Goal: Navigation & Orientation: Find specific page/section

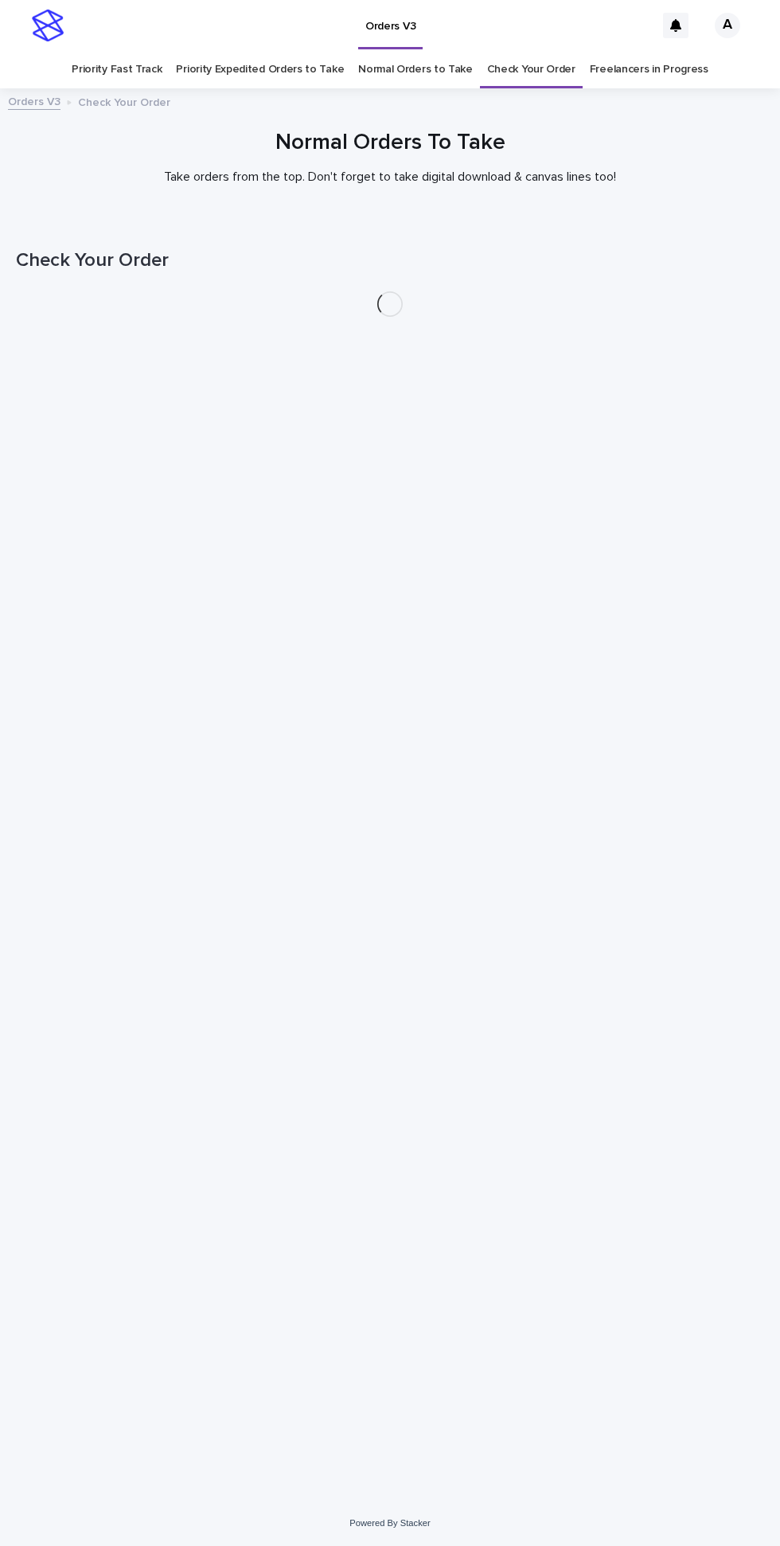
scroll to position [51, 0]
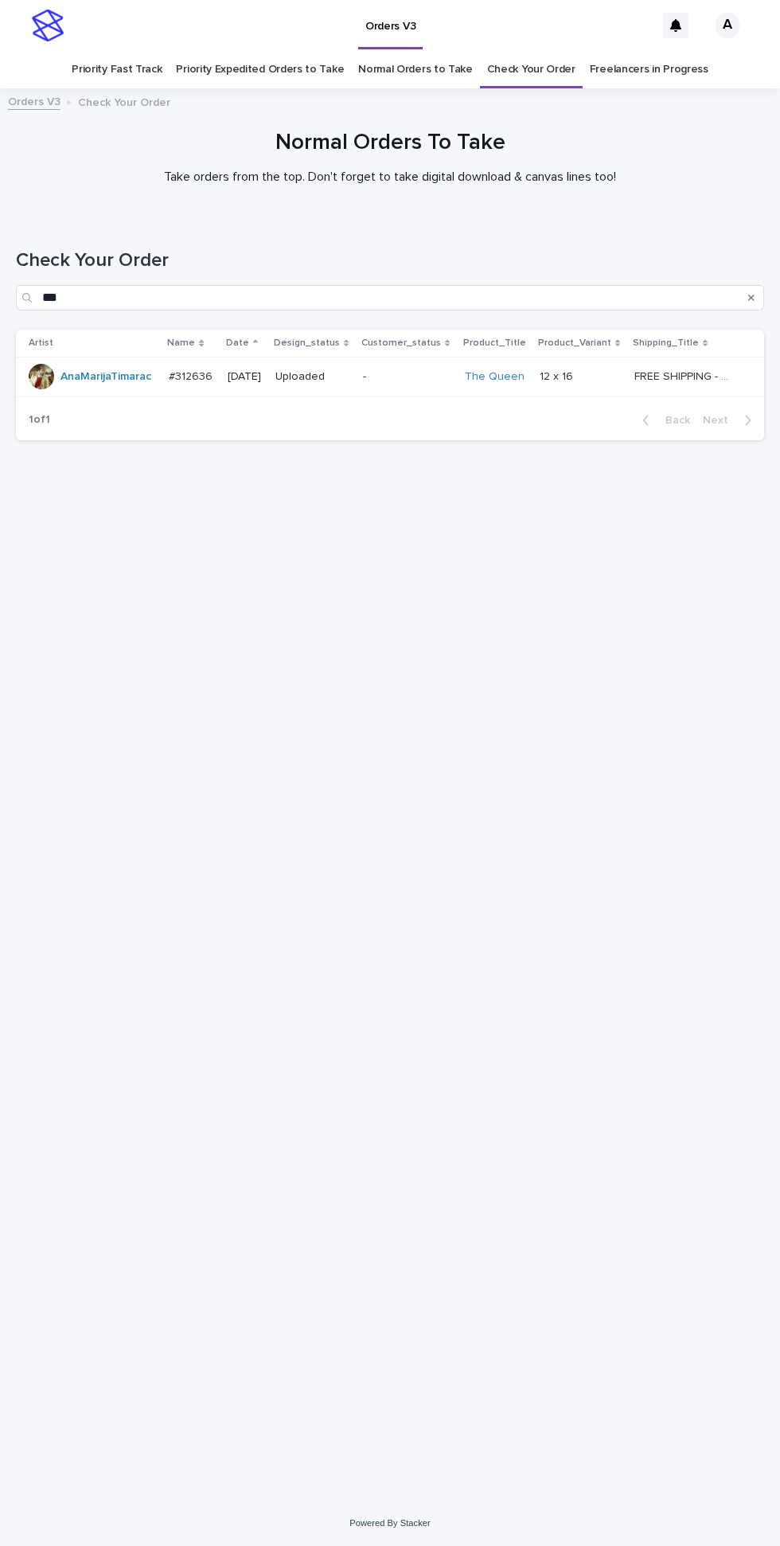
click at [50, 334] on p "Artist" at bounding box center [41, 343] width 25 height 18
click at [45, 285] on input "***" at bounding box center [390, 297] width 748 height 25
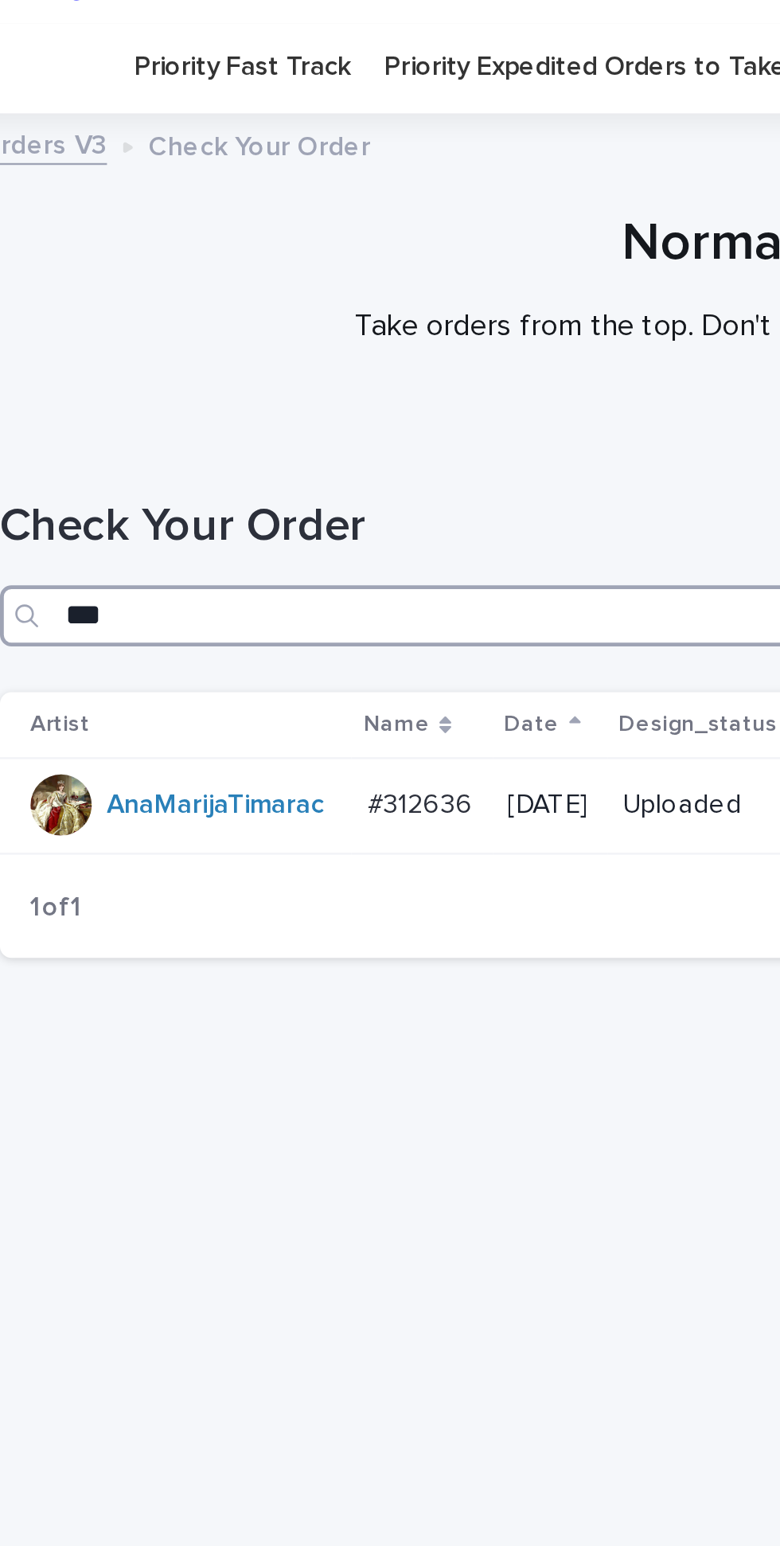
click at [51, 285] on input "***" at bounding box center [390, 297] width 748 height 25
click at [55, 285] on input "***" at bounding box center [390, 297] width 748 height 25
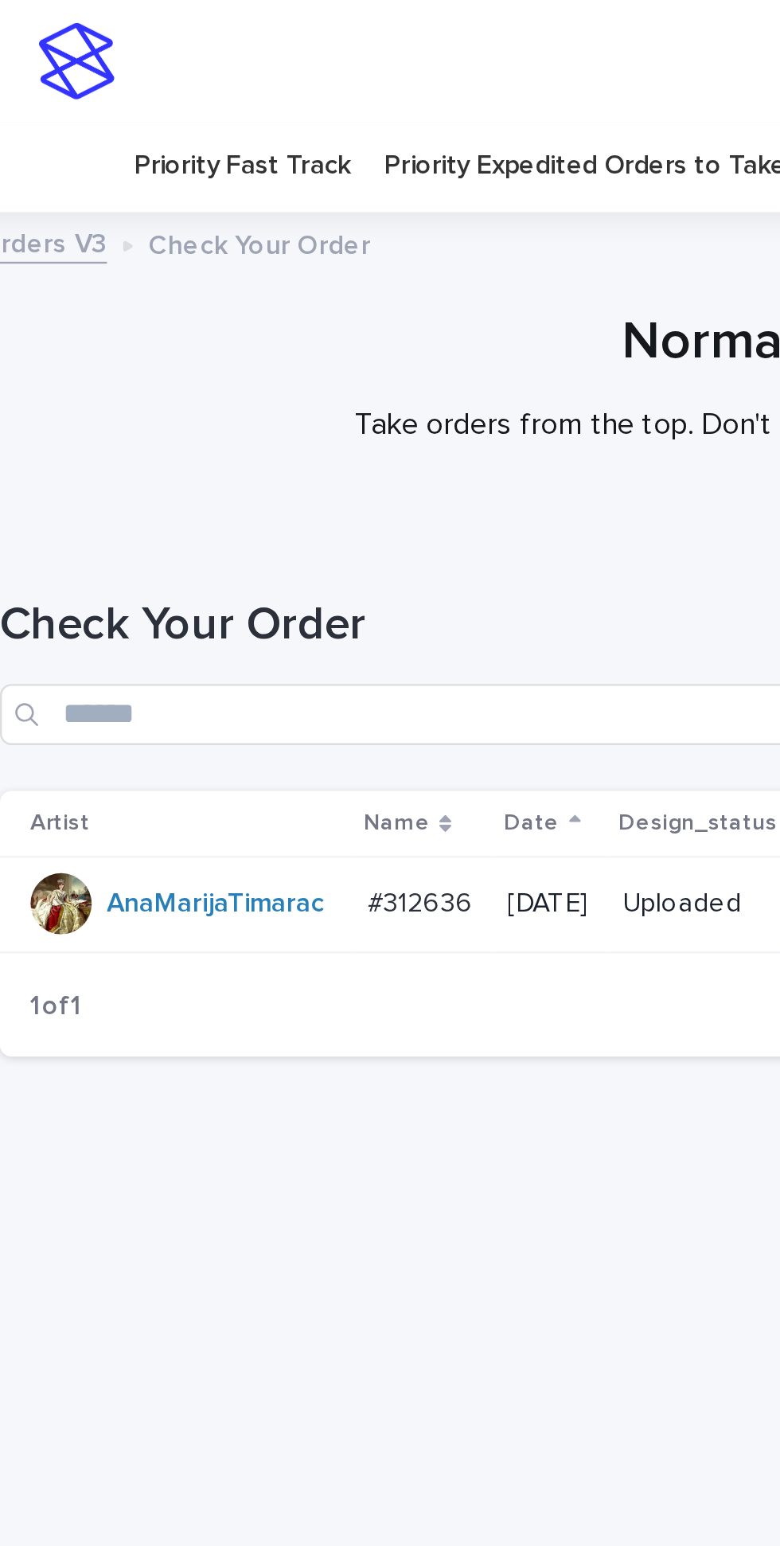
click at [215, 51] on link "Priority Expedited Orders to Take" at bounding box center [260, 69] width 168 height 37
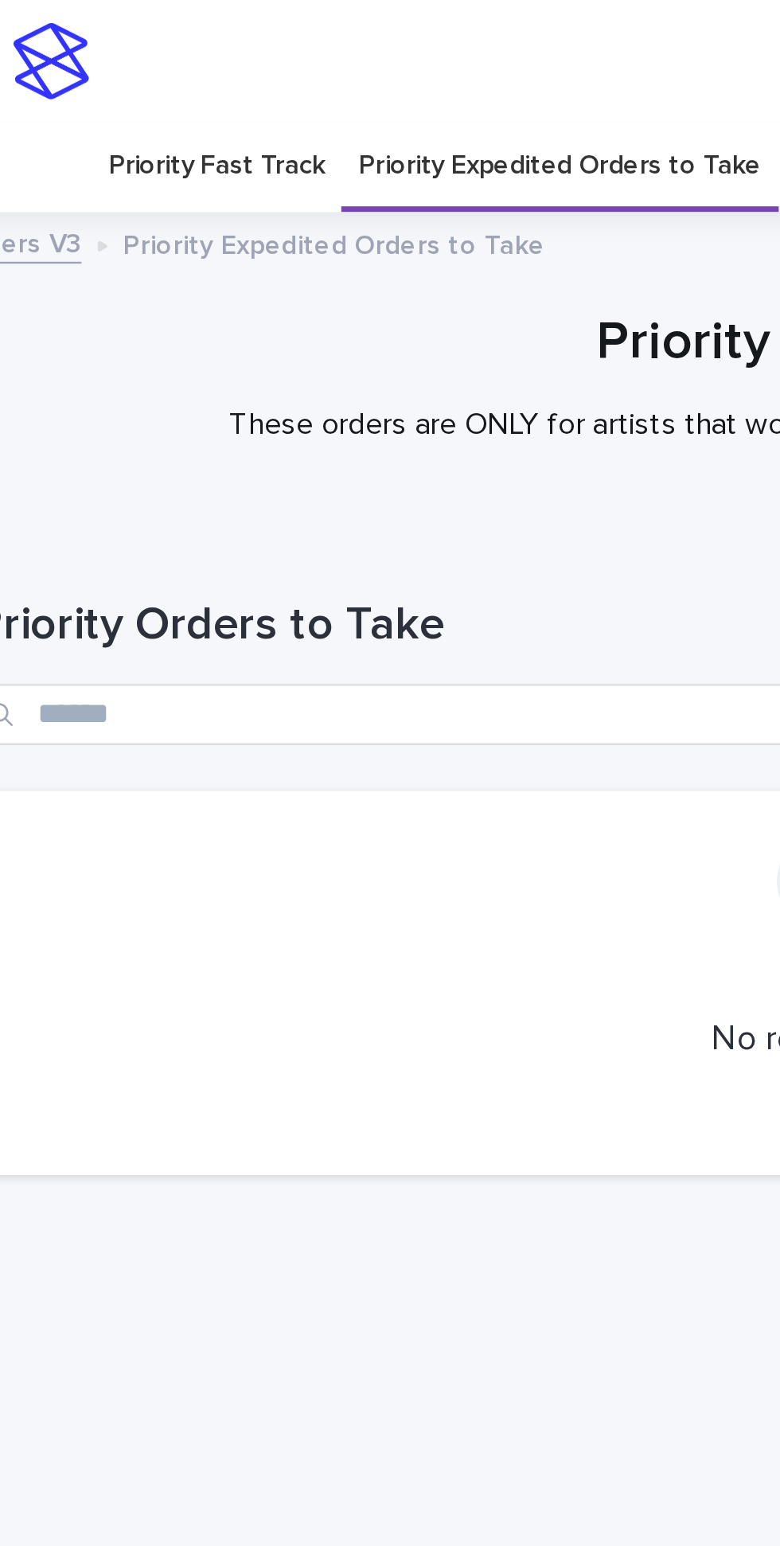
click at [141, 51] on link "Priority Fast Track" at bounding box center [117, 69] width 90 height 37
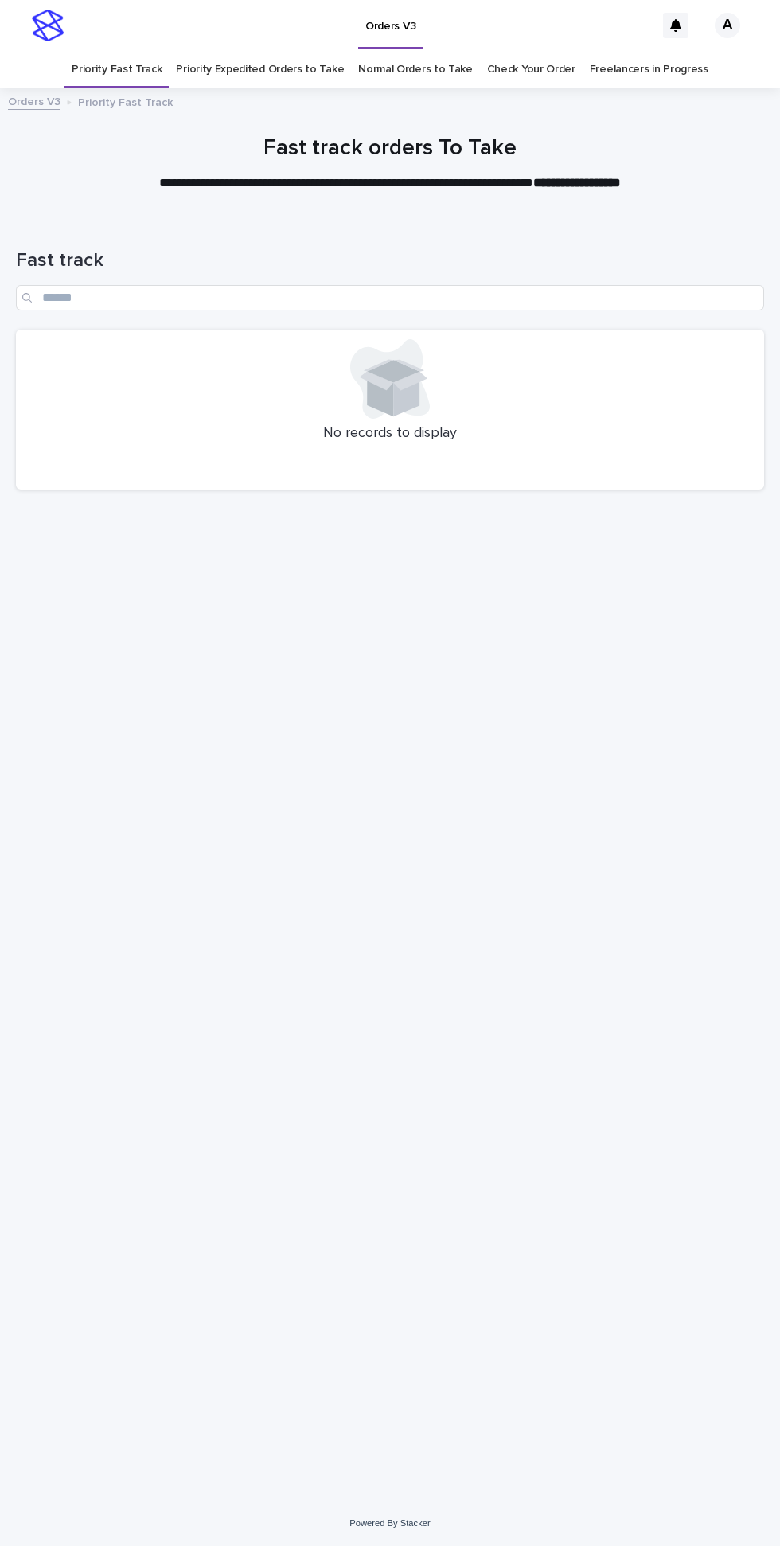
click at [404, 51] on link "Normal Orders to Take" at bounding box center [415, 69] width 115 height 37
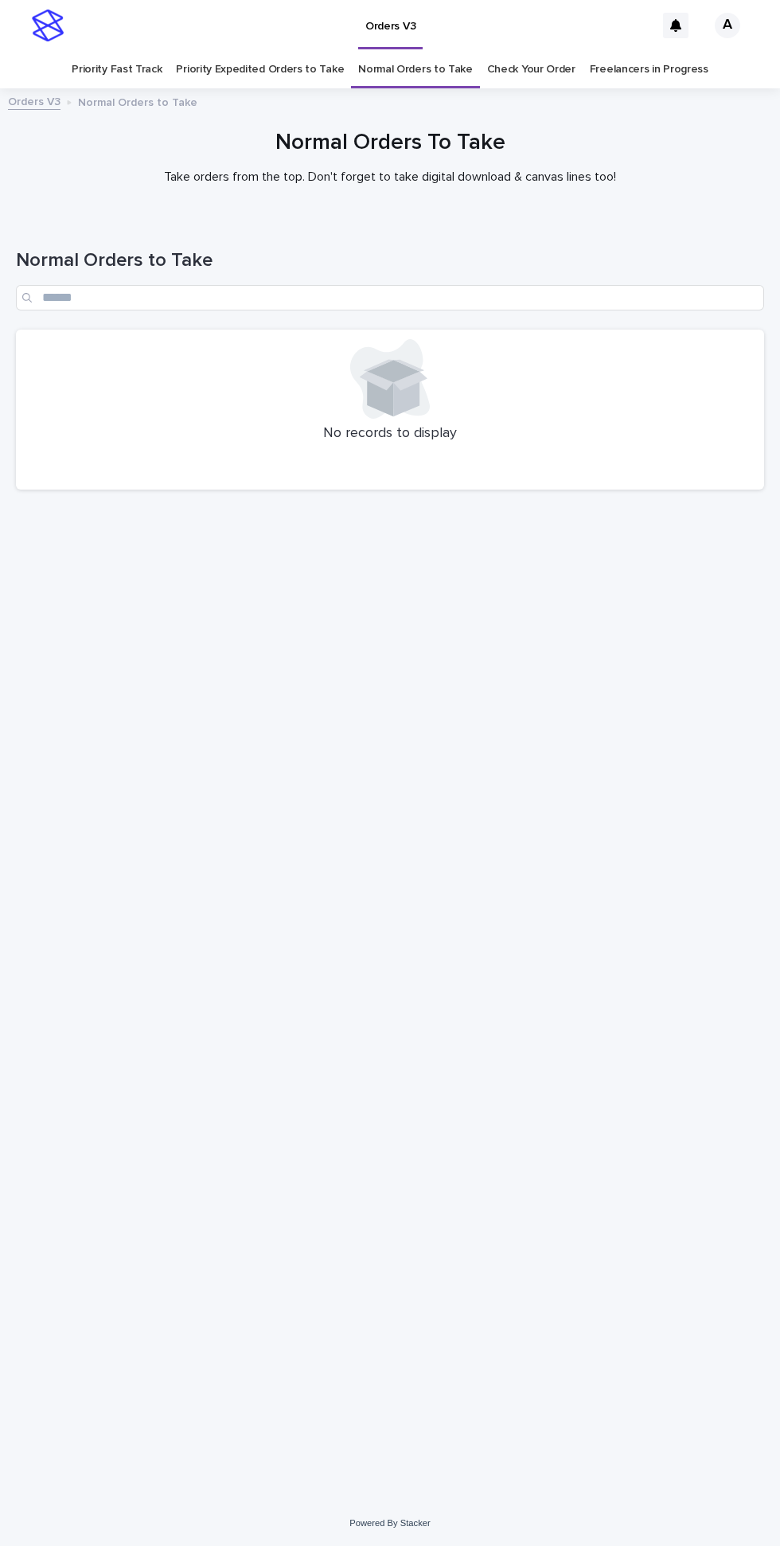
click at [306, 51] on link "Priority Expedited Orders to Take" at bounding box center [260, 69] width 168 height 37
click at [399, 51] on link "Normal Orders to Take" at bounding box center [415, 69] width 115 height 37
click at [138, 51] on link "Priority Fast Track" at bounding box center [117, 69] width 90 height 37
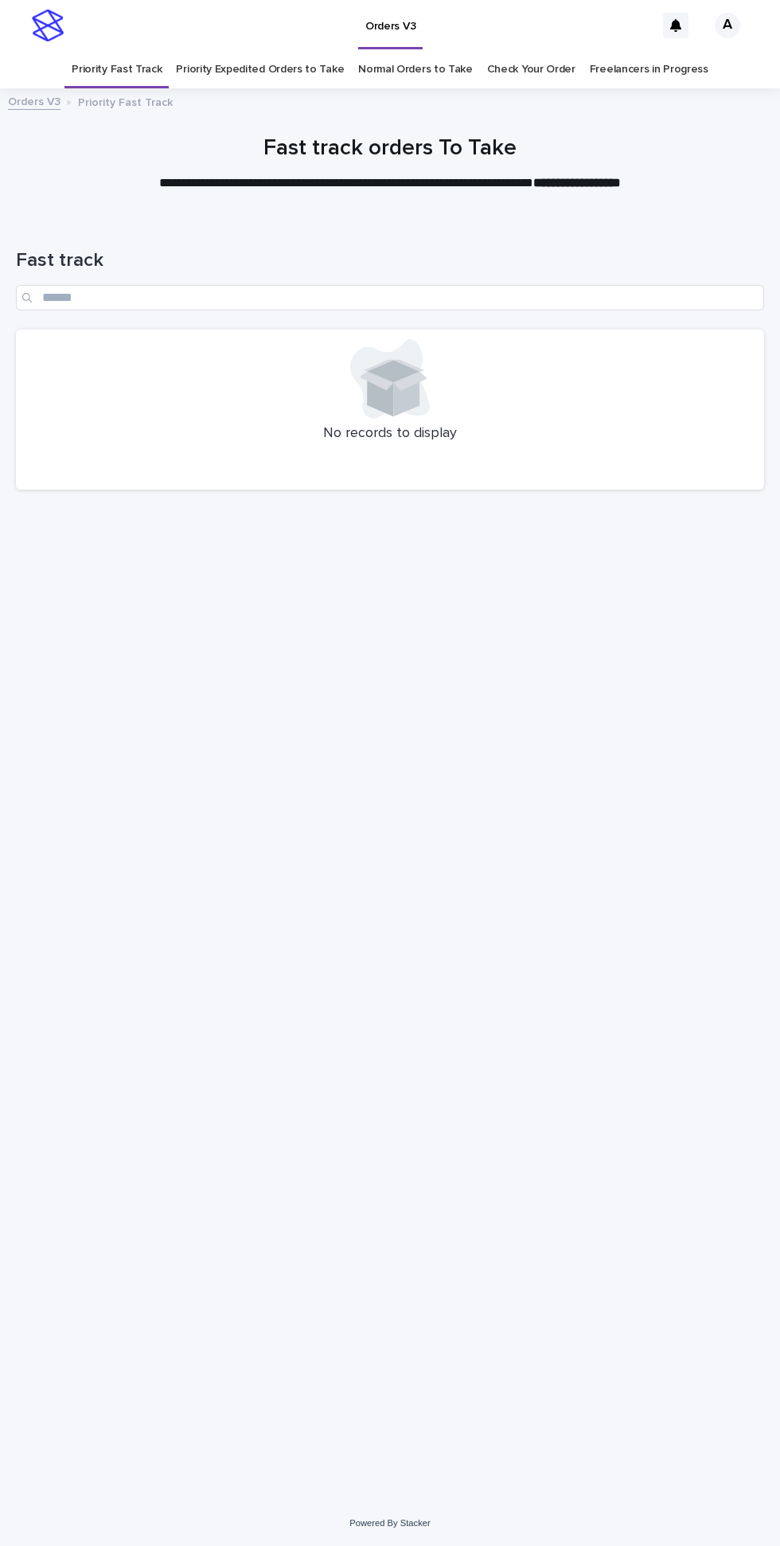
click at [394, 51] on link "Normal Orders to Take" at bounding box center [415, 69] width 115 height 37
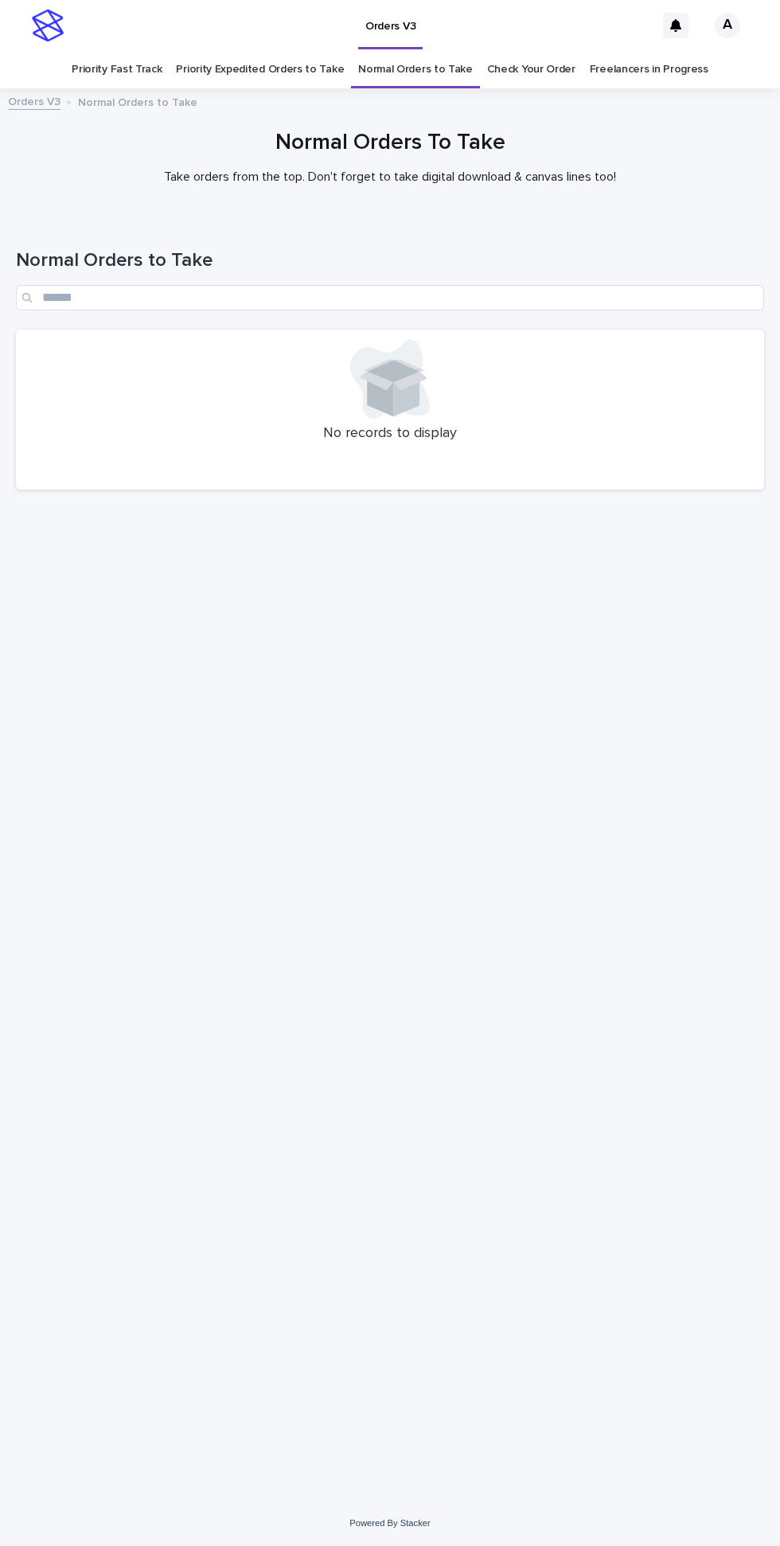
click at [120, 51] on link "Priority Fast Track" at bounding box center [117, 69] width 90 height 37
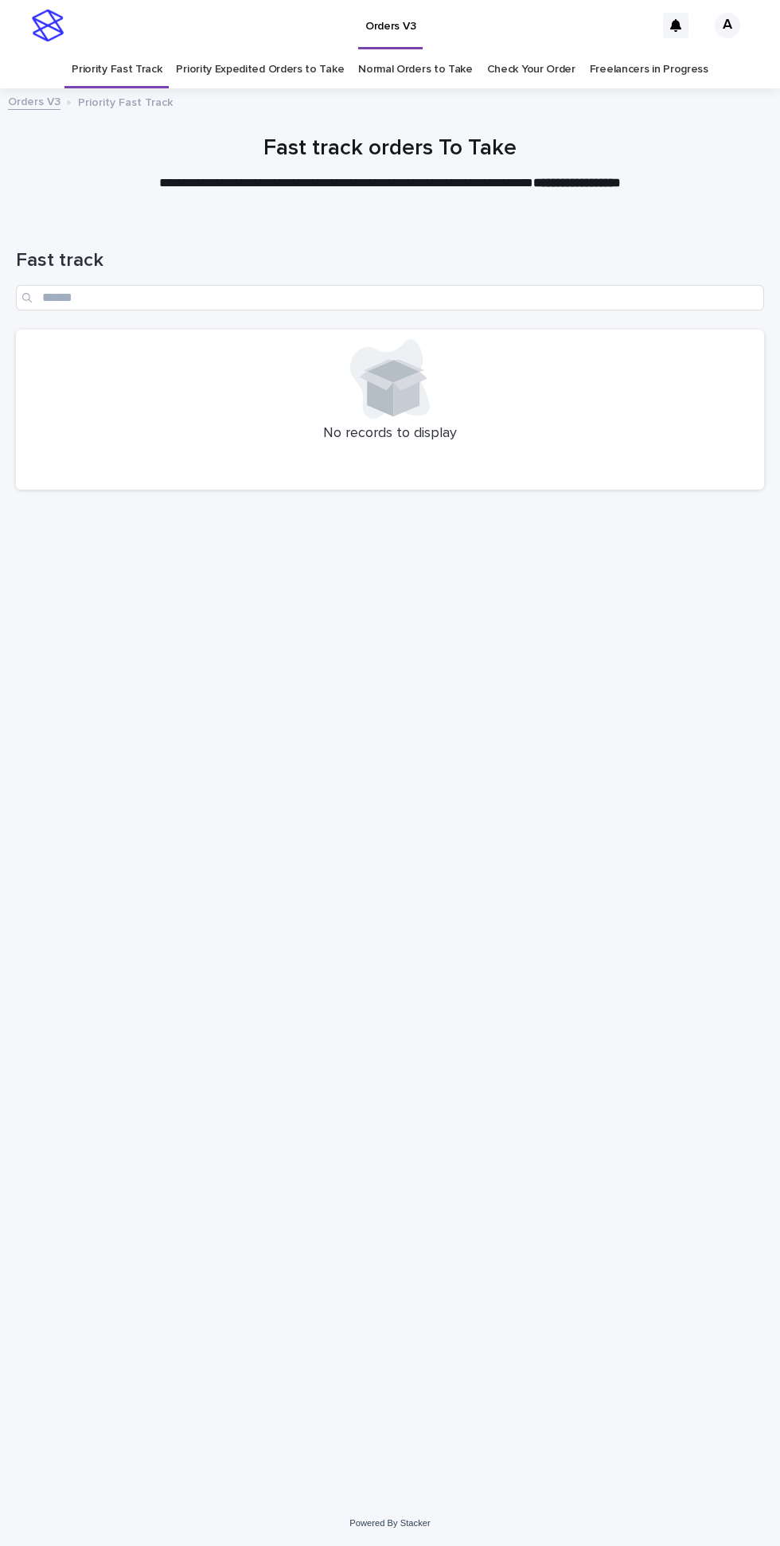
click at [251, 51] on link "Priority Expedited Orders to Take" at bounding box center [260, 69] width 168 height 37
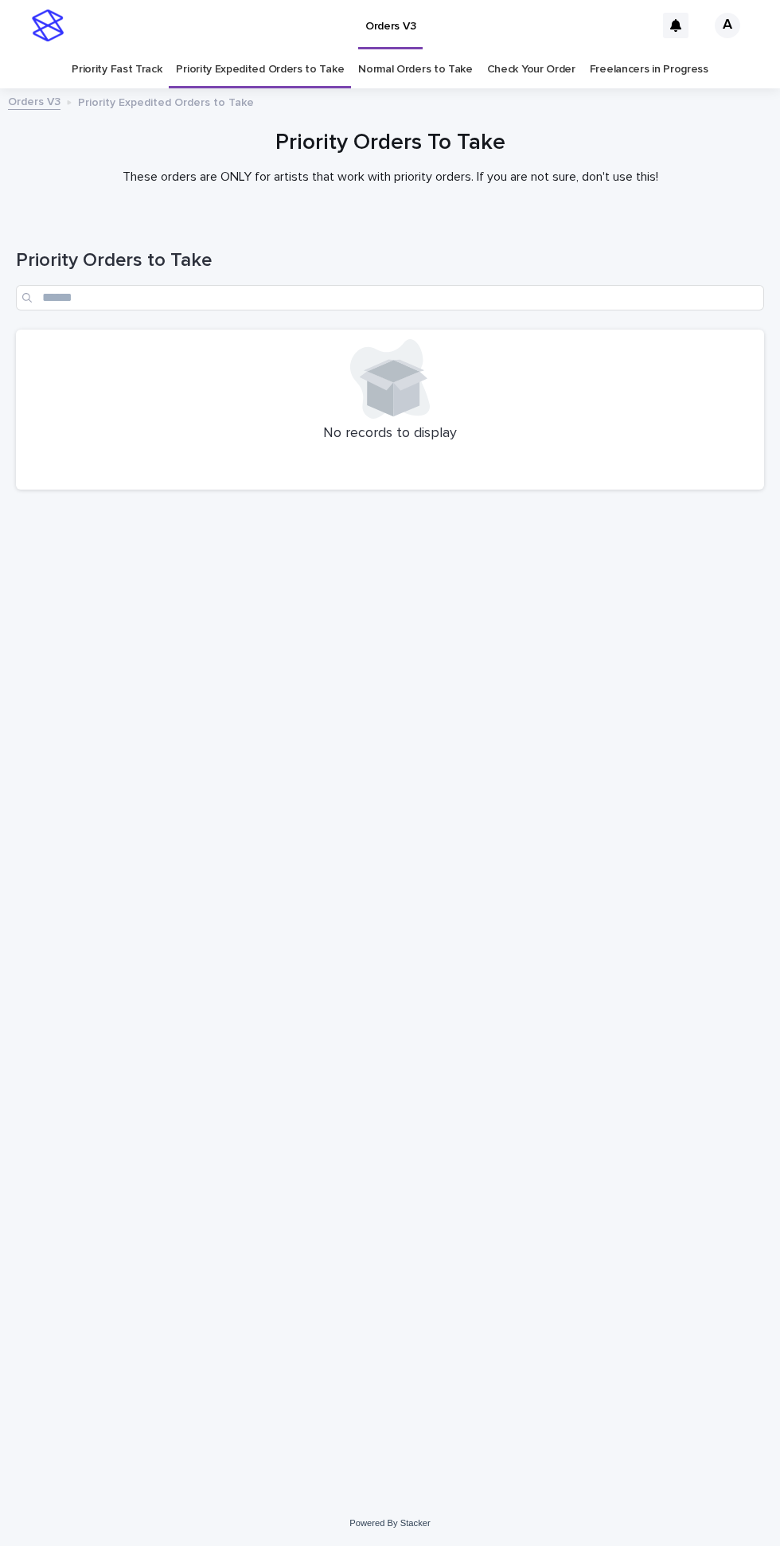
click at [411, 51] on link "Normal Orders to Take" at bounding box center [415, 69] width 115 height 37
click at [134, 51] on link "Priority Fast Track" at bounding box center [117, 69] width 90 height 37
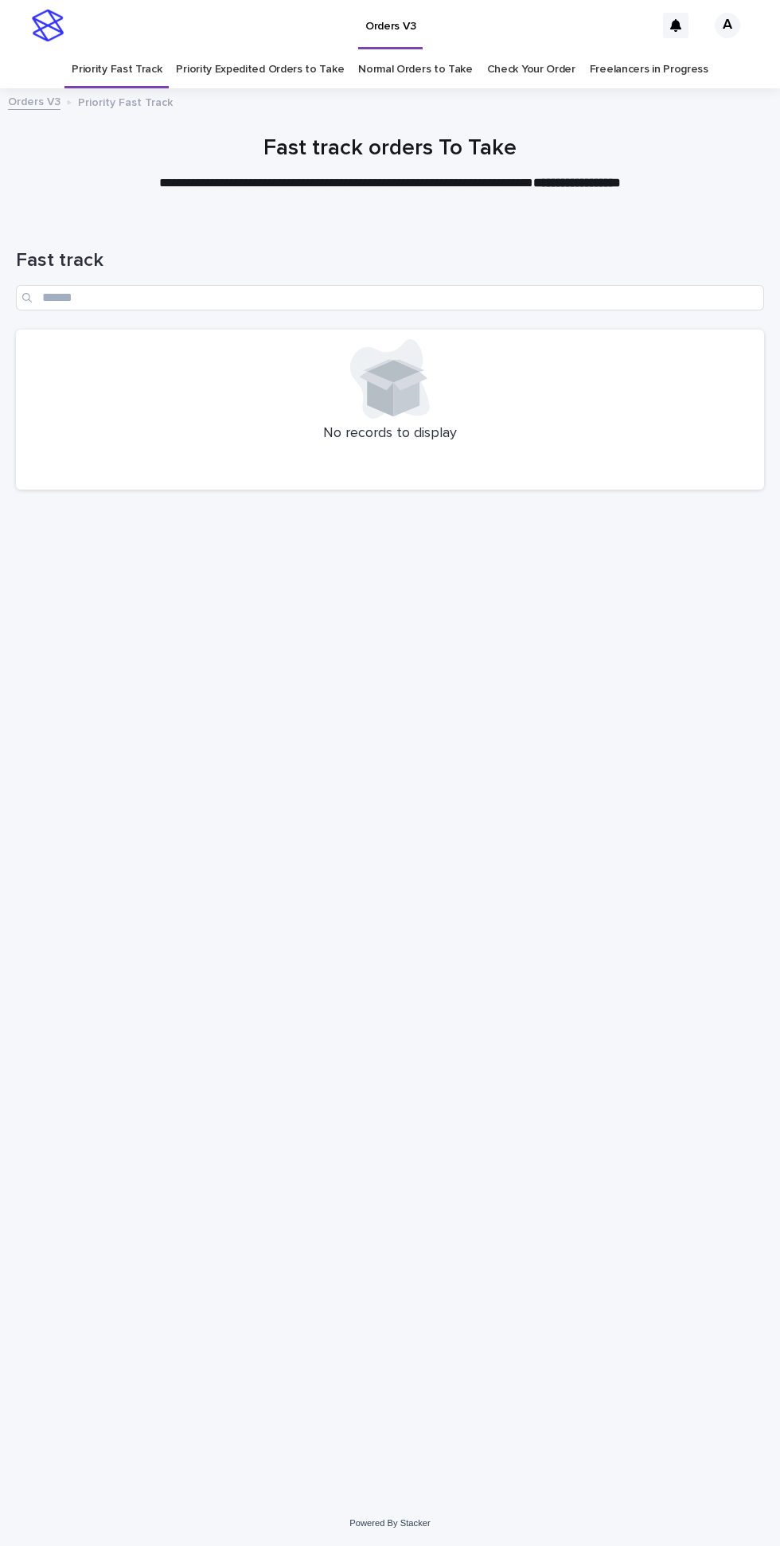
click at [263, 51] on link "Priority Expedited Orders to Take" at bounding box center [260, 69] width 168 height 37
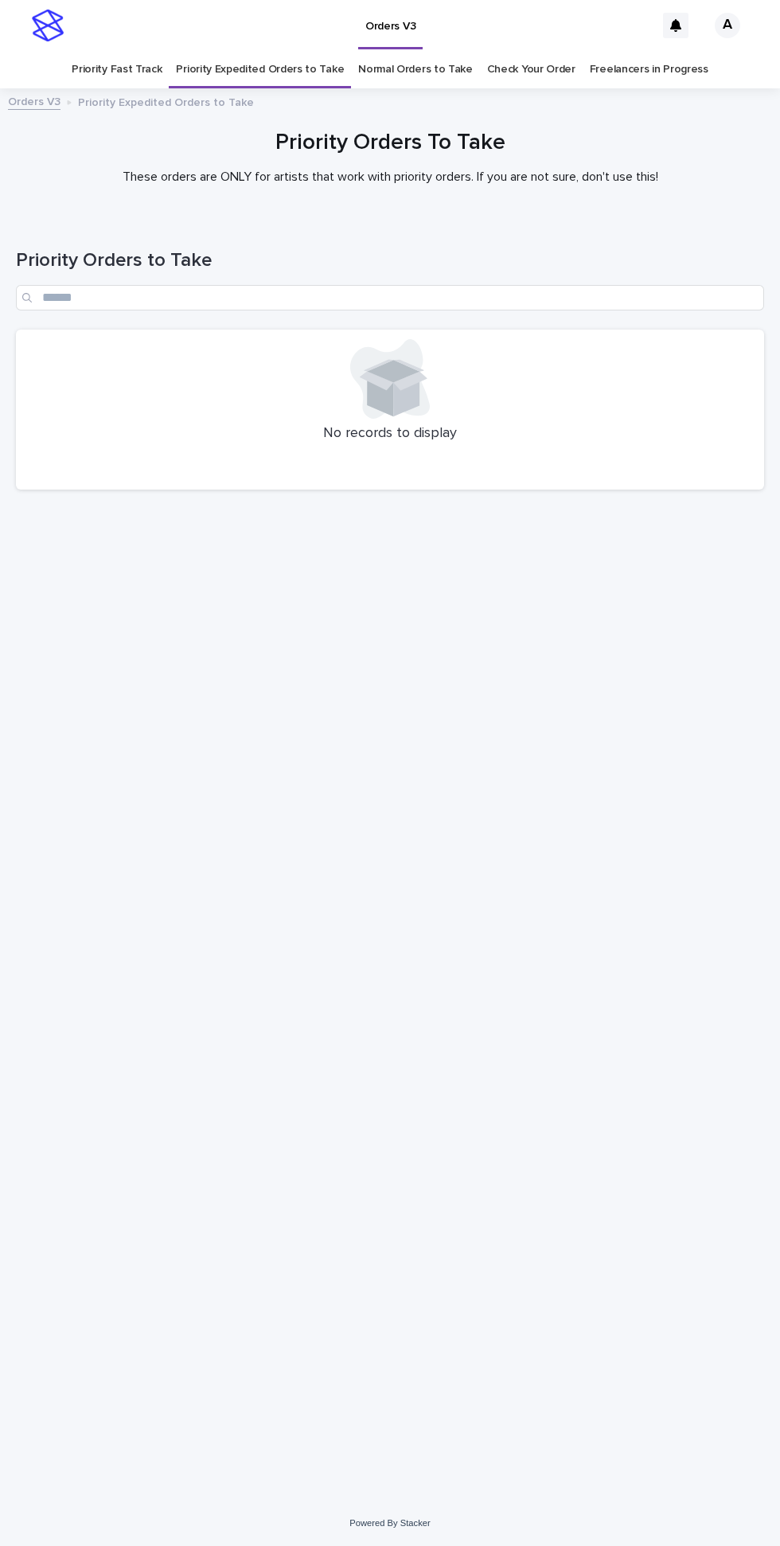
click at [410, 51] on link "Normal Orders to Take" at bounding box center [415, 69] width 115 height 37
click at [137, 51] on link "Priority Fast Track" at bounding box center [117, 69] width 90 height 37
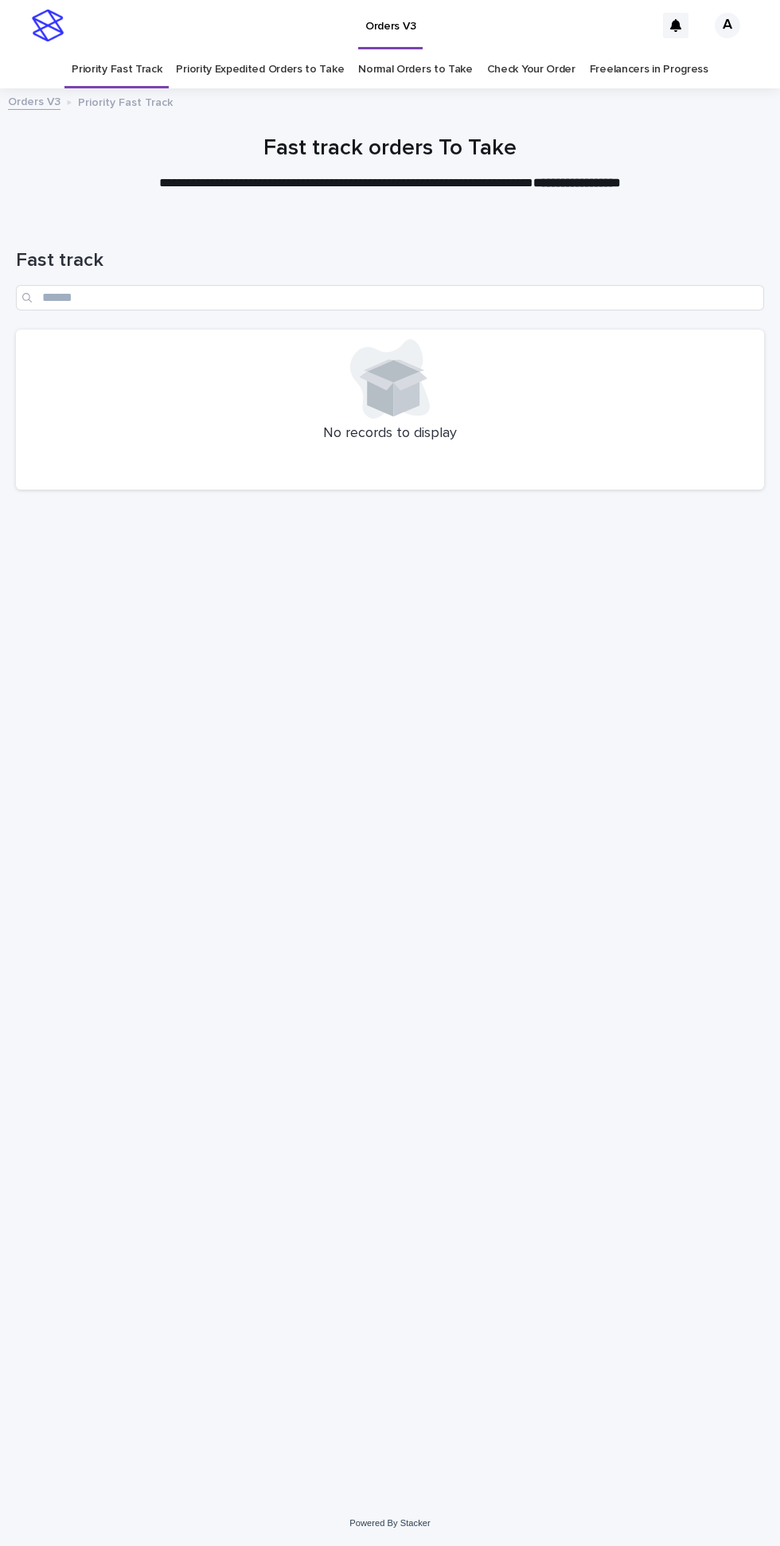
click at [255, 51] on link "Priority Expedited Orders to Take" at bounding box center [260, 69] width 168 height 37
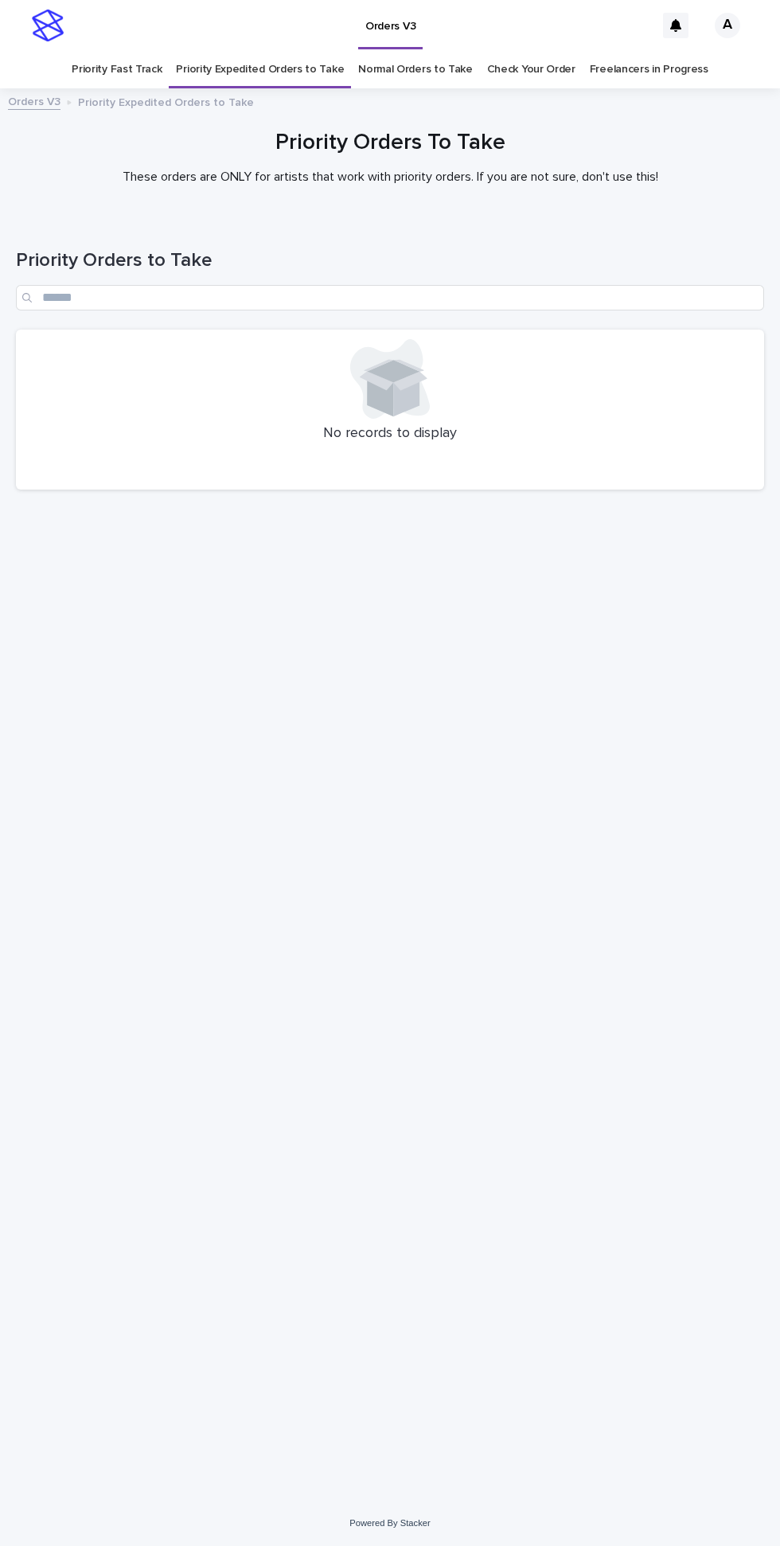
click at [419, 51] on link "Normal Orders to Take" at bounding box center [415, 69] width 115 height 37
click at [142, 51] on link "Priority Fast Track" at bounding box center [117, 69] width 90 height 37
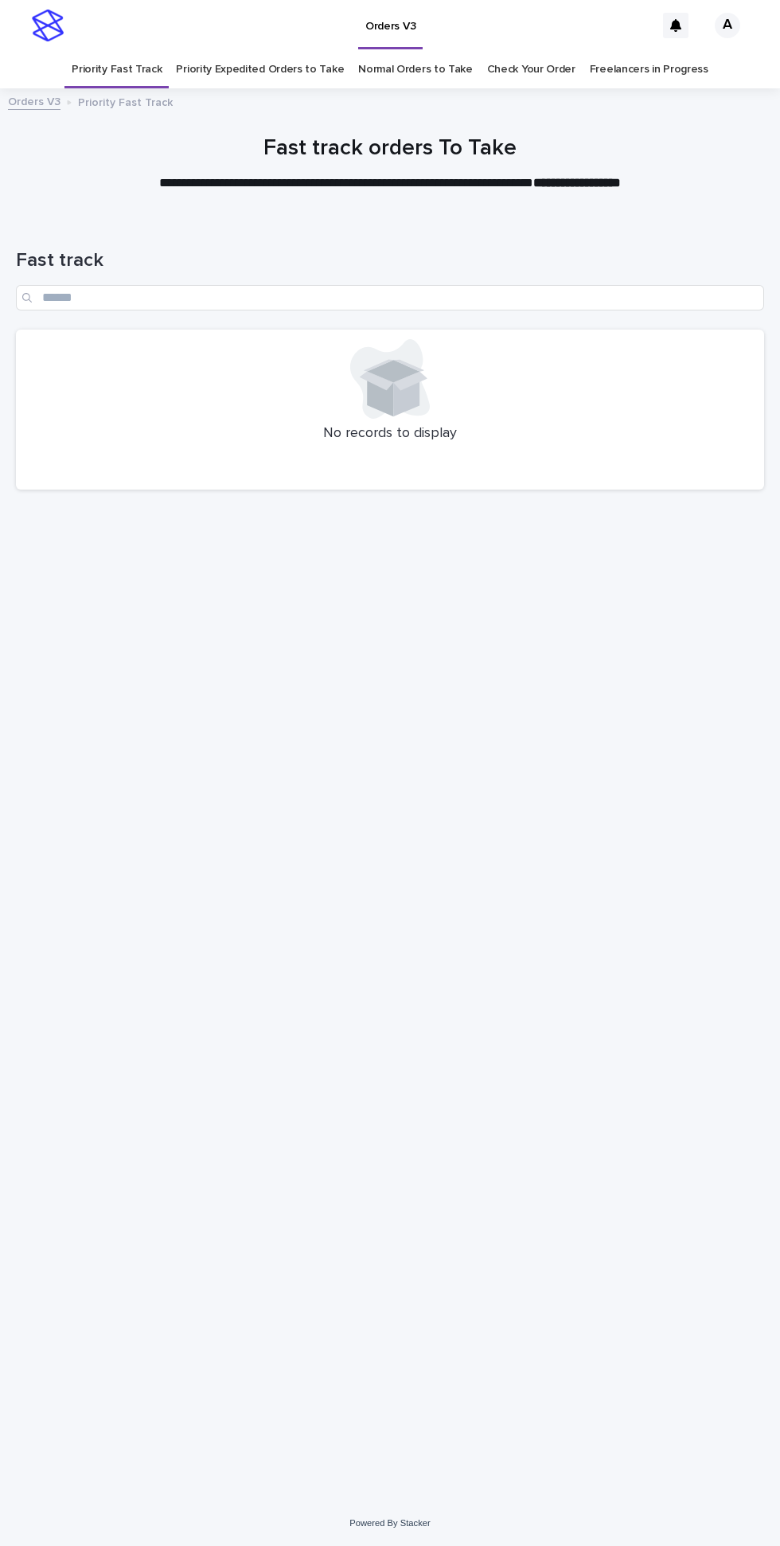
click at [265, 51] on link "Priority Expedited Orders to Take" at bounding box center [260, 69] width 168 height 37
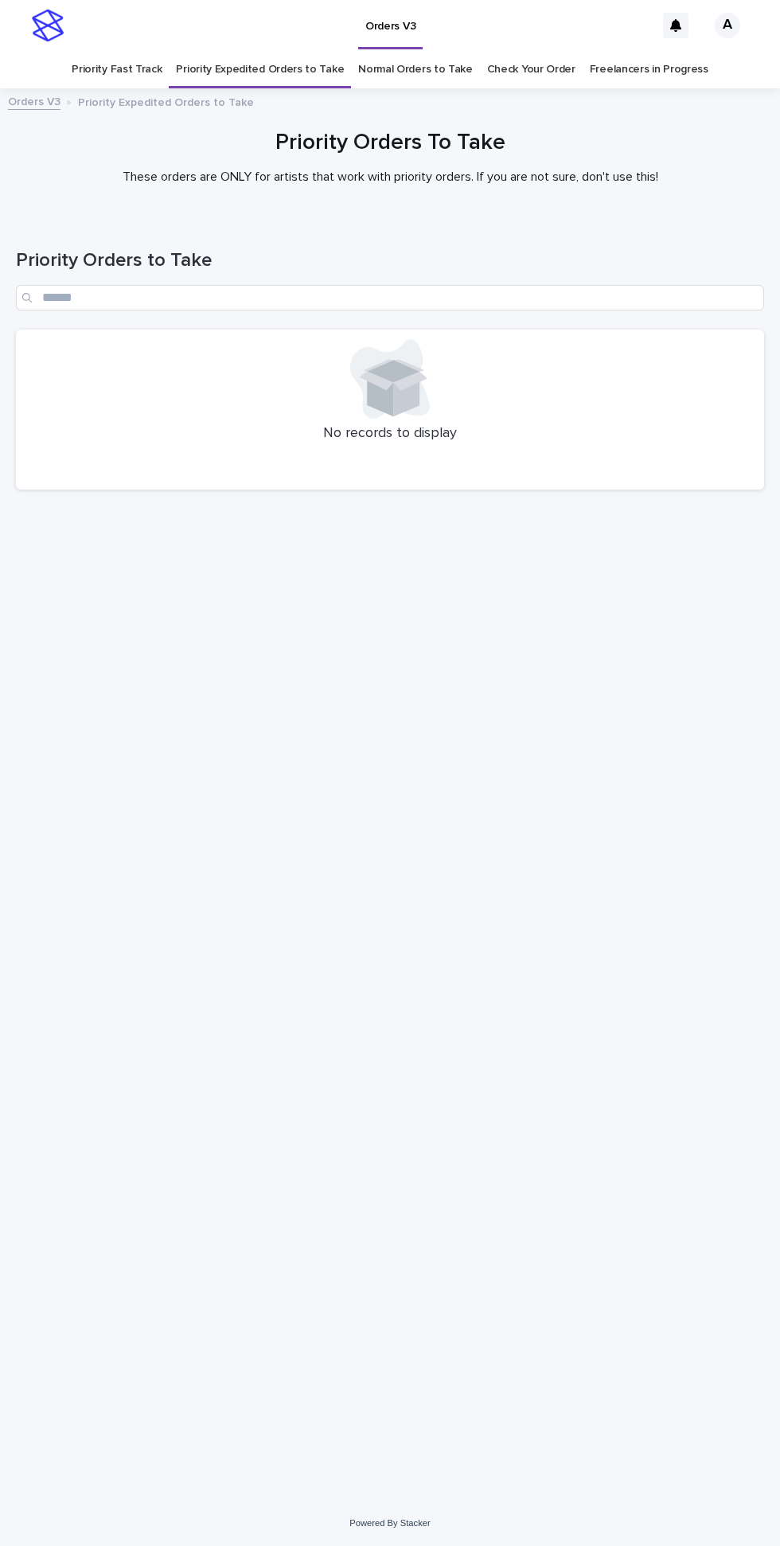
click at [404, 51] on link "Normal Orders to Take" at bounding box center [415, 69] width 115 height 37
click at [146, 51] on link "Priority Fast Track" at bounding box center [117, 69] width 90 height 37
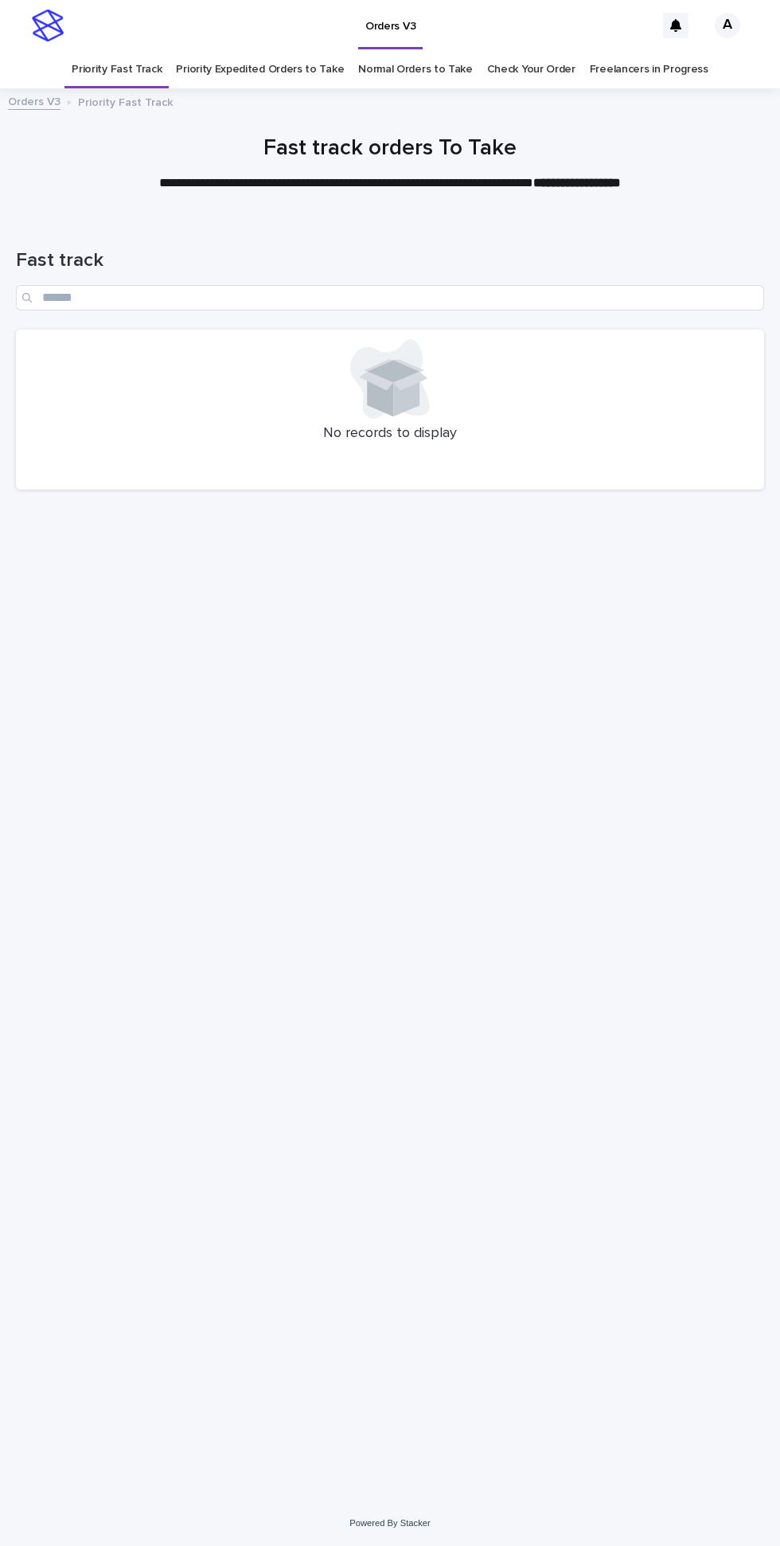
click at [257, 51] on link "Priority Expedited Orders to Take" at bounding box center [260, 69] width 168 height 37
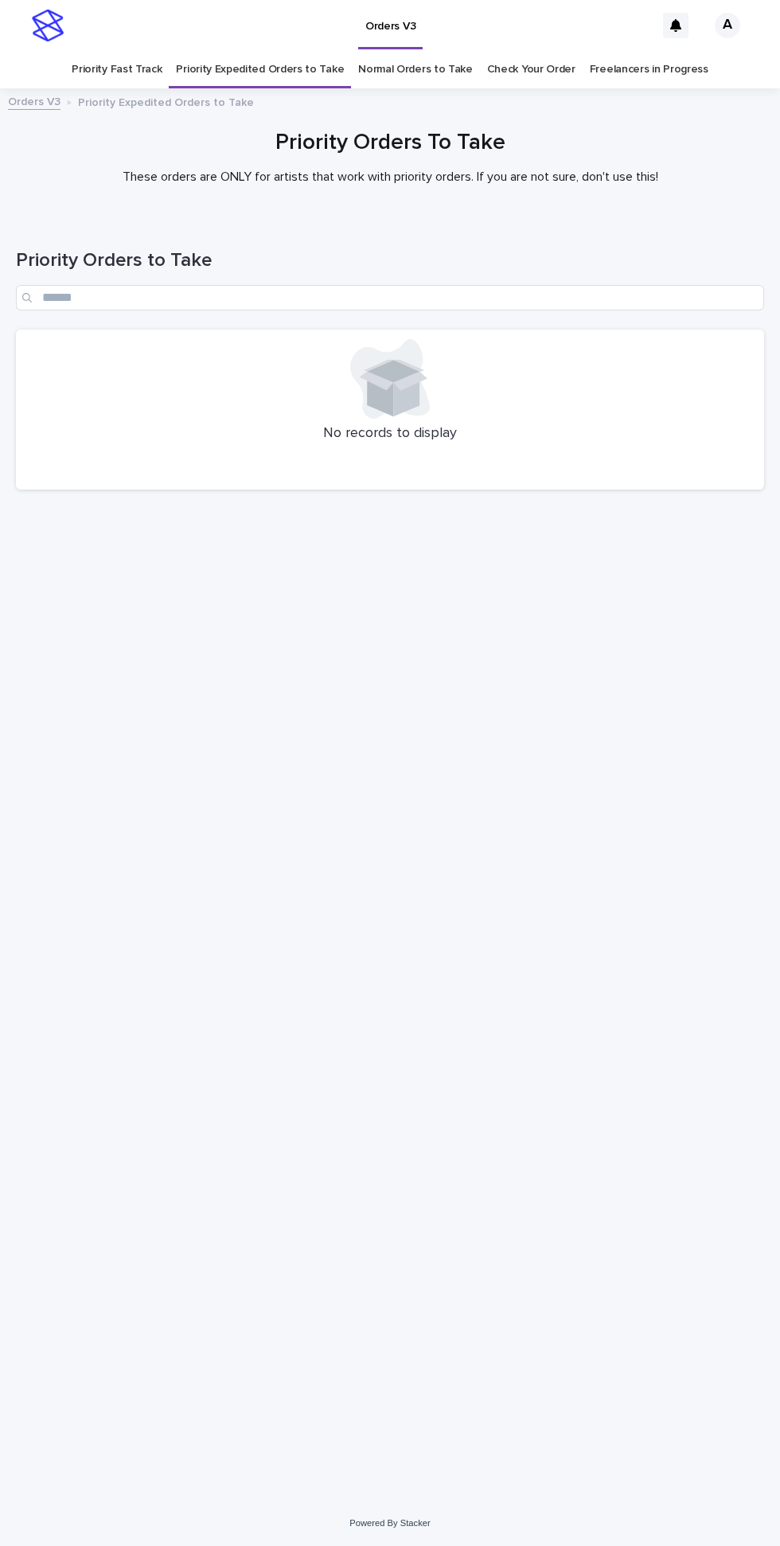
click at [416, 51] on link "Normal Orders to Take" at bounding box center [415, 69] width 115 height 37
click at [147, 51] on link "Priority Fast Track" at bounding box center [117, 69] width 90 height 37
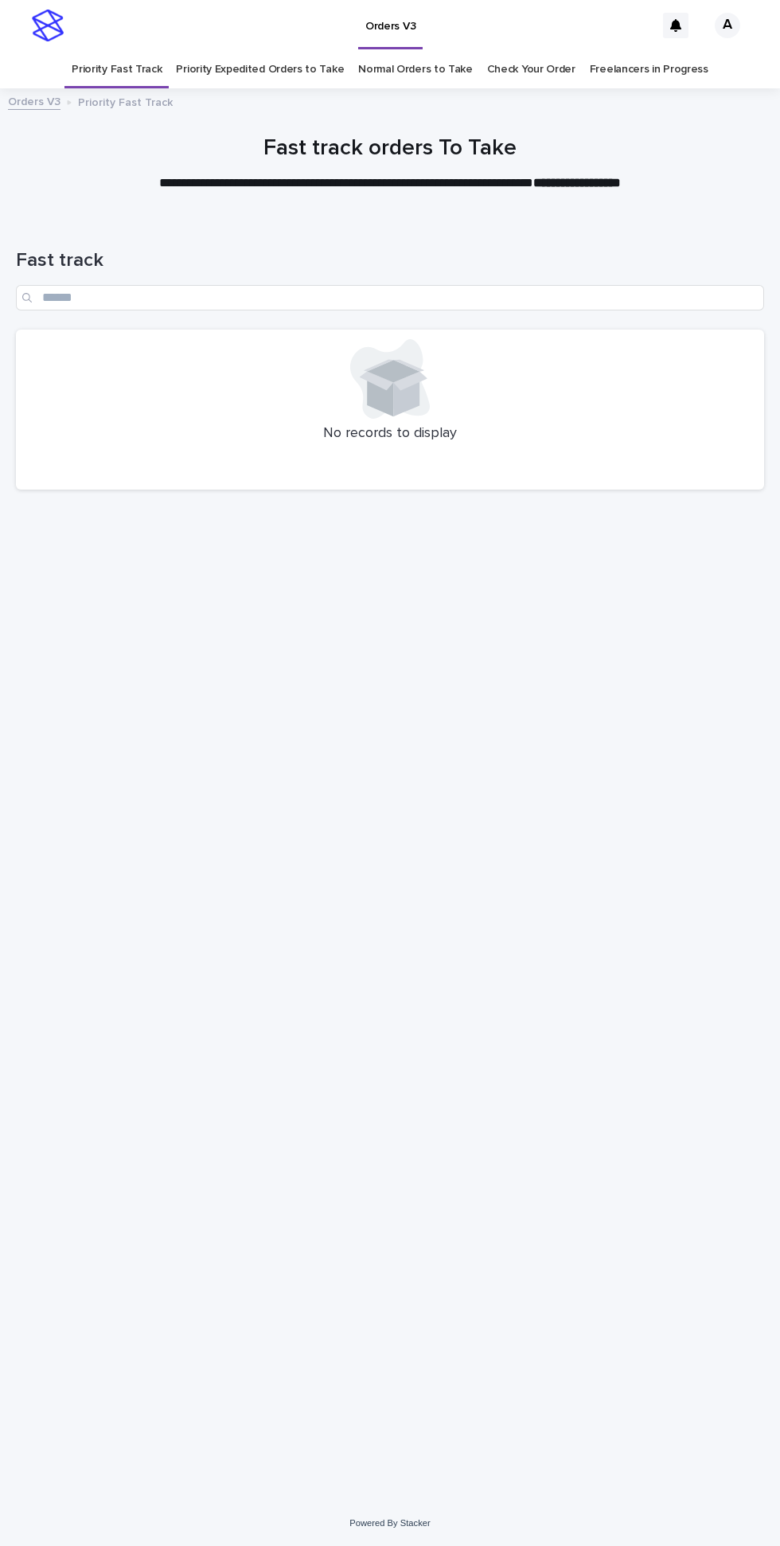
click at [272, 51] on link "Priority Expedited Orders to Take" at bounding box center [260, 69] width 168 height 37
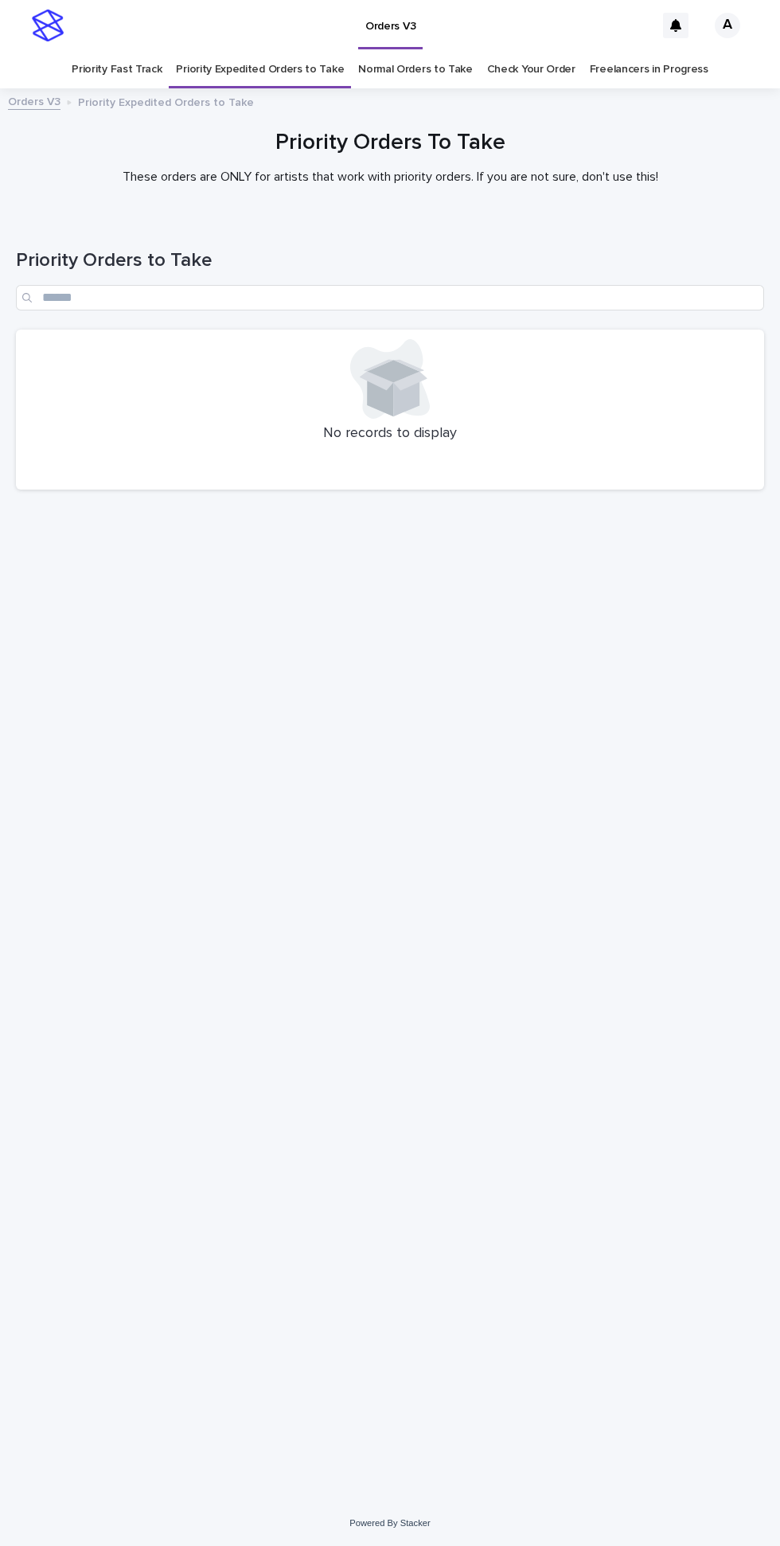
click at [416, 51] on link "Normal Orders to Take" at bounding box center [415, 69] width 115 height 37
click at [142, 51] on link "Priority Fast Track" at bounding box center [117, 69] width 90 height 37
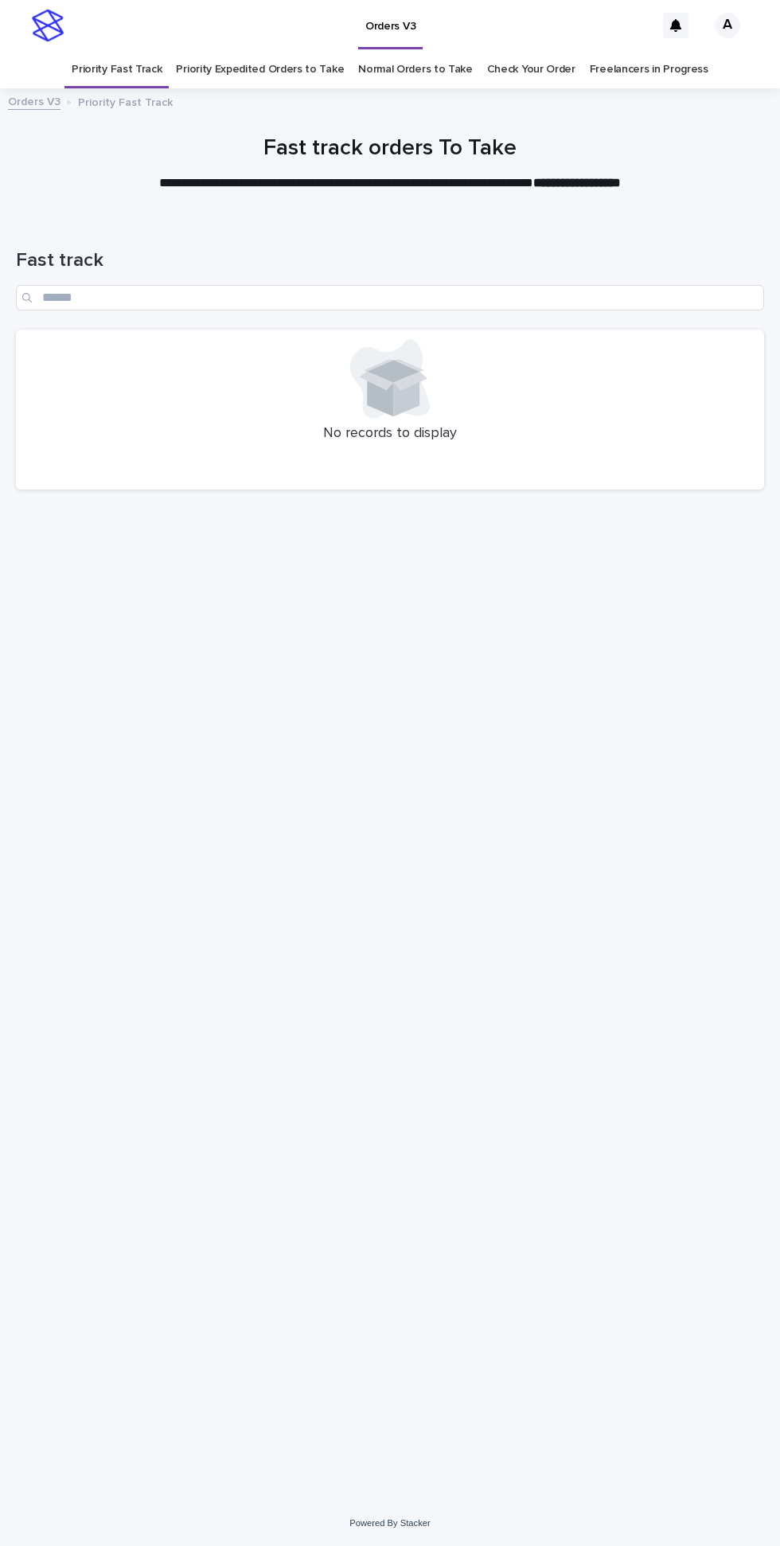
click at [252, 51] on link "Priority Expedited Orders to Take" at bounding box center [260, 69] width 168 height 37
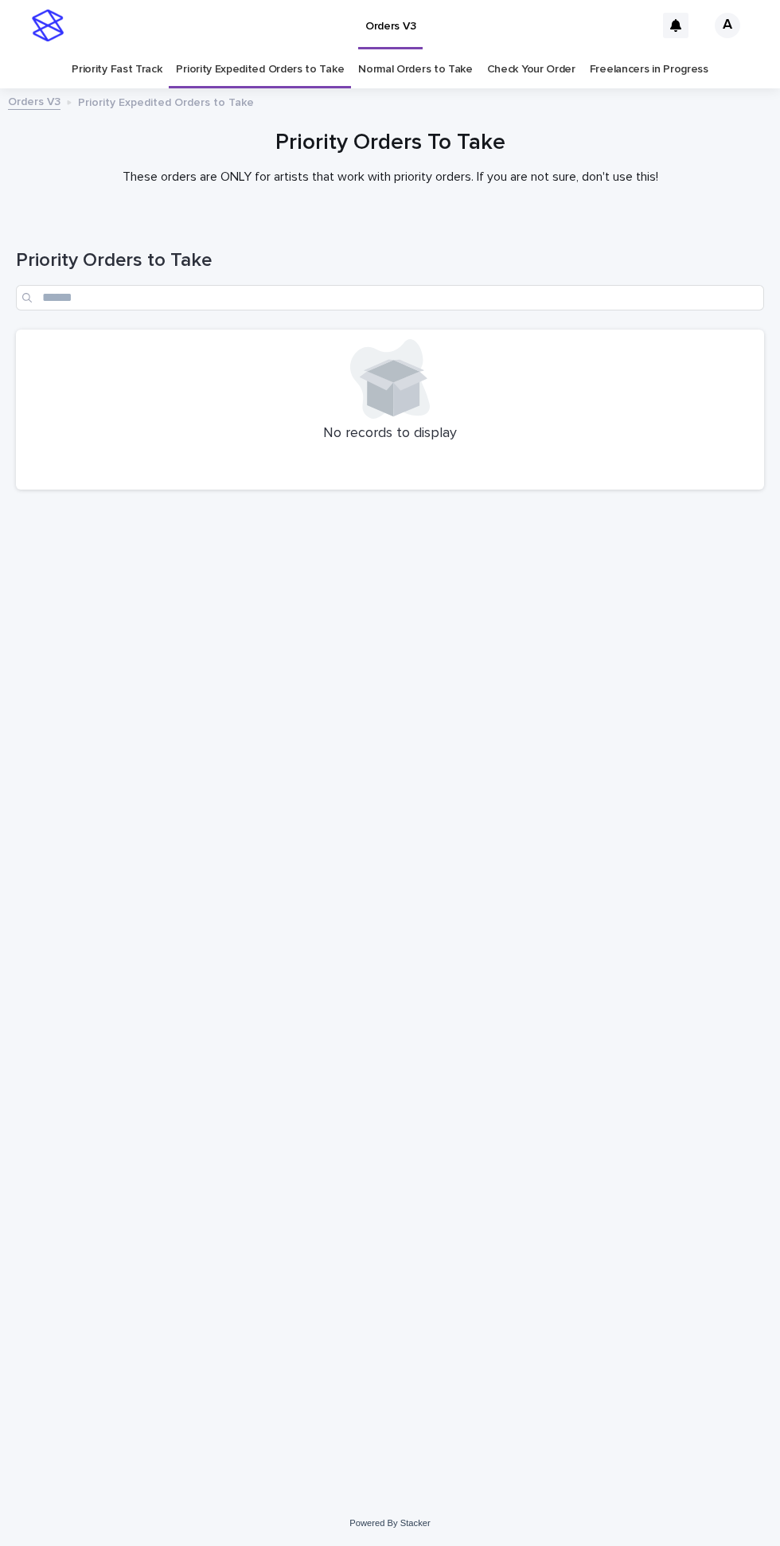
click at [400, 51] on link "Normal Orders to Take" at bounding box center [415, 69] width 115 height 37
click at [146, 51] on link "Priority Fast Track" at bounding box center [117, 69] width 90 height 37
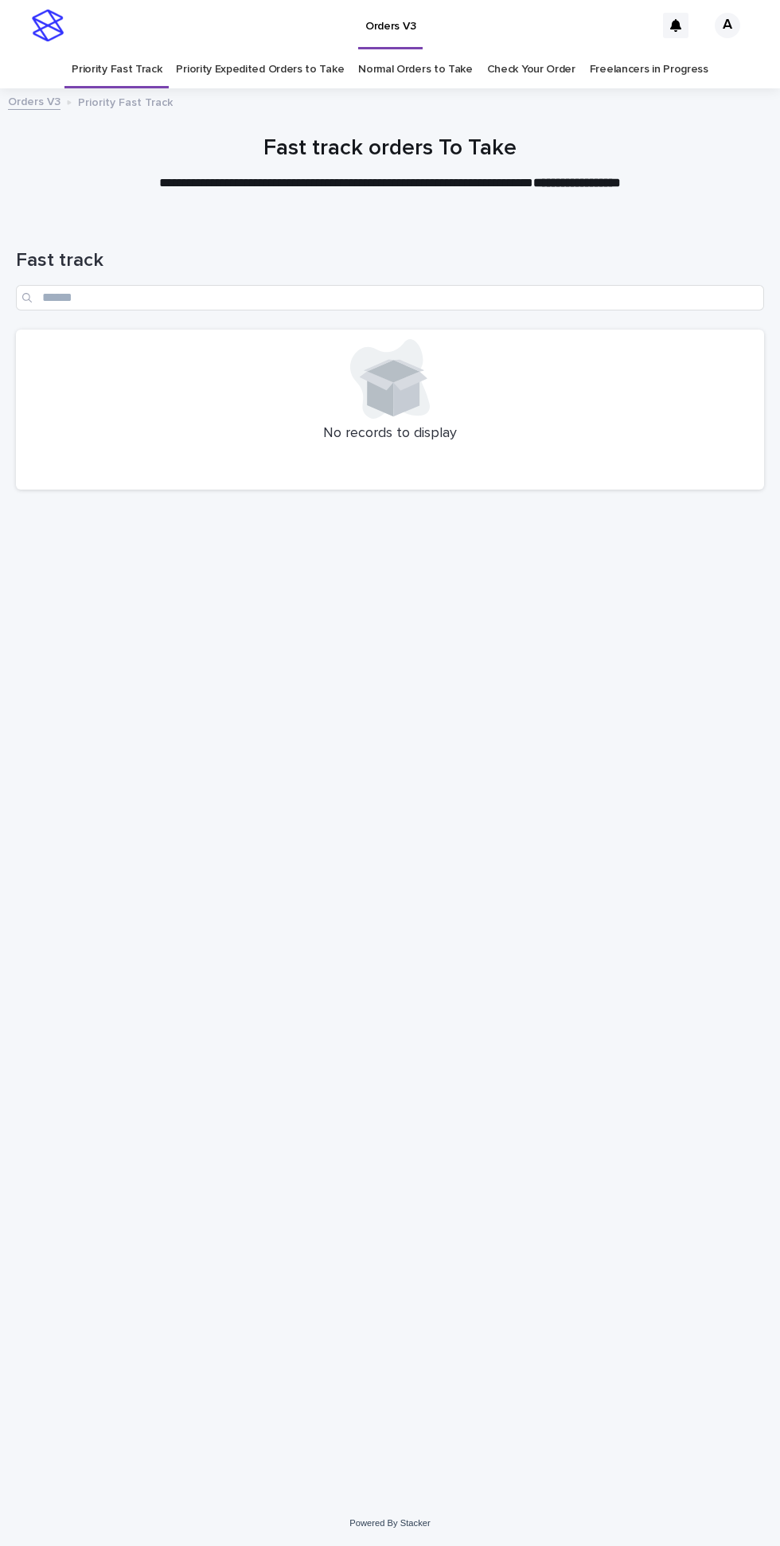
click at [274, 51] on link "Priority Expedited Orders to Take" at bounding box center [260, 69] width 168 height 37
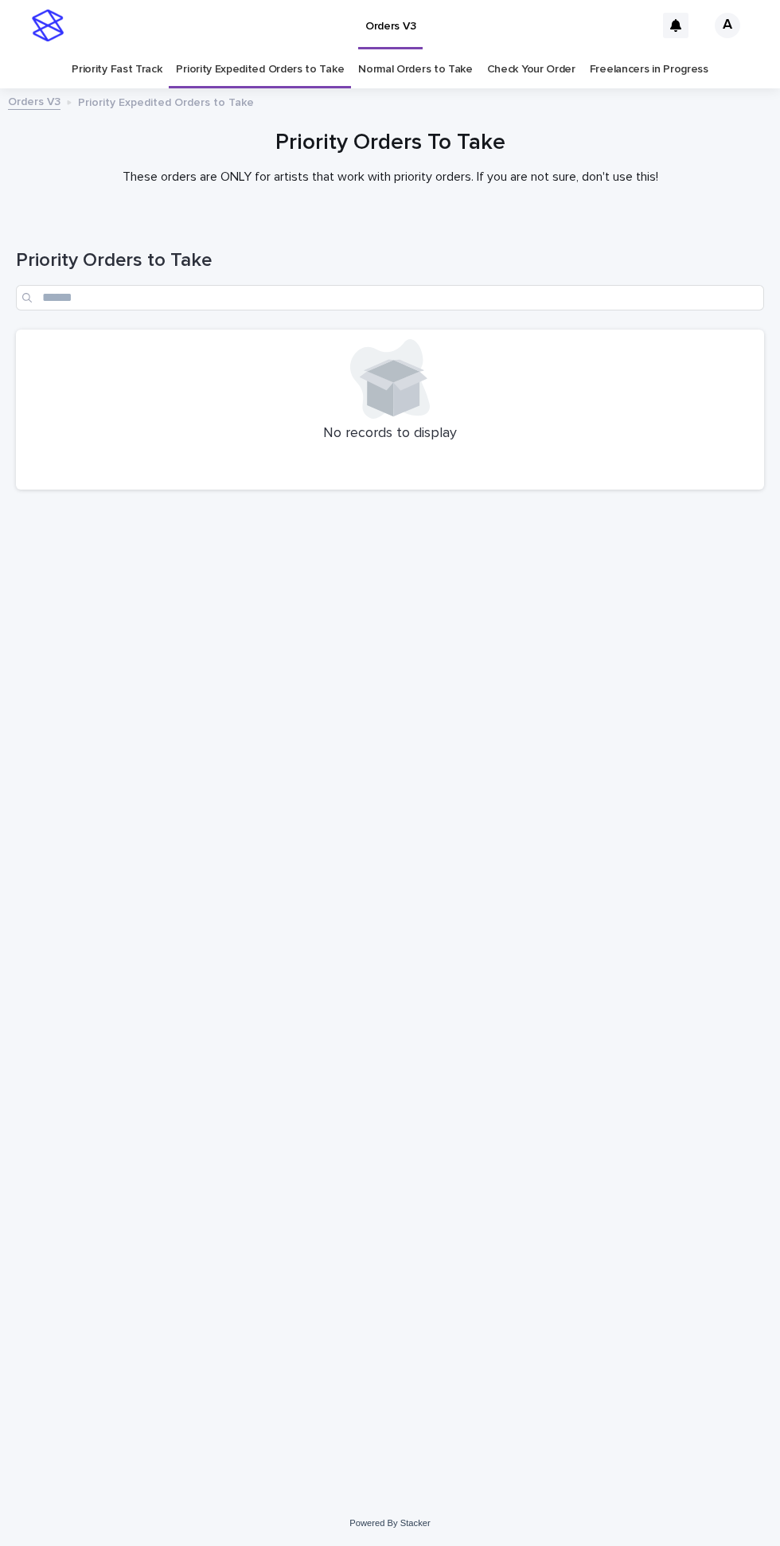
click at [404, 51] on link "Normal Orders to Take" at bounding box center [415, 69] width 115 height 37
click at [156, 51] on link "Priority Fast Track" at bounding box center [117, 69] width 90 height 37
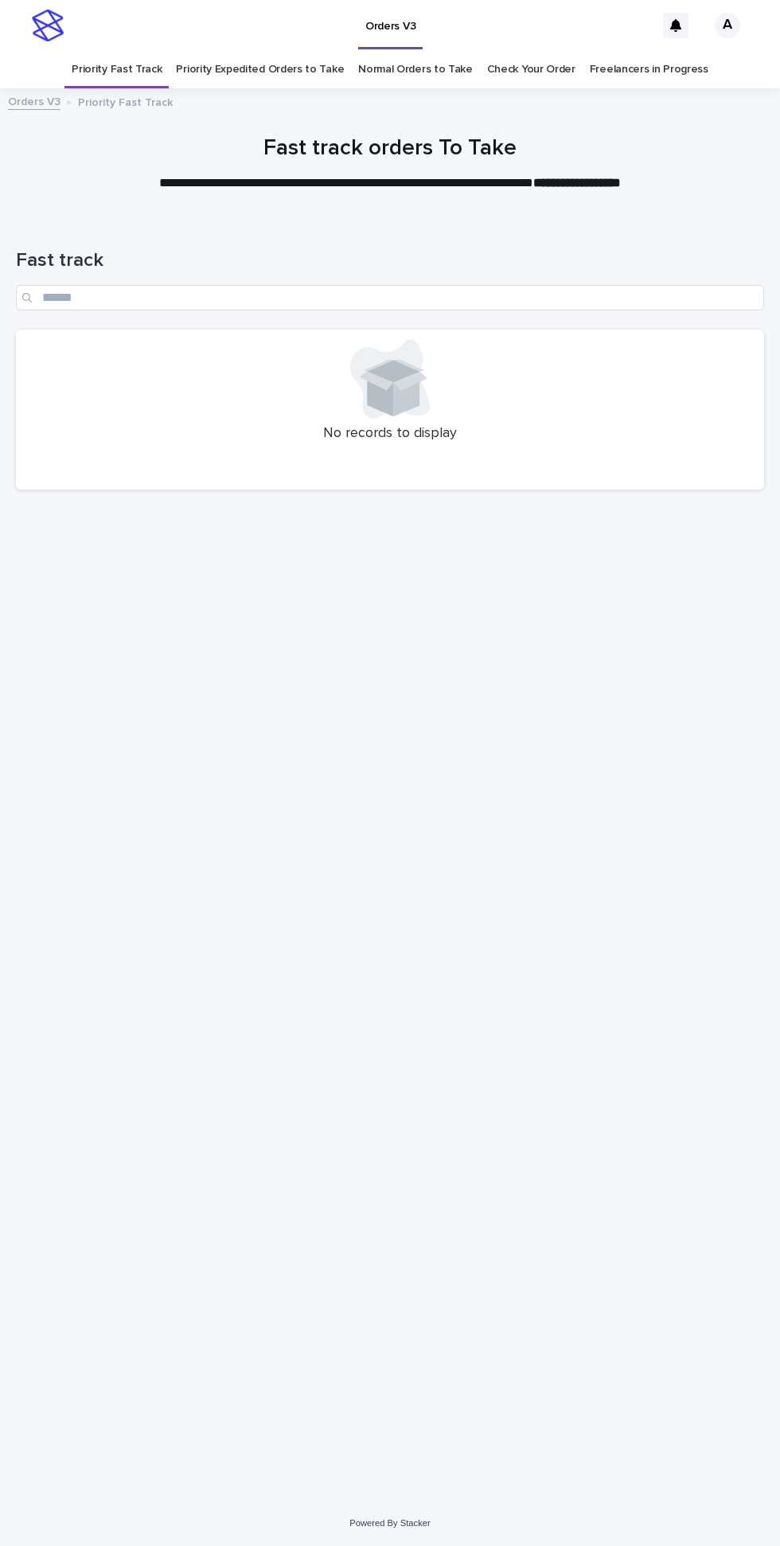
click at [258, 51] on link "Priority Expedited Orders to Take" at bounding box center [260, 69] width 168 height 37
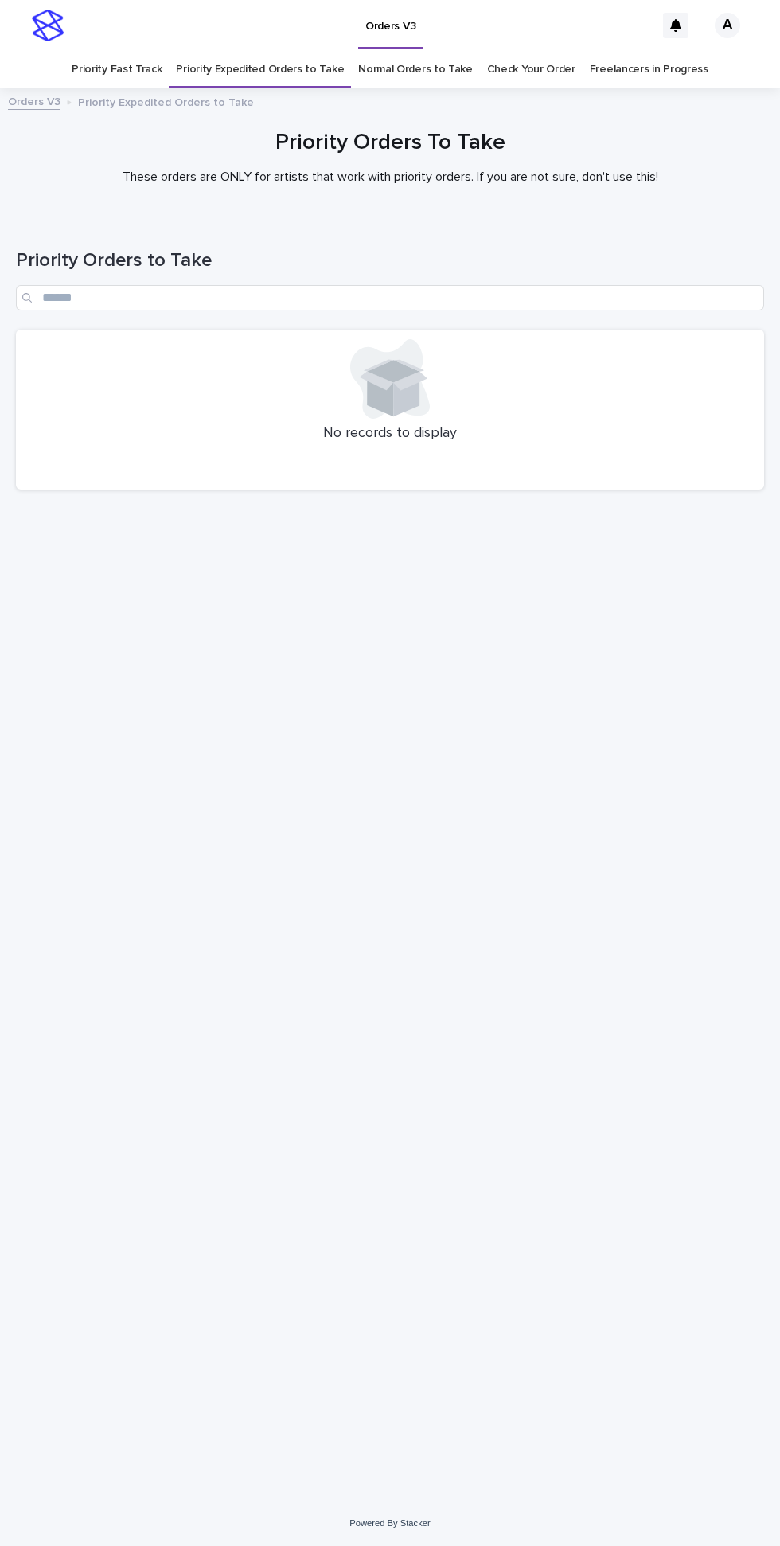
click at [406, 51] on link "Normal Orders to Take" at bounding box center [415, 69] width 115 height 37
click at [129, 51] on link "Priority Fast Track" at bounding box center [117, 69] width 90 height 37
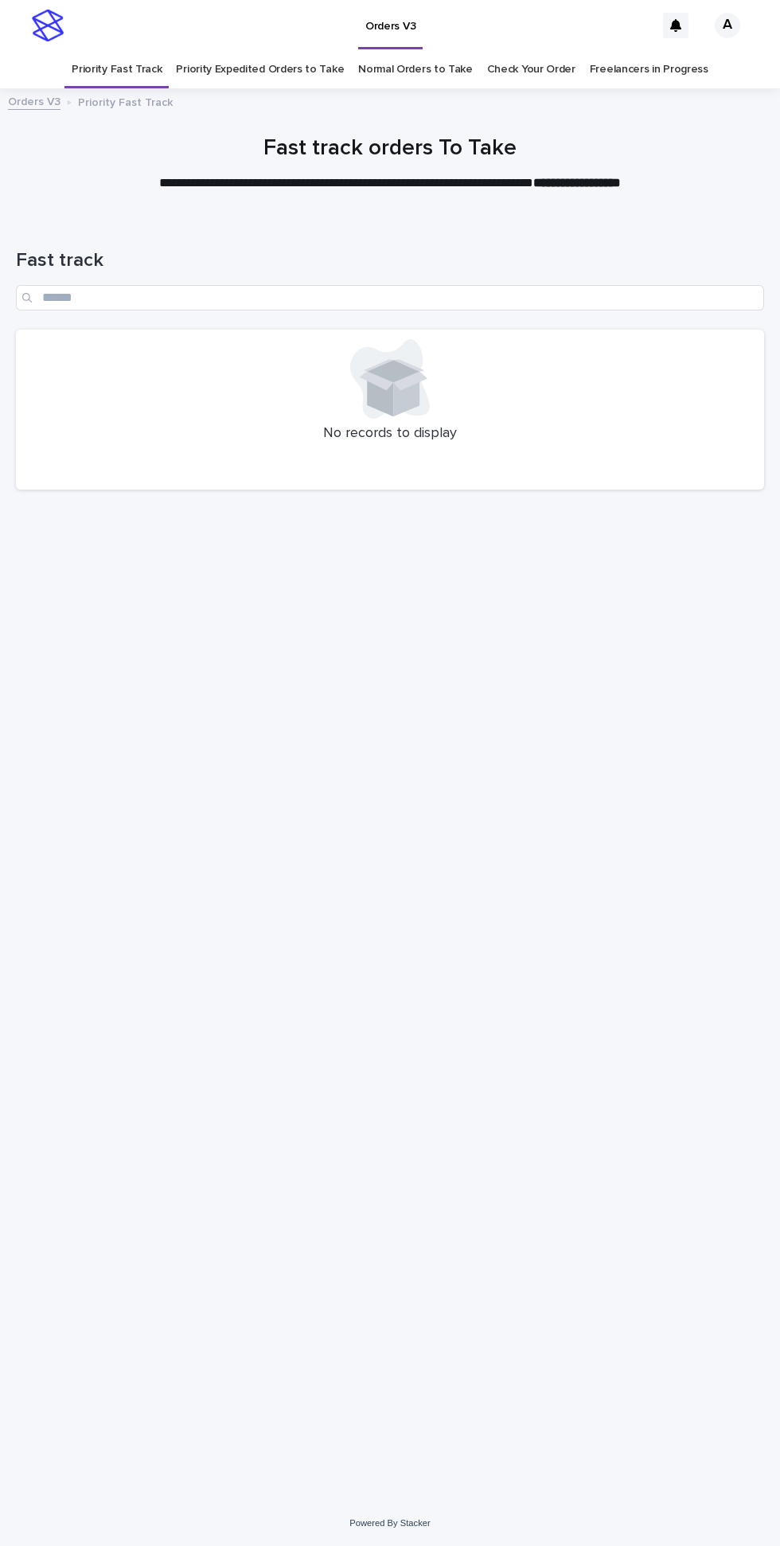
click at [237, 51] on link "Priority Expedited Orders to Take" at bounding box center [260, 69] width 168 height 37
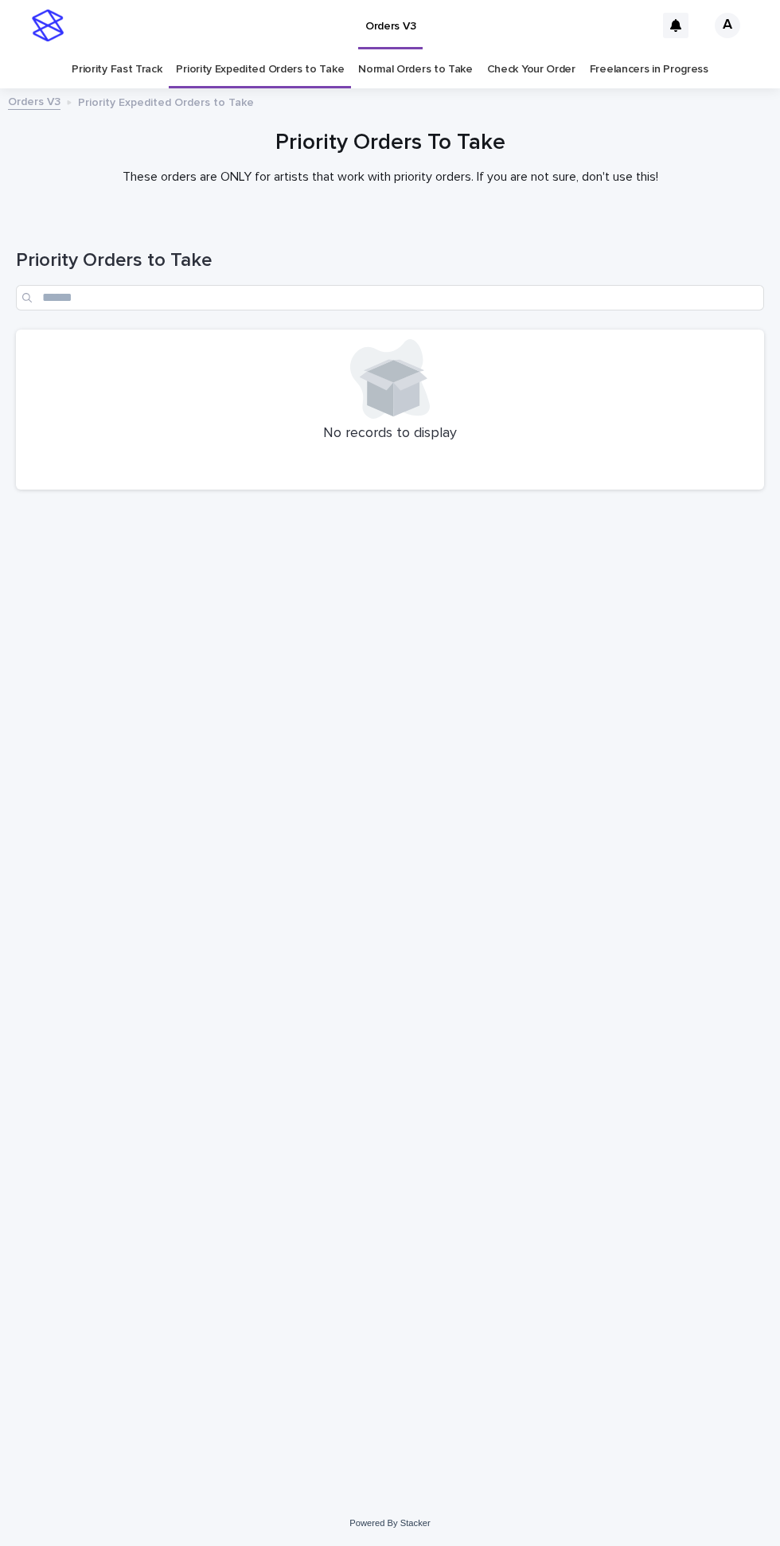
click at [404, 51] on link "Normal Orders to Take" at bounding box center [415, 69] width 115 height 37
click at [124, 51] on link "Priority Fast Track" at bounding box center [117, 69] width 90 height 37
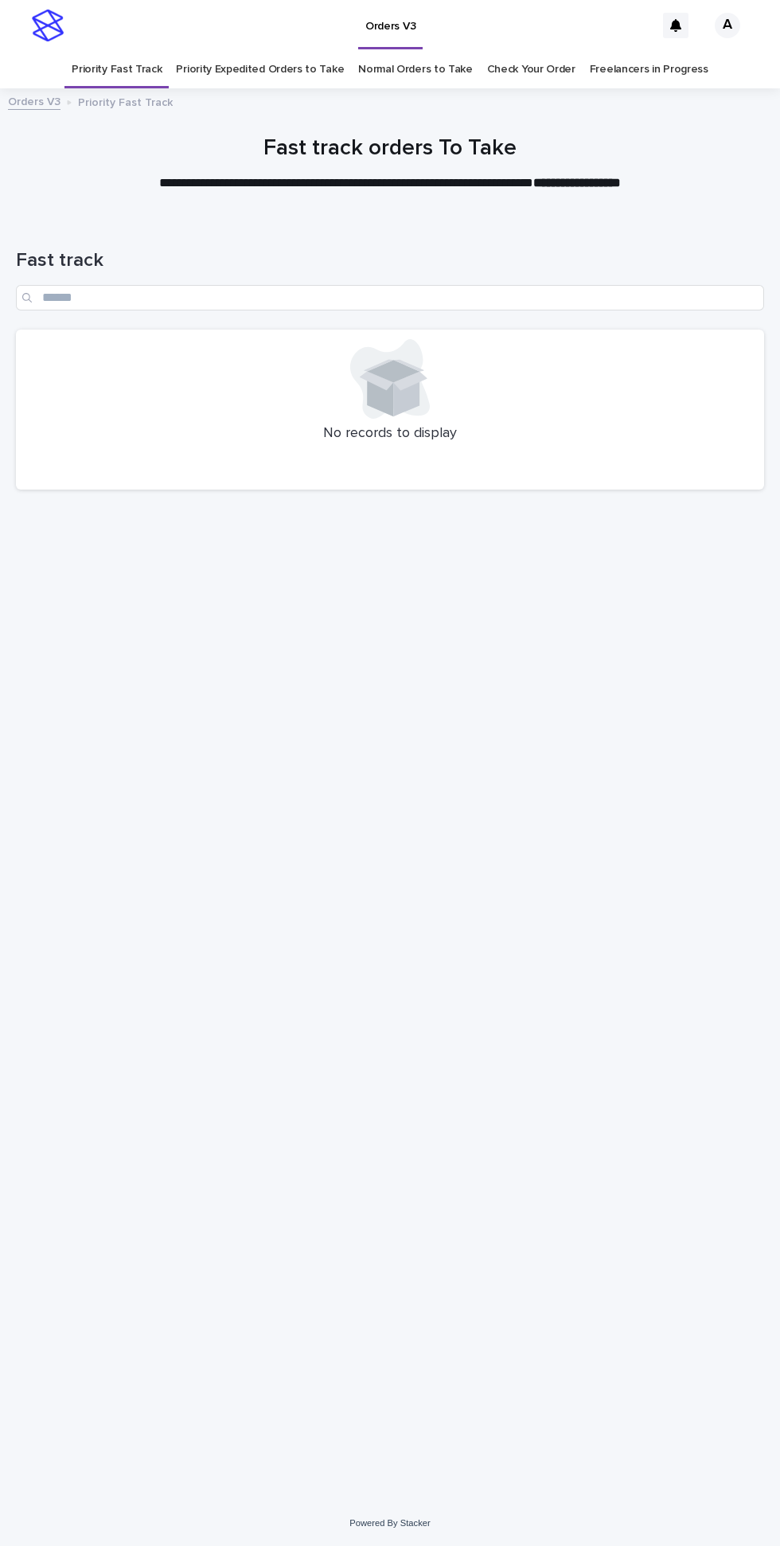
click at [239, 51] on link "Priority Expedited Orders to Take" at bounding box center [260, 69] width 168 height 37
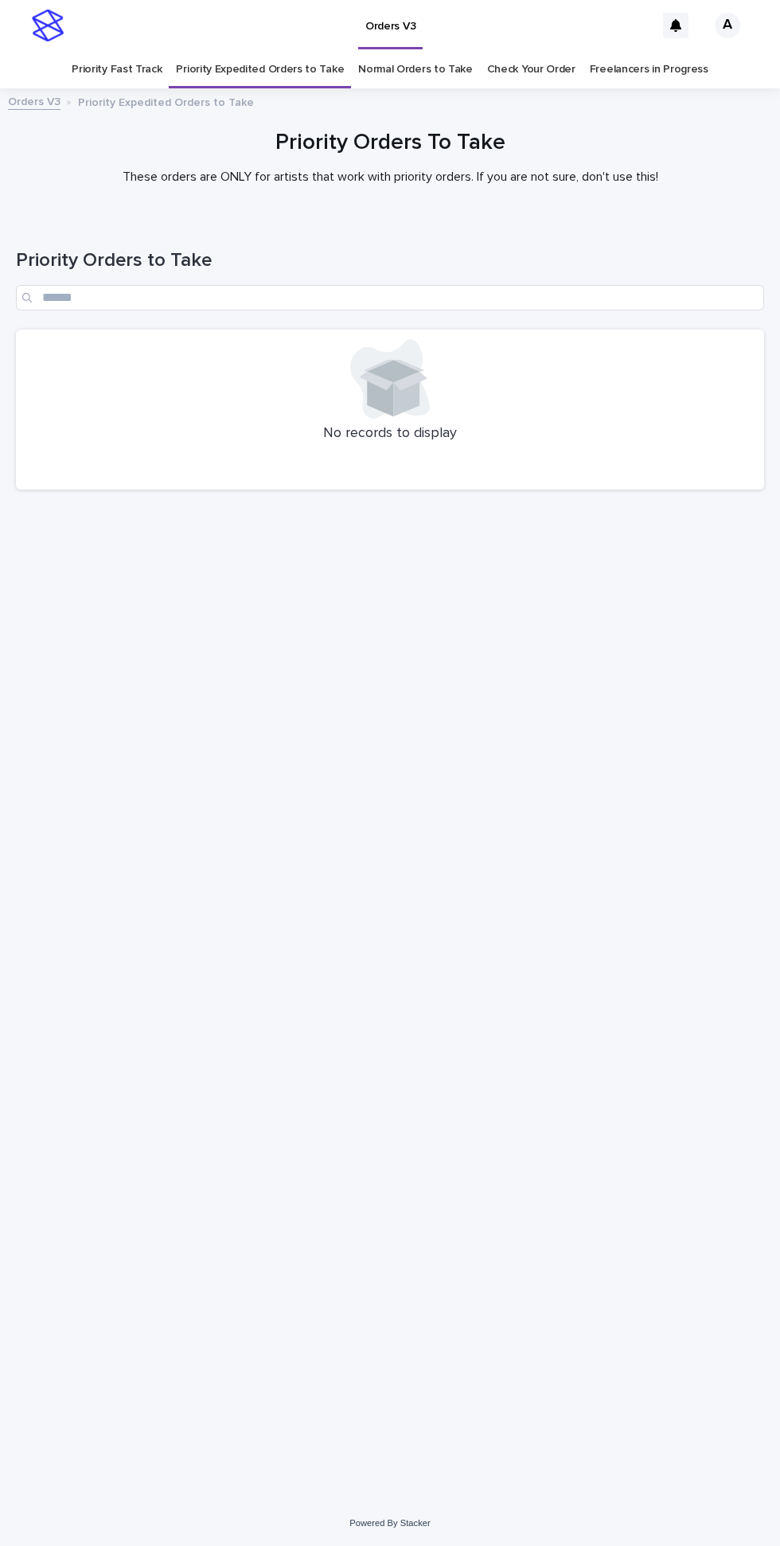
click at [404, 51] on link "Normal Orders to Take" at bounding box center [415, 69] width 115 height 37
click at [139, 51] on link "Priority Fast Track" at bounding box center [117, 69] width 90 height 37
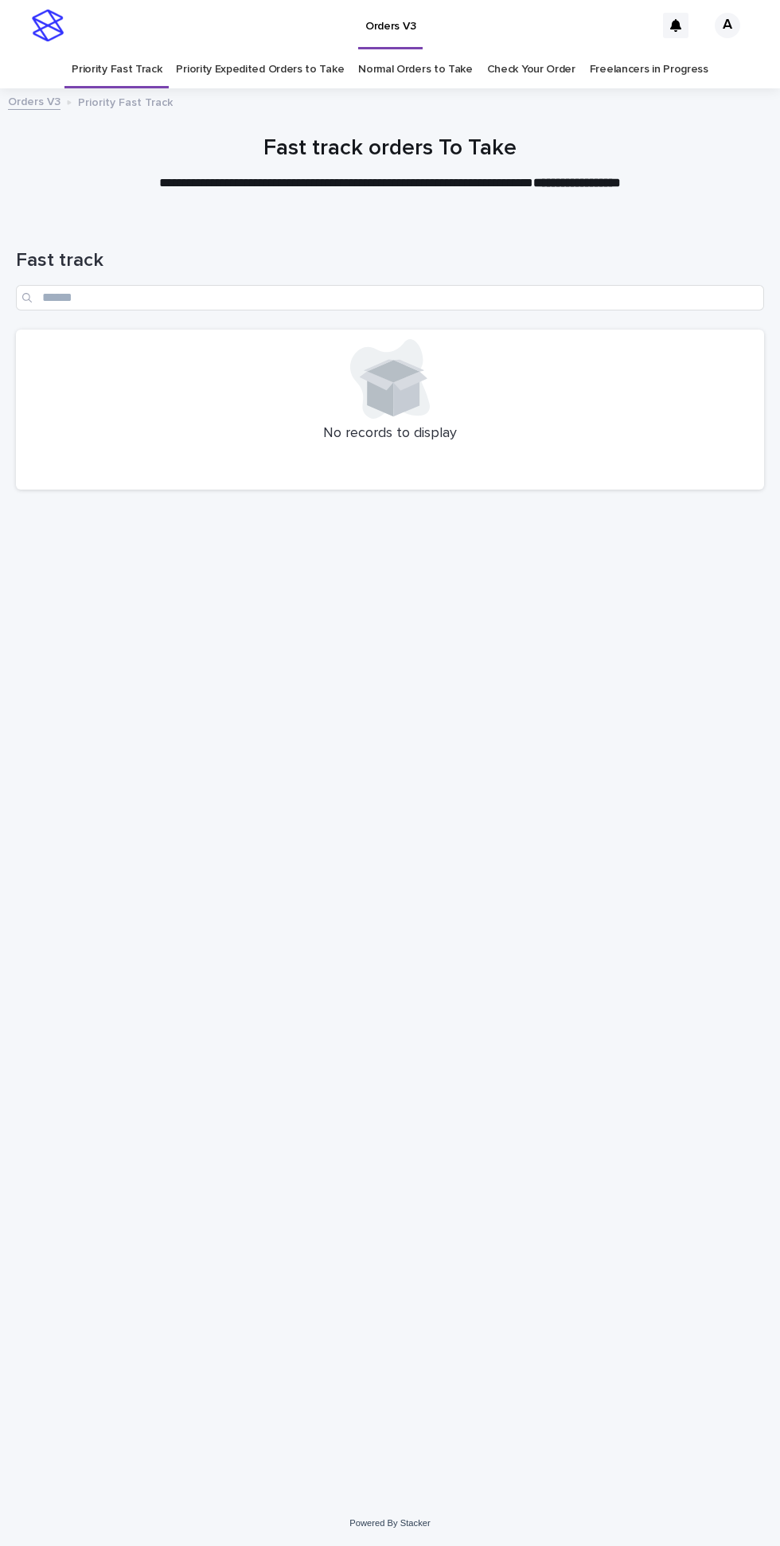
click at [267, 51] on link "Priority Expedited Orders to Take" at bounding box center [260, 69] width 168 height 37
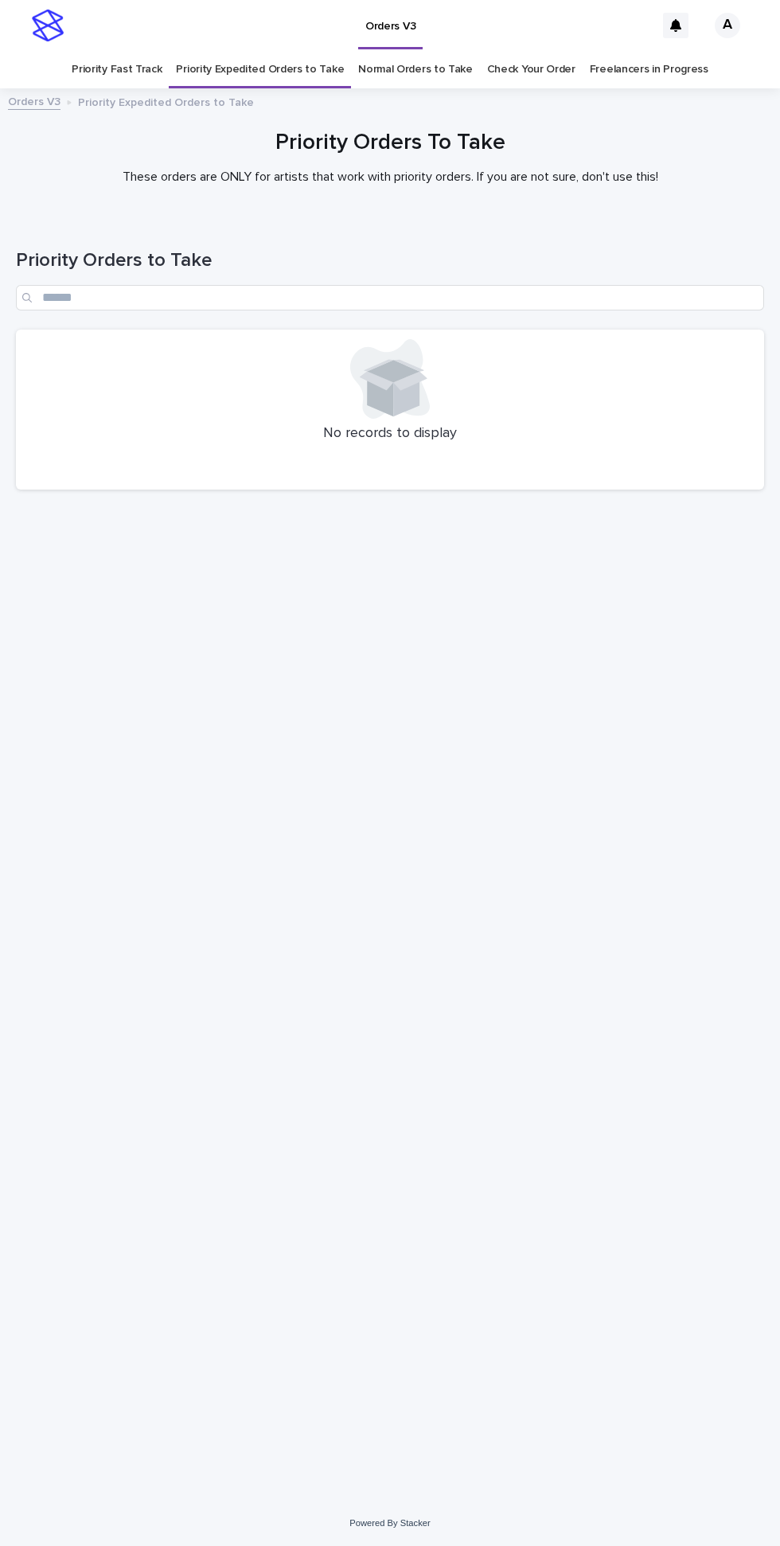
click at [409, 51] on link "Normal Orders to Take" at bounding box center [415, 69] width 115 height 37
click at [137, 51] on link "Priority Fast Track" at bounding box center [117, 69] width 90 height 37
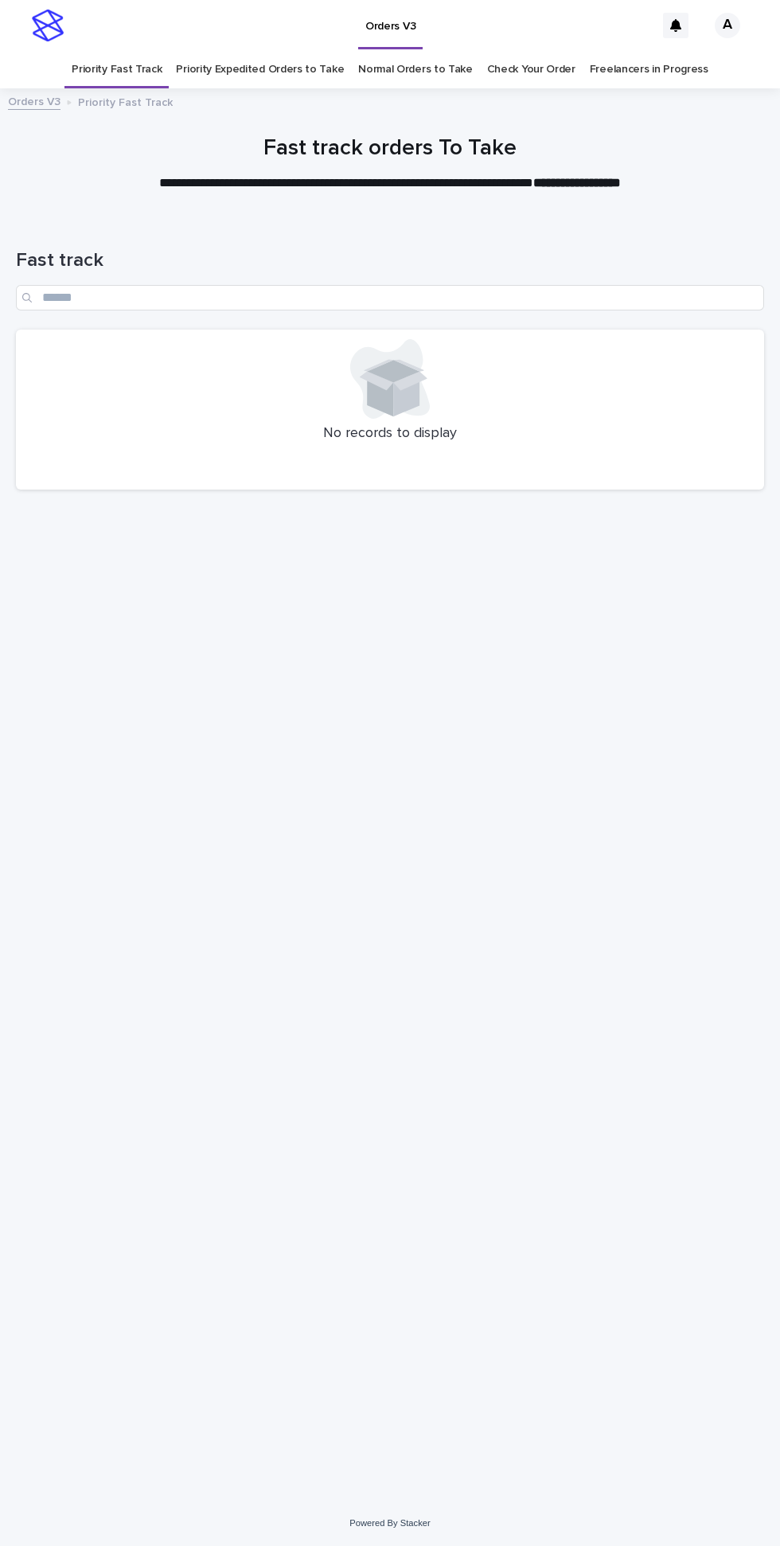
click at [281, 51] on link "Priority Expedited Orders to Take" at bounding box center [260, 69] width 168 height 37
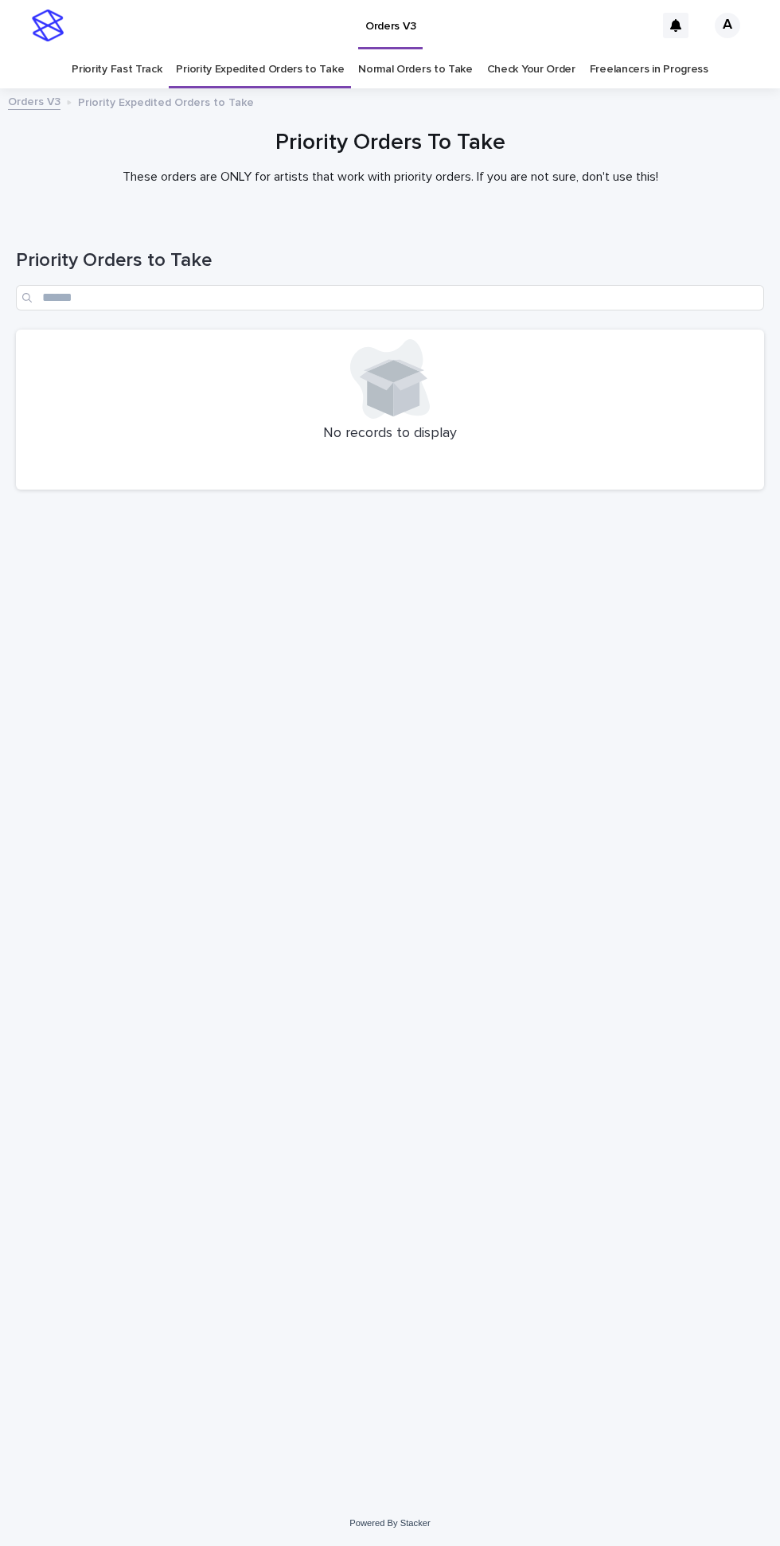
click at [396, 51] on link "Normal Orders to Take" at bounding box center [415, 69] width 115 height 37
click at [138, 51] on link "Priority Fast Track" at bounding box center [117, 69] width 90 height 37
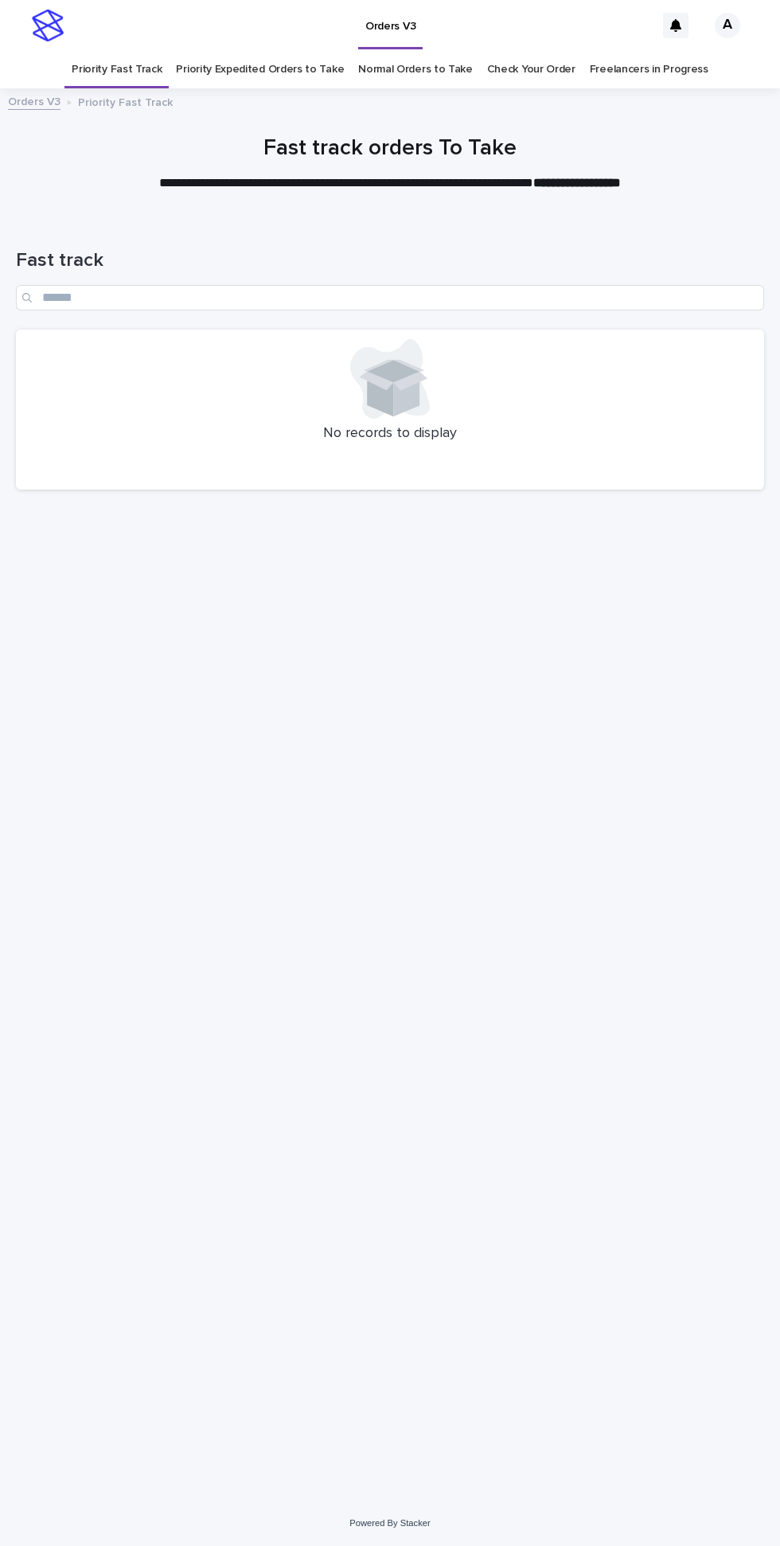
click at [267, 51] on link "Priority Expedited Orders to Take" at bounding box center [260, 69] width 168 height 37
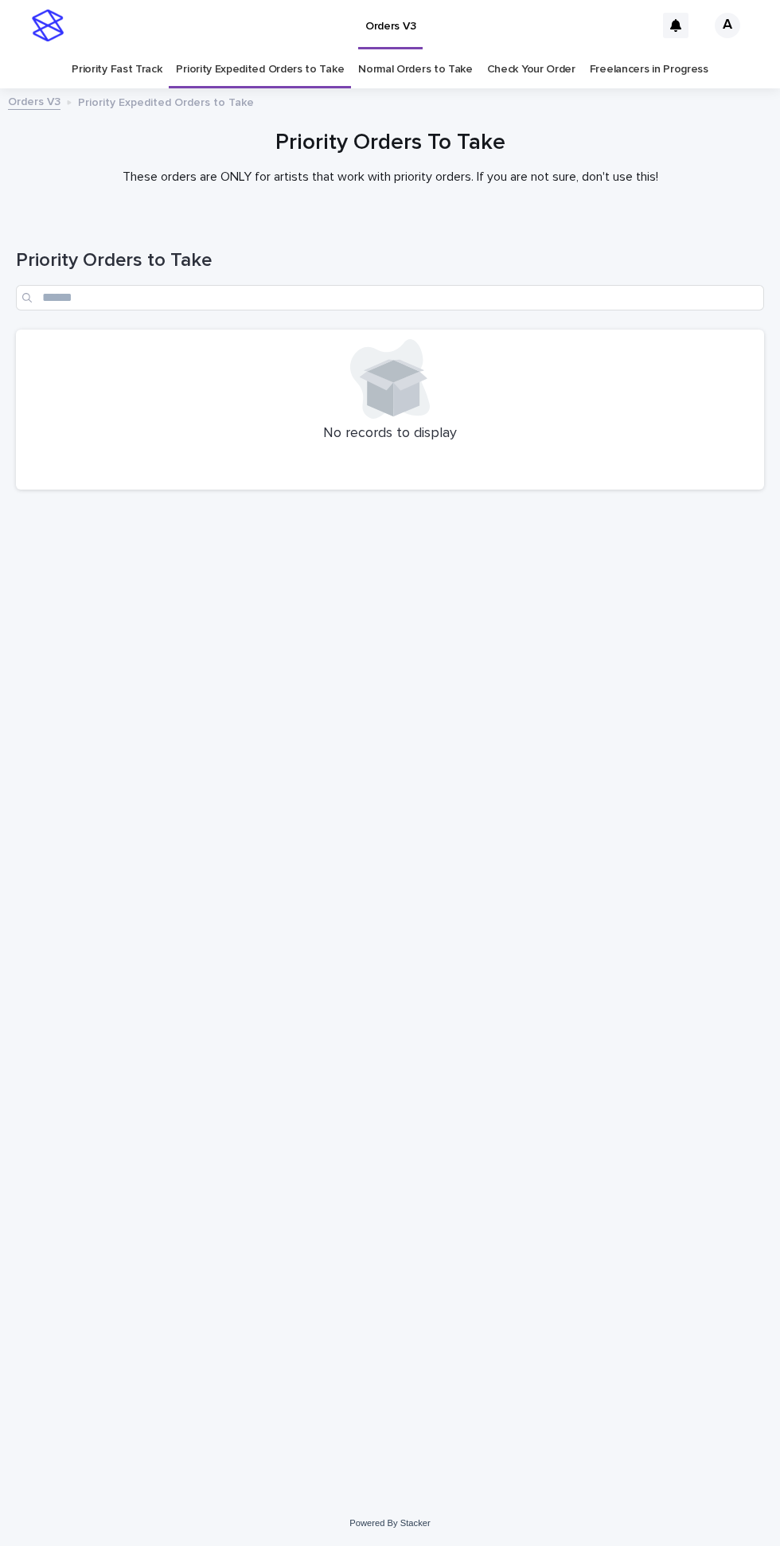
click at [411, 51] on link "Normal Orders to Take" at bounding box center [415, 69] width 115 height 37
click at [139, 51] on link "Priority Fast Track" at bounding box center [117, 69] width 90 height 37
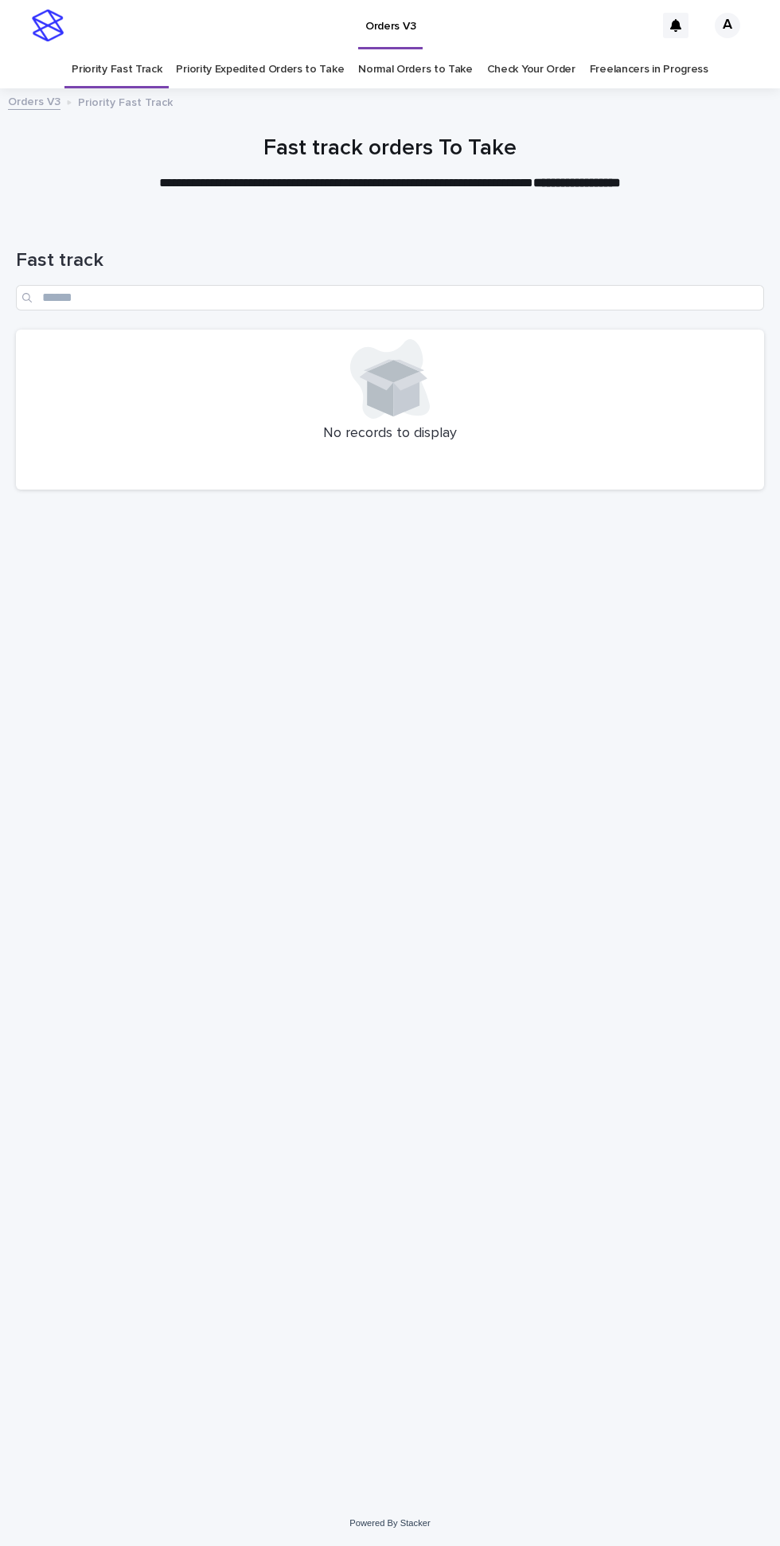
click at [253, 51] on link "Priority Expedited Orders to Take" at bounding box center [260, 69] width 168 height 37
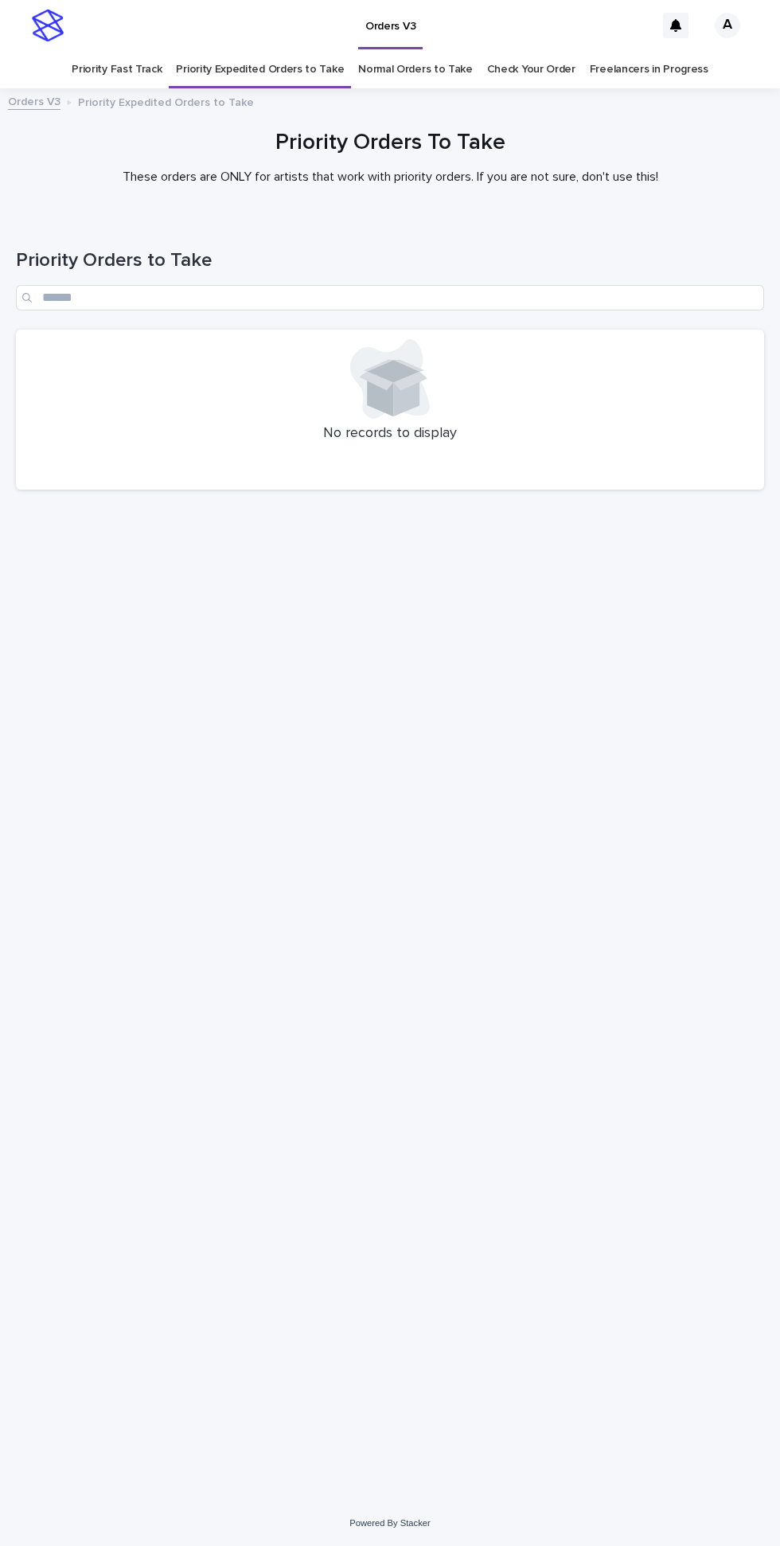
click at [415, 51] on link "Normal Orders to Take" at bounding box center [415, 69] width 115 height 37
click at [142, 51] on link "Priority Fast Track" at bounding box center [117, 69] width 90 height 37
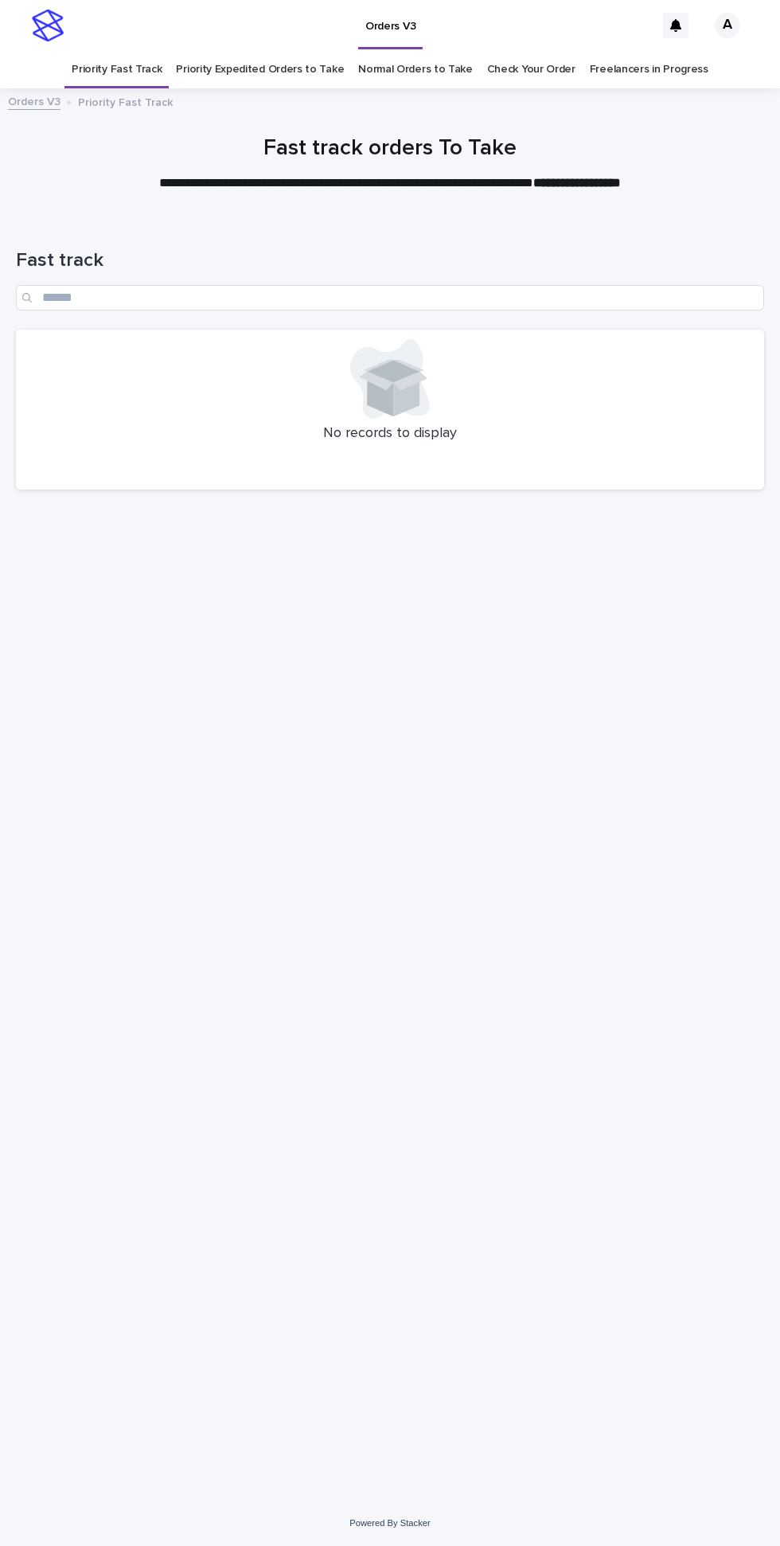
click at [259, 51] on link "Priority Expedited Orders to Take" at bounding box center [260, 69] width 168 height 37
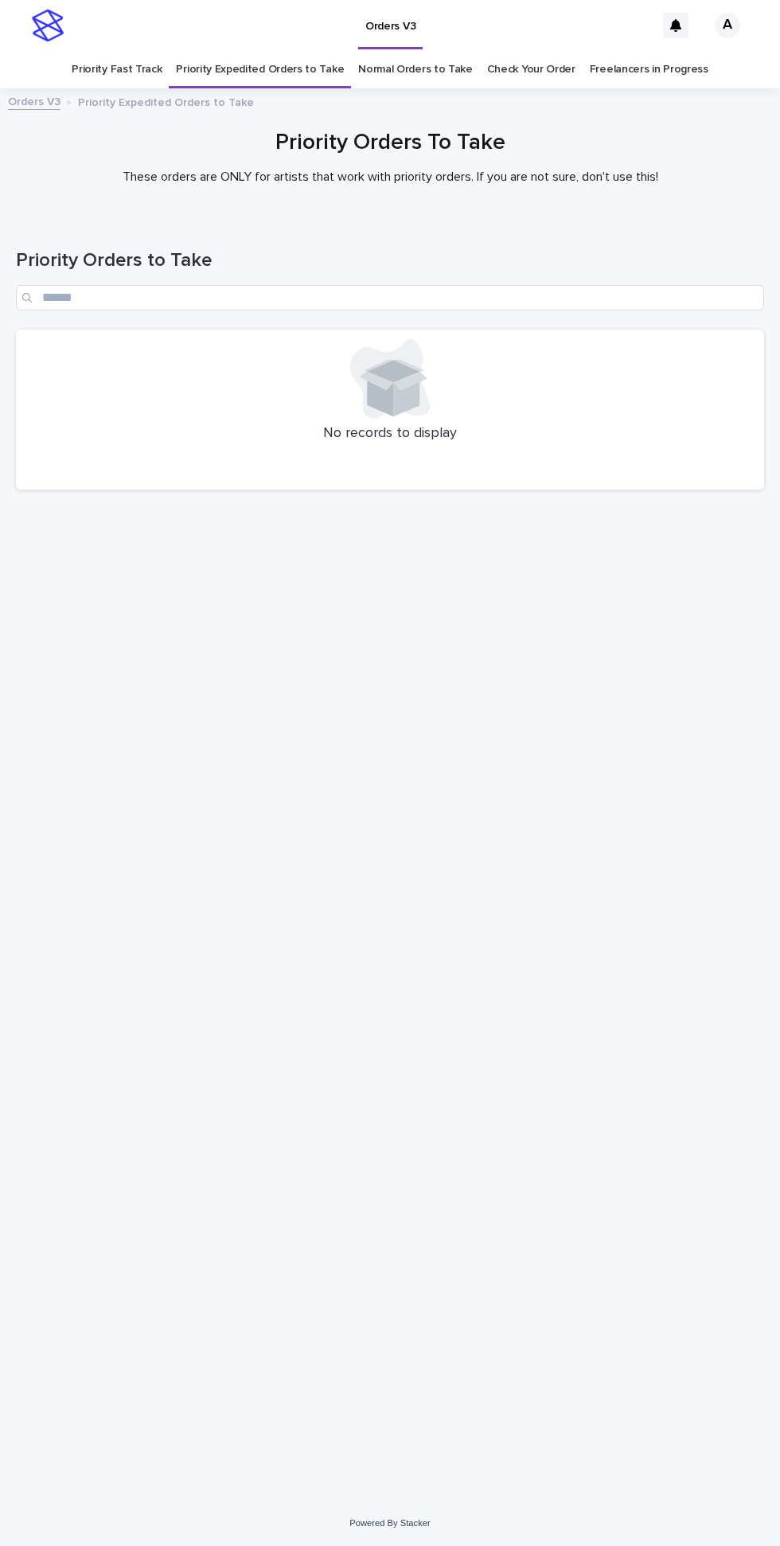
click at [421, 51] on link "Normal Orders to Take" at bounding box center [415, 69] width 115 height 37
click at [141, 51] on link "Priority Fast Track" at bounding box center [117, 69] width 90 height 37
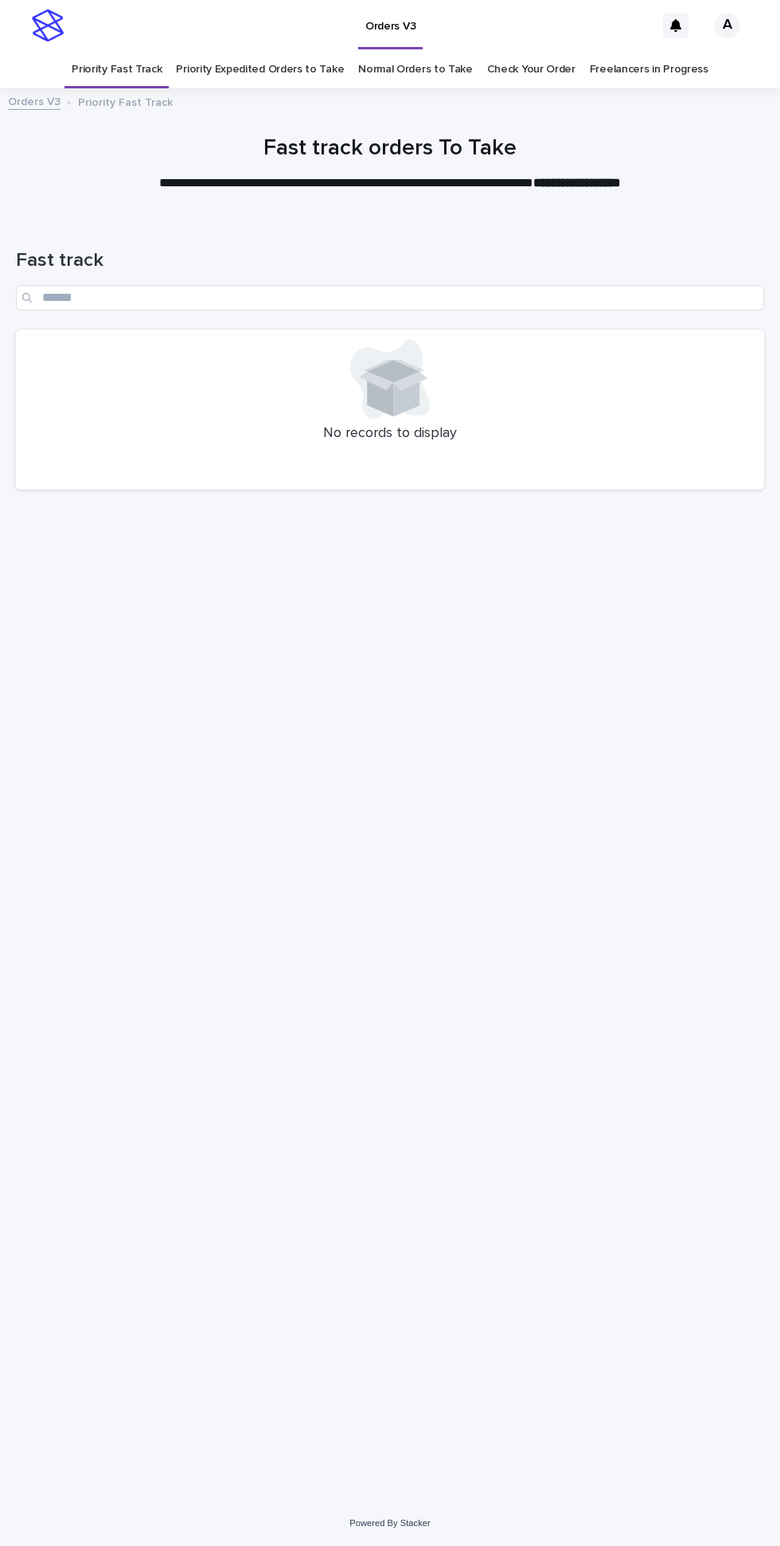
click at [270, 51] on link "Priority Expedited Orders to Take" at bounding box center [260, 69] width 168 height 37
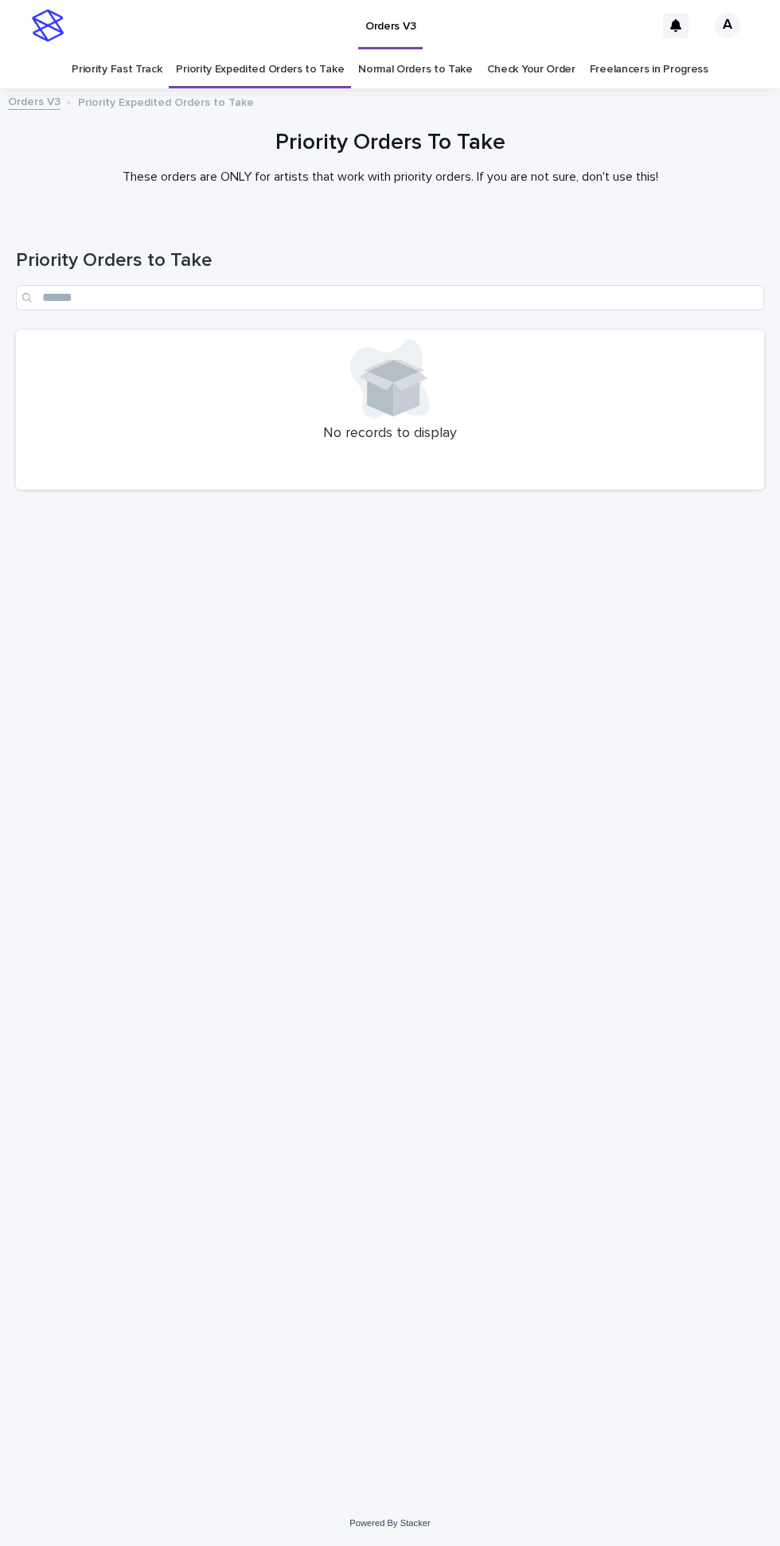
click at [410, 51] on link "Normal Orders to Take" at bounding box center [415, 69] width 115 height 37
click at [135, 51] on link "Priority Fast Track" at bounding box center [117, 69] width 90 height 37
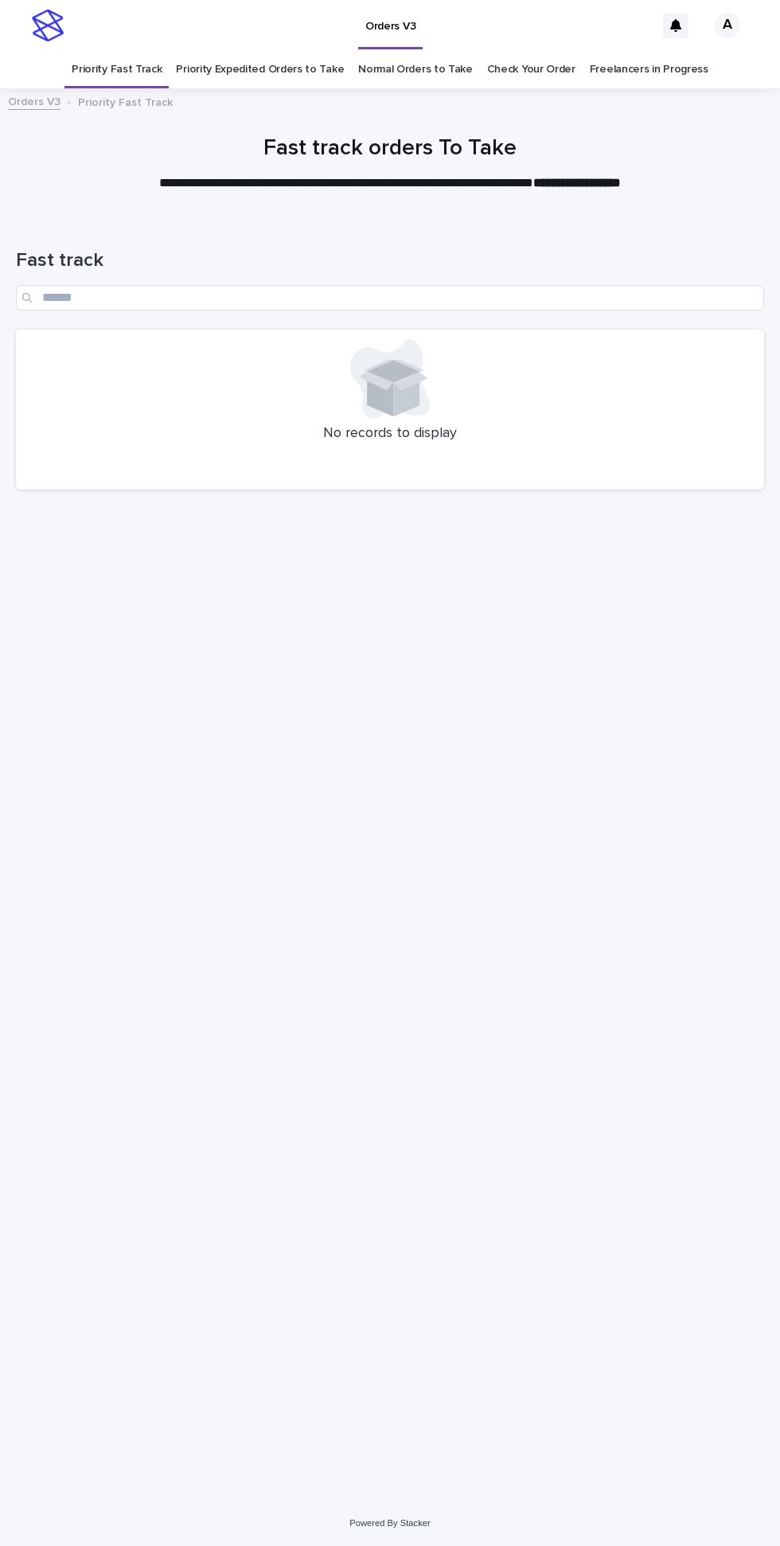
click at [257, 51] on link "Priority Expedited Orders to Take" at bounding box center [260, 69] width 168 height 37
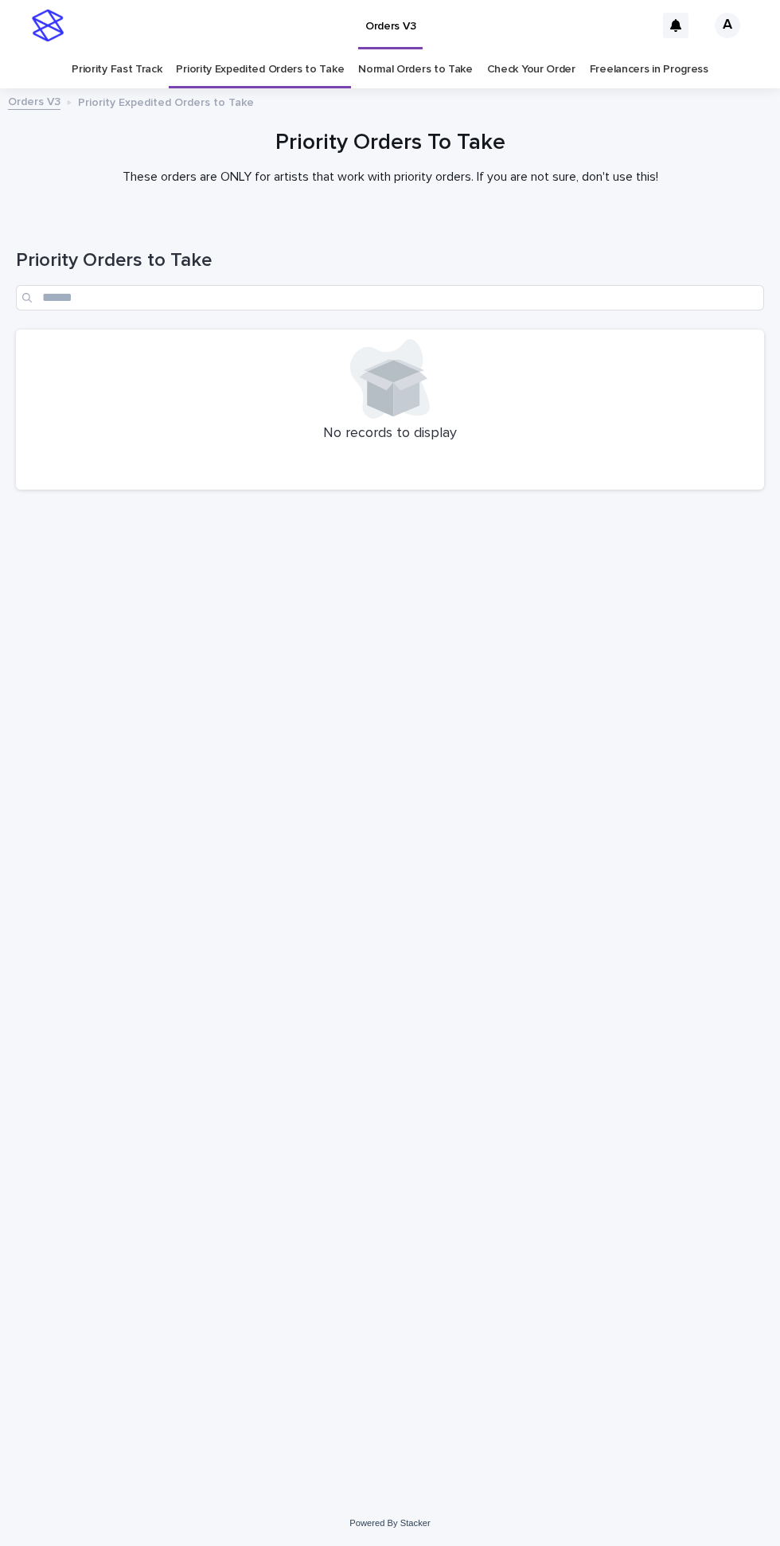
click at [408, 51] on link "Normal Orders to Take" at bounding box center [415, 69] width 115 height 37
click at [142, 51] on link "Priority Fast Track" at bounding box center [117, 69] width 90 height 37
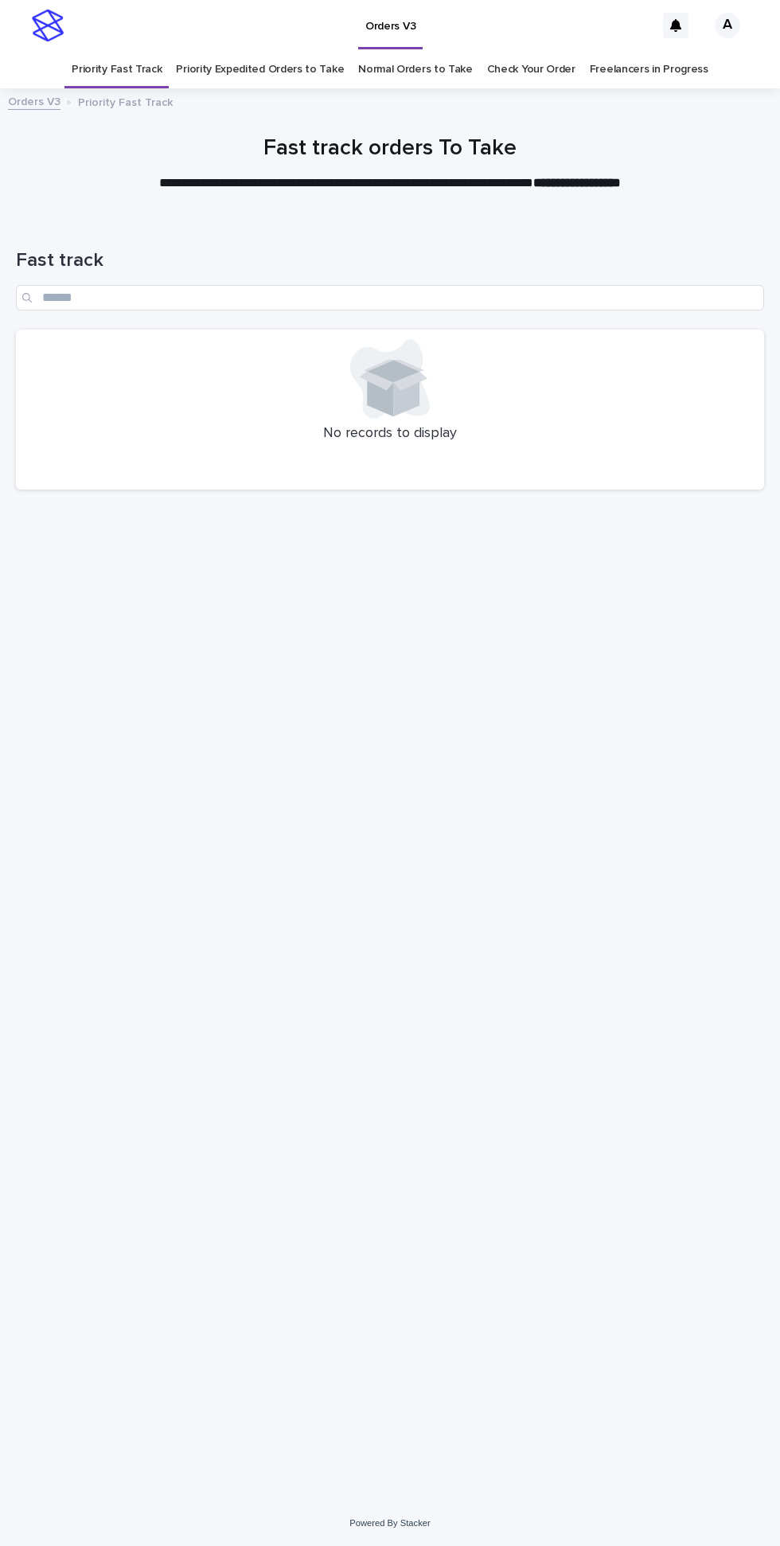
click at [277, 51] on link "Priority Expedited Orders to Take" at bounding box center [260, 69] width 168 height 37
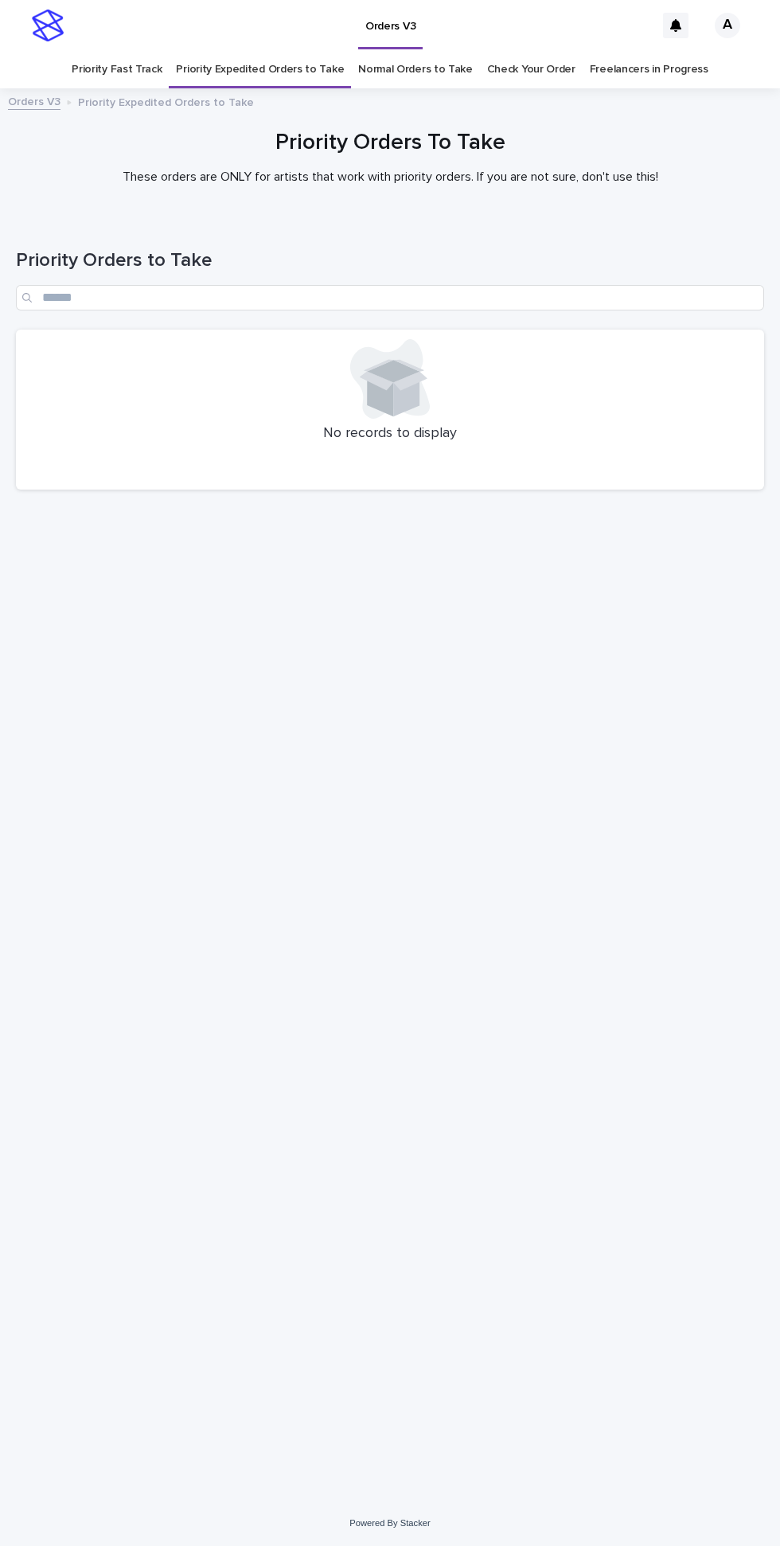
click at [415, 51] on link "Normal Orders to Take" at bounding box center [415, 69] width 115 height 37
click at [139, 51] on link "Priority Fast Track" at bounding box center [117, 69] width 90 height 37
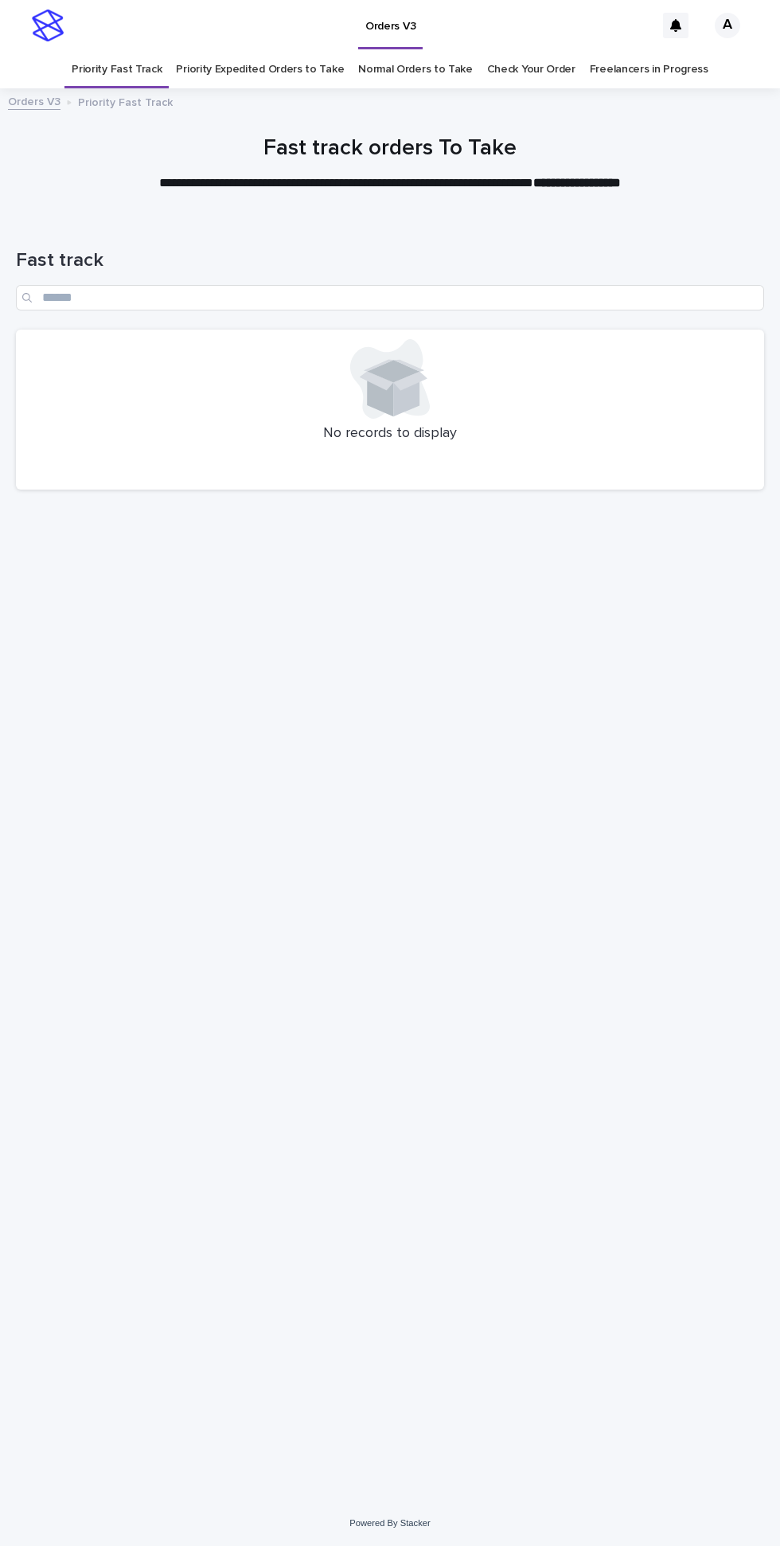
click at [276, 51] on link "Priority Expedited Orders to Take" at bounding box center [260, 69] width 168 height 37
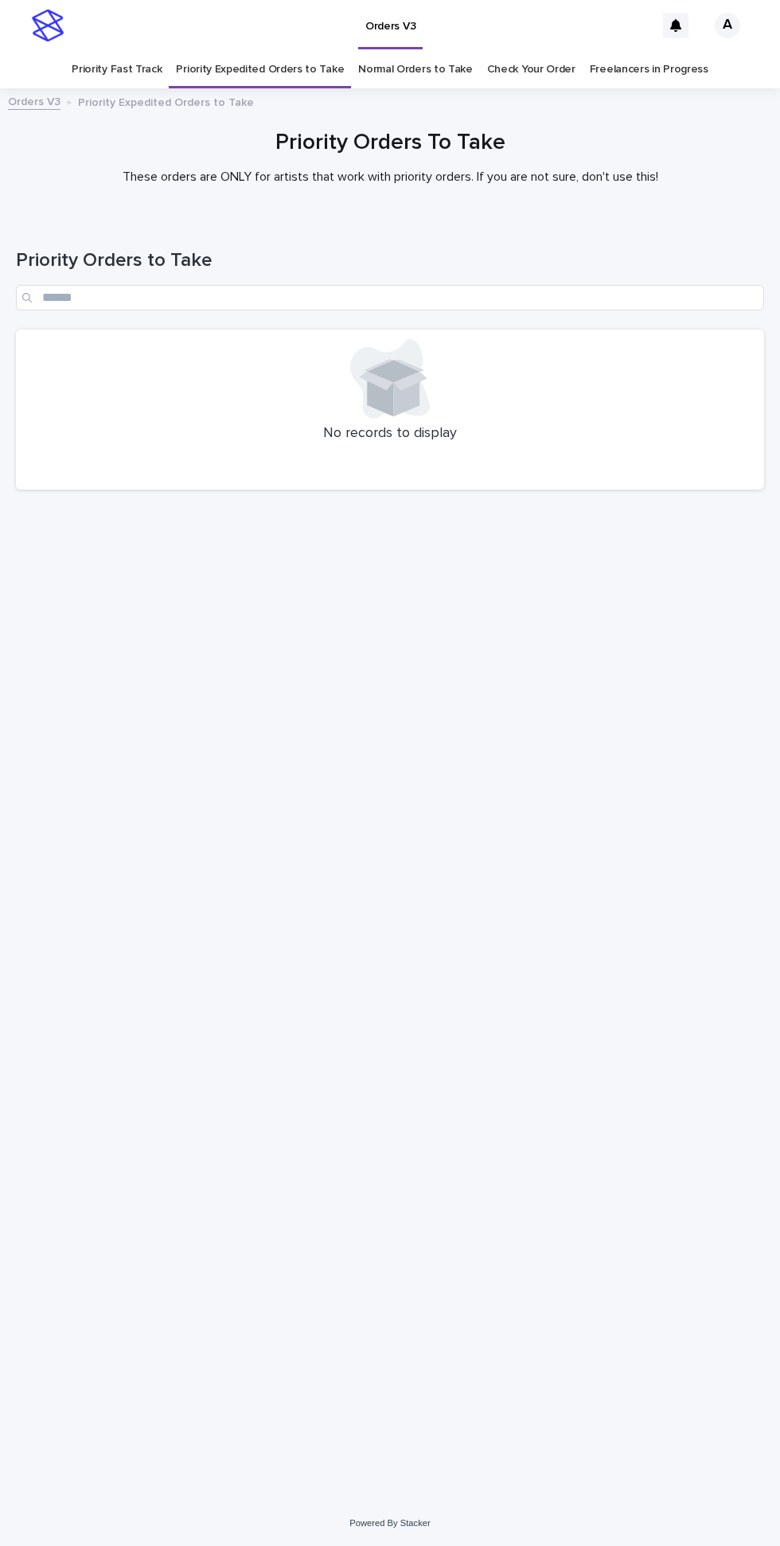
click at [407, 51] on link "Normal Orders to Take" at bounding box center [415, 69] width 115 height 37
click at [138, 51] on link "Priority Fast Track" at bounding box center [117, 69] width 90 height 37
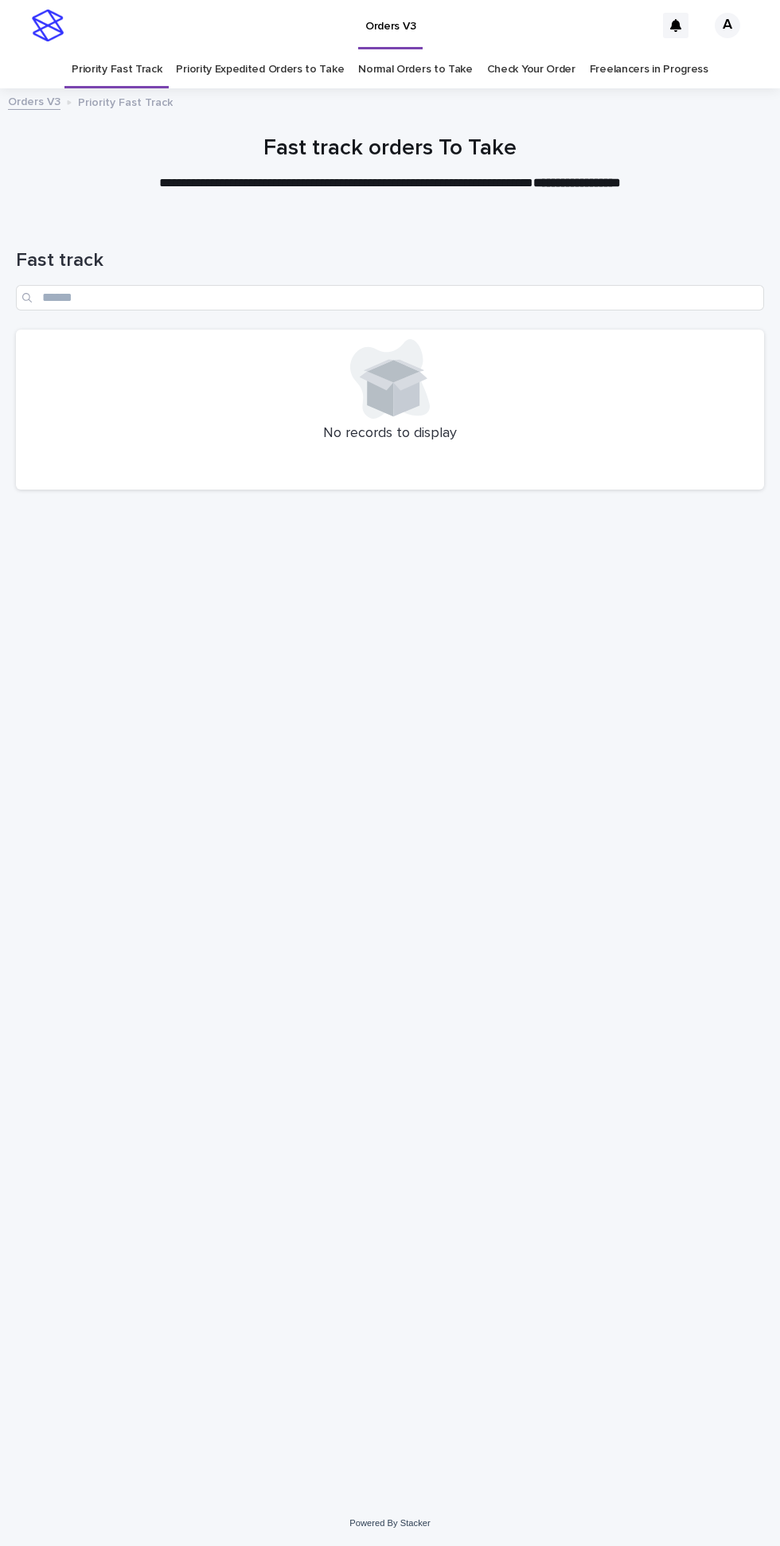
click at [252, 51] on link "Priority Expedited Orders to Take" at bounding box center [260, 69] width 168 height 37
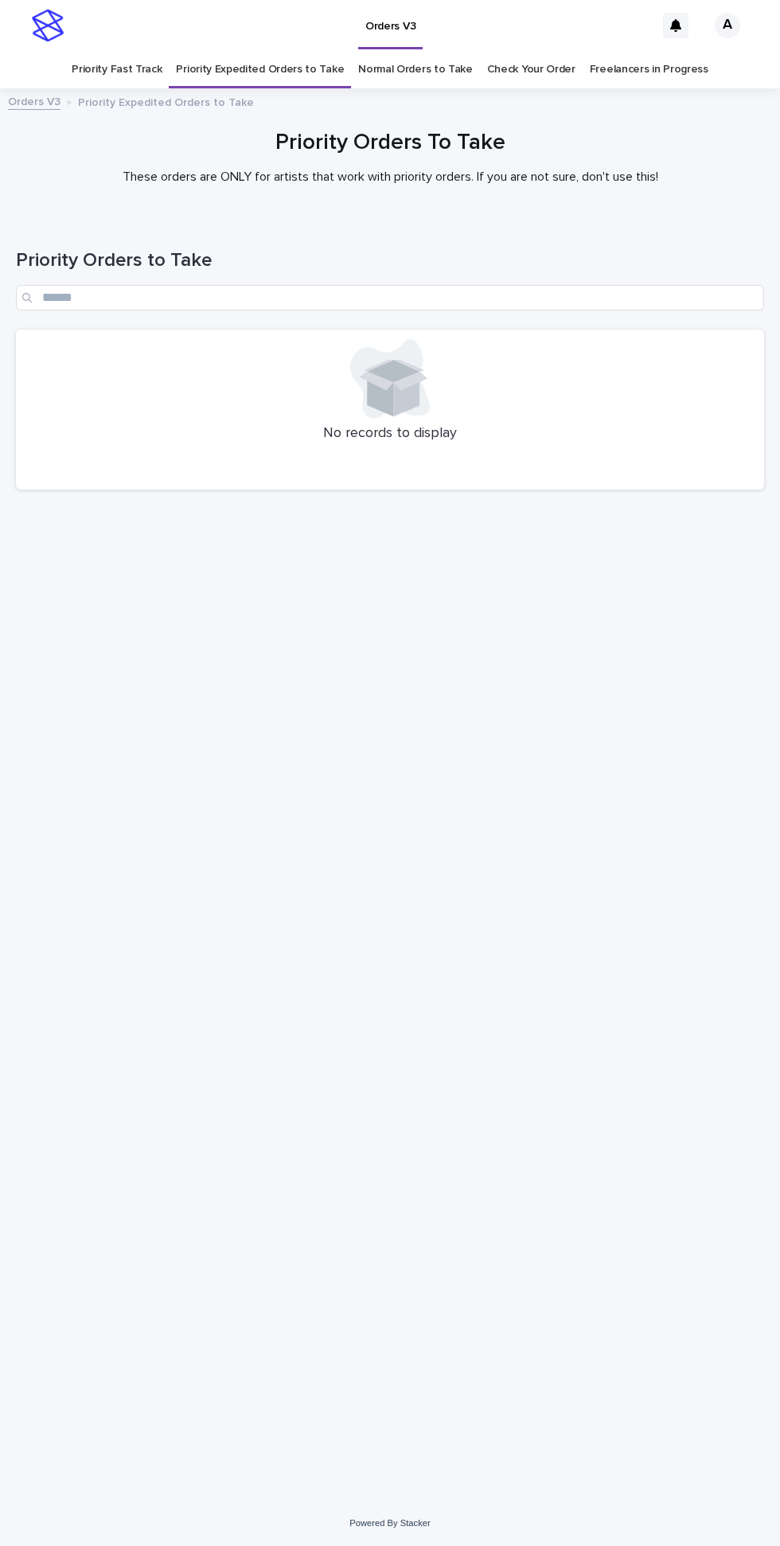
click at [392, 92] on div "Orders V3 Priority Expedited Orders to Take" at bounding box center [390, 103] width 780 height 22
click at [147, 51] on link "Priority Fast Track" at bounding box center [117, 69] width 90 height 37
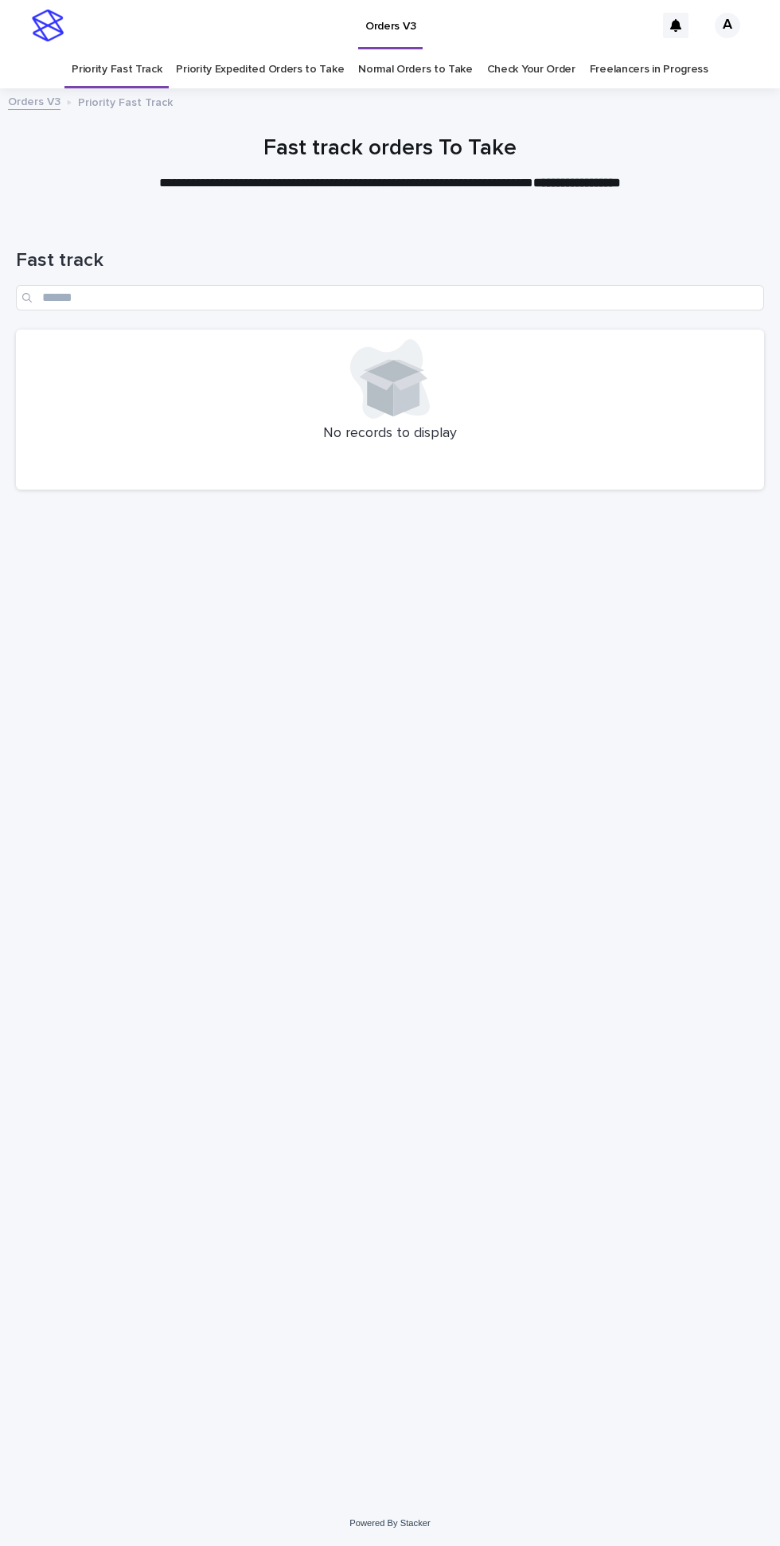
click at [258, 51] on link "Priority Expedited Orders to Take" at bounding box center [260, 69] width 168 height 37
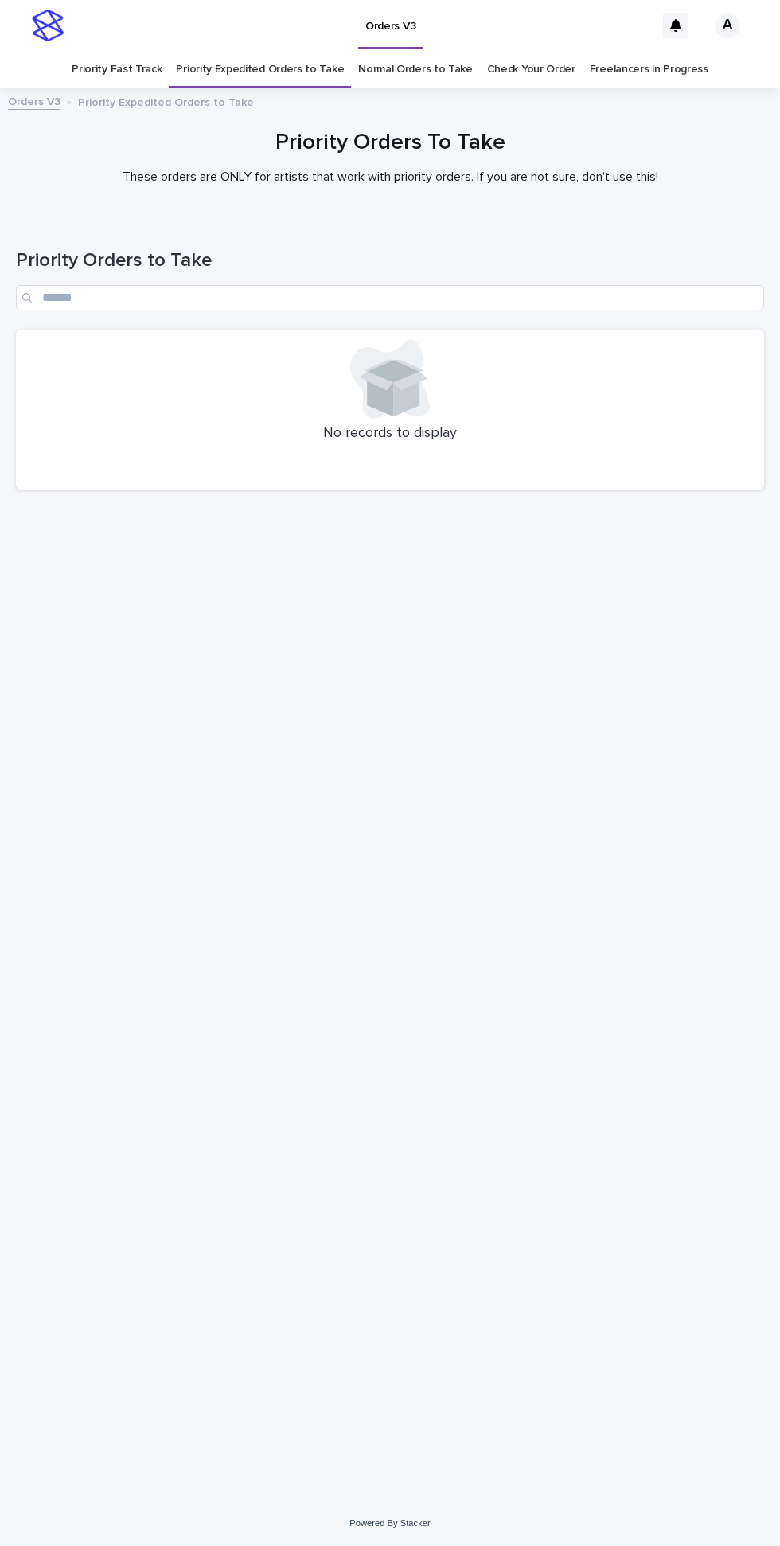
click at [399, 92] on div "Orders V3 Priority Expedited Orders to Take" at bounding box center [390, 103] width 780 height 22
click at [131, 51] on link "Priority Fast Track" at bounding box center [117, 69] width 90 height 37
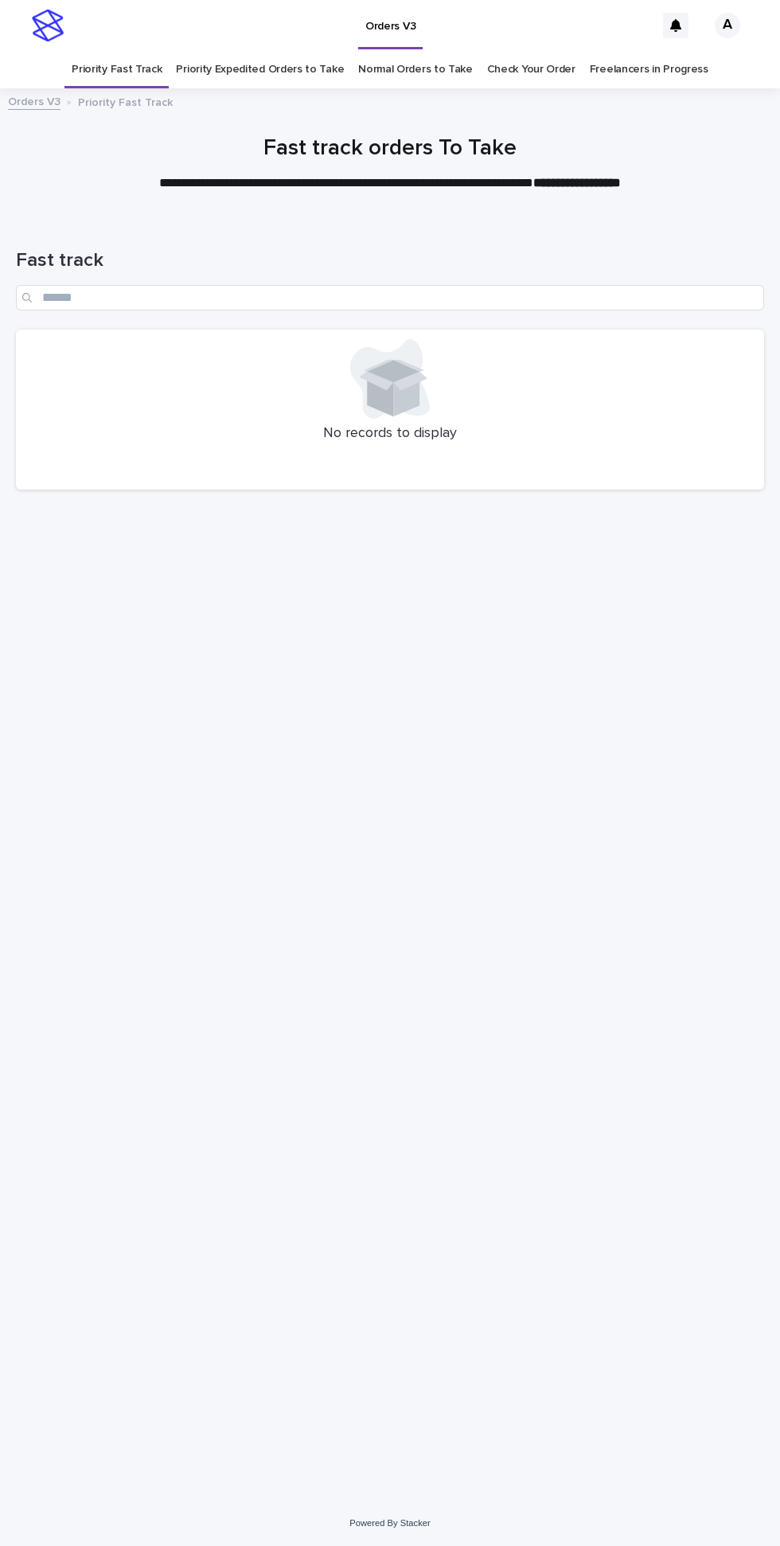
click at [231, 51] on link "Priority Expedited Orders to Take" at bounding box center [260, 69] width 168 height 37
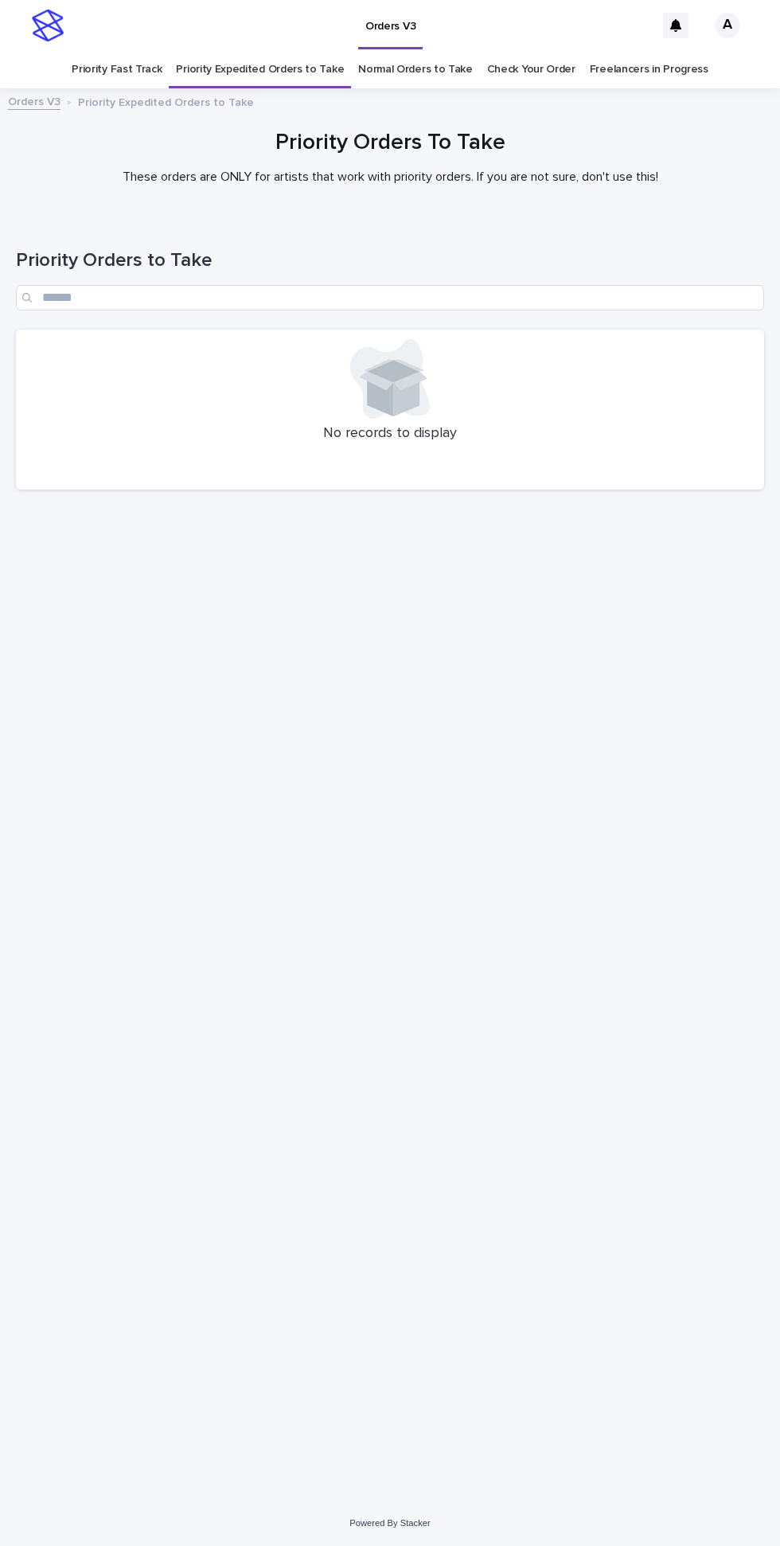
click at [407, 51] on link "Normal Orders to Take" at bounding box center [415, 69] width 115 height 37
click at [136, 51] on link "Priority Fast Track" at bounding box center [117, 69] width 90 height 37
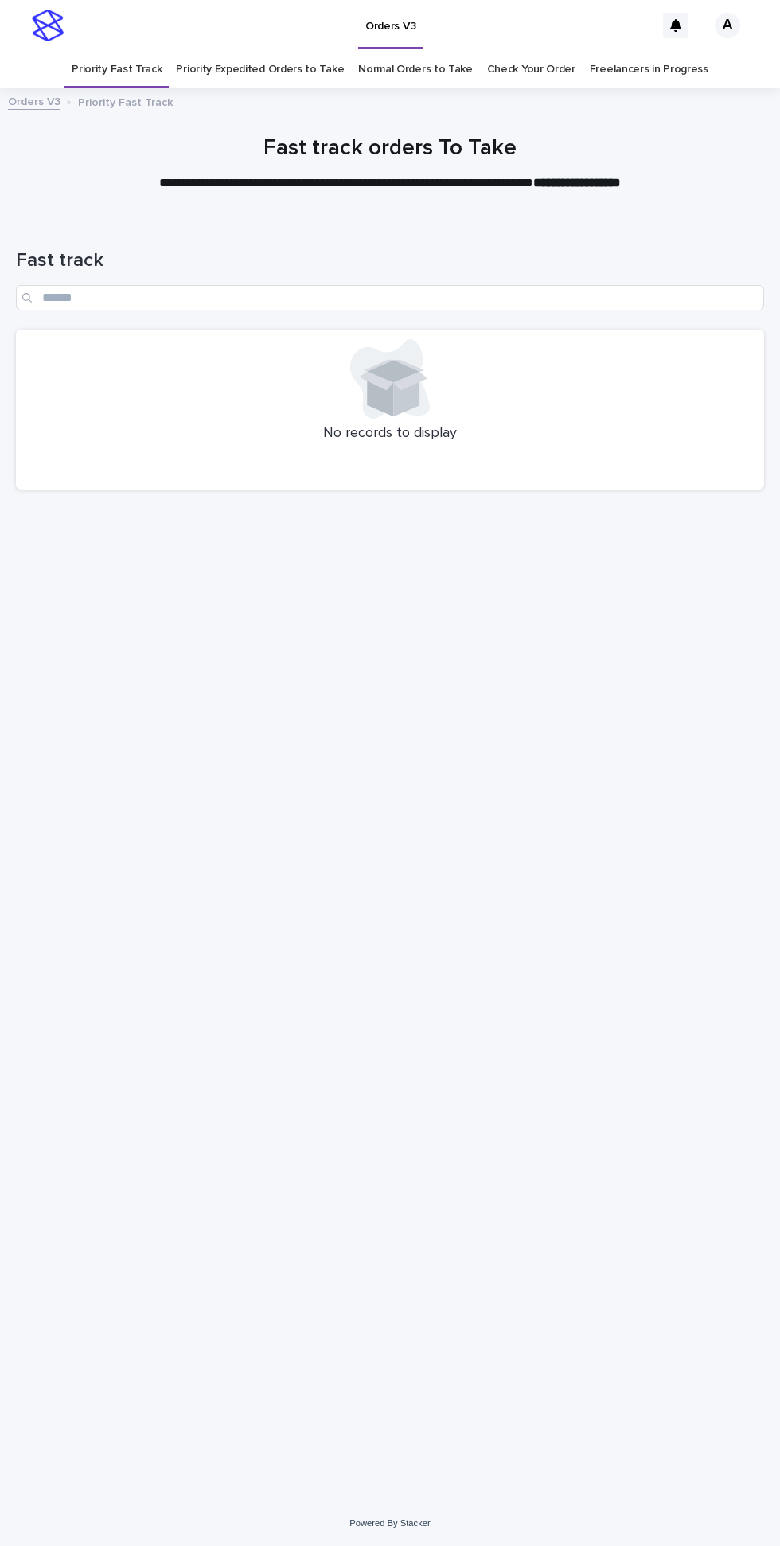
click at [244, 51] on link "Priority Expedited Orders to Take" at bounding box center [260, 69] width 168 height 37
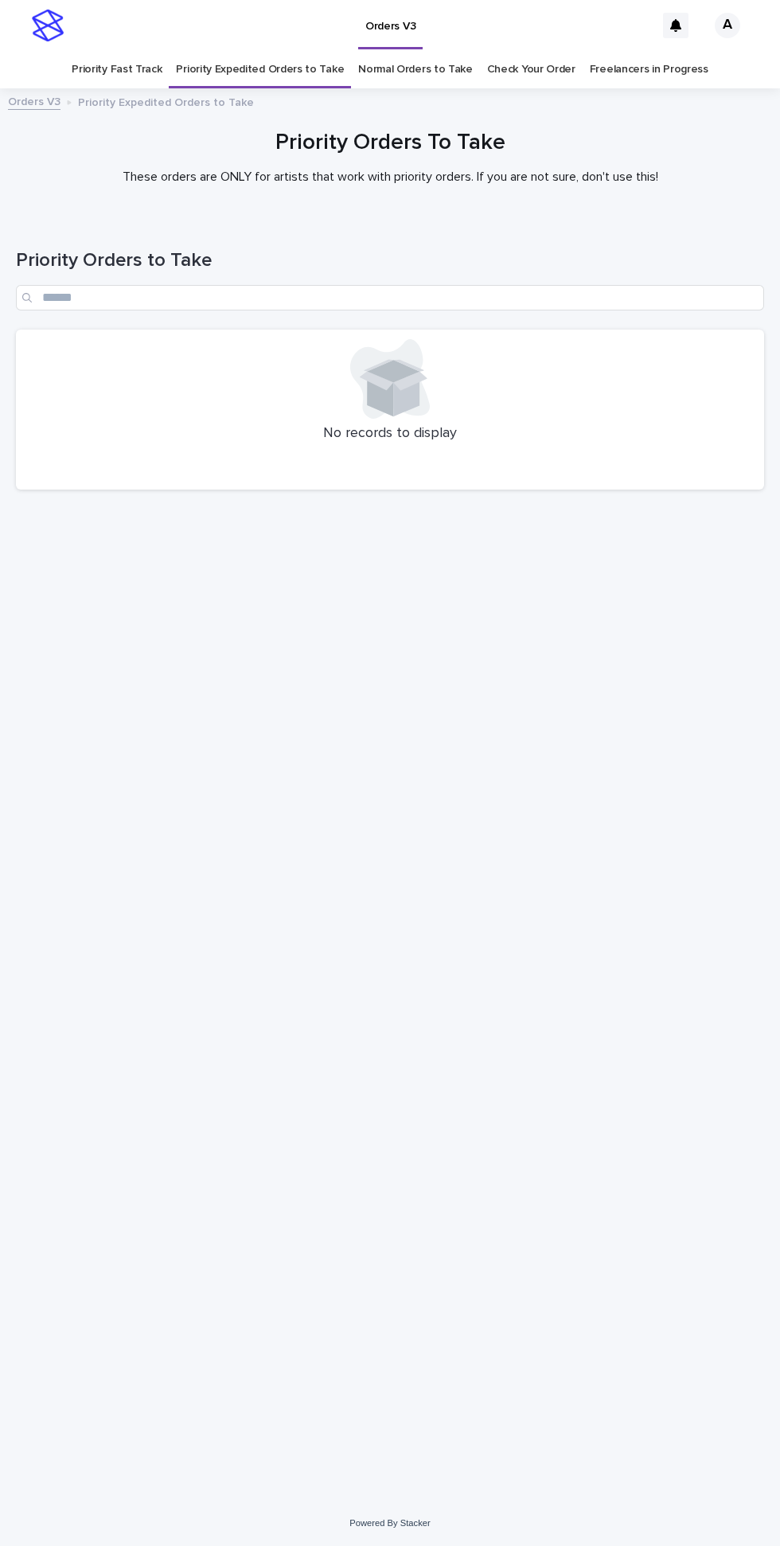
click at [405, 51] on link "Normal Orders to Take" at bounding box center [415, 69] width 115 height 37
click at [155, 51] on link "Priority Fast Track" at bounding box center [117, 69] width 90 height 37
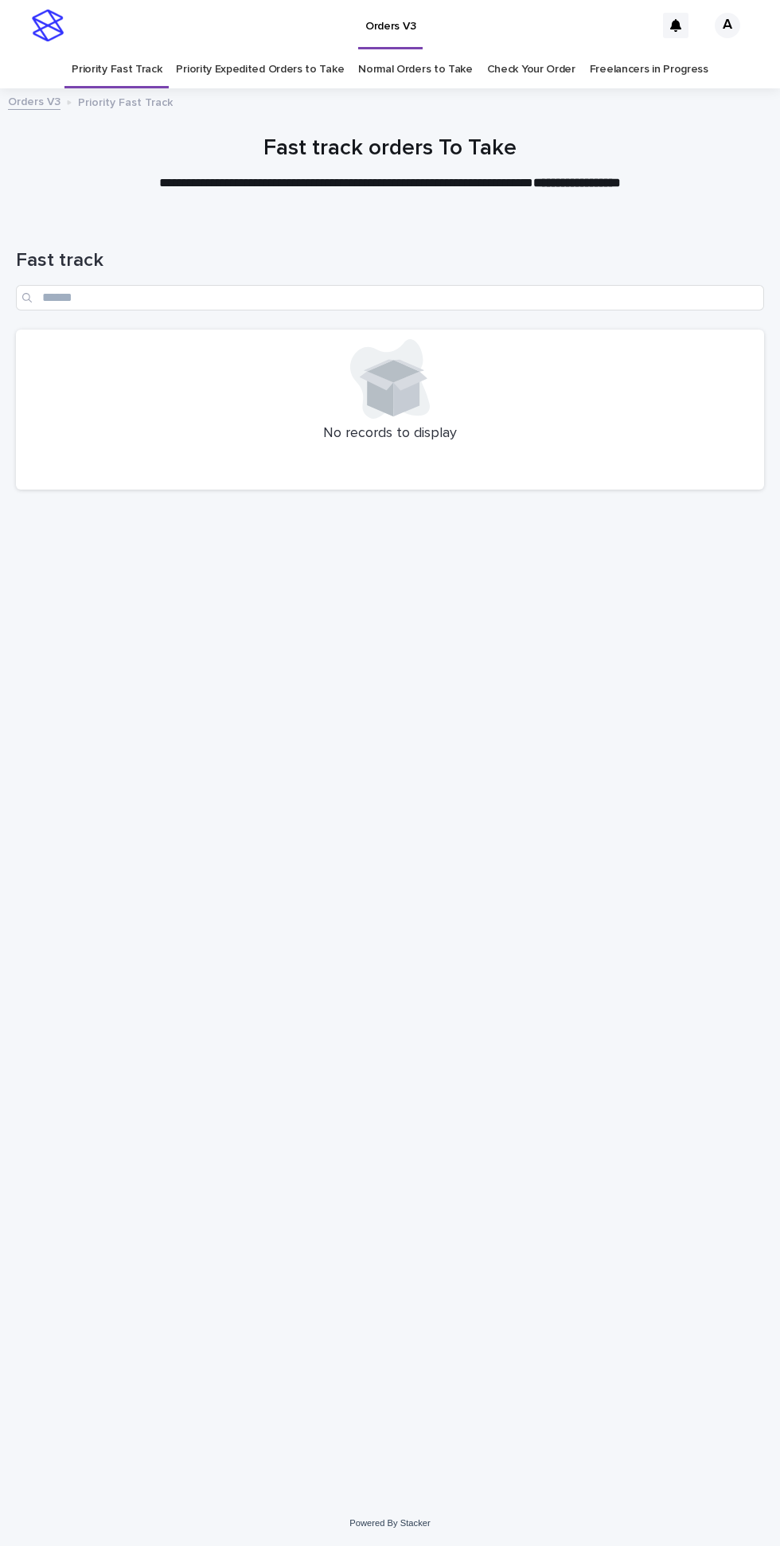
click at [254, 51] on link "Priority Expedited Orders to Take" at bounding box center [260, 69] width 168 height 37
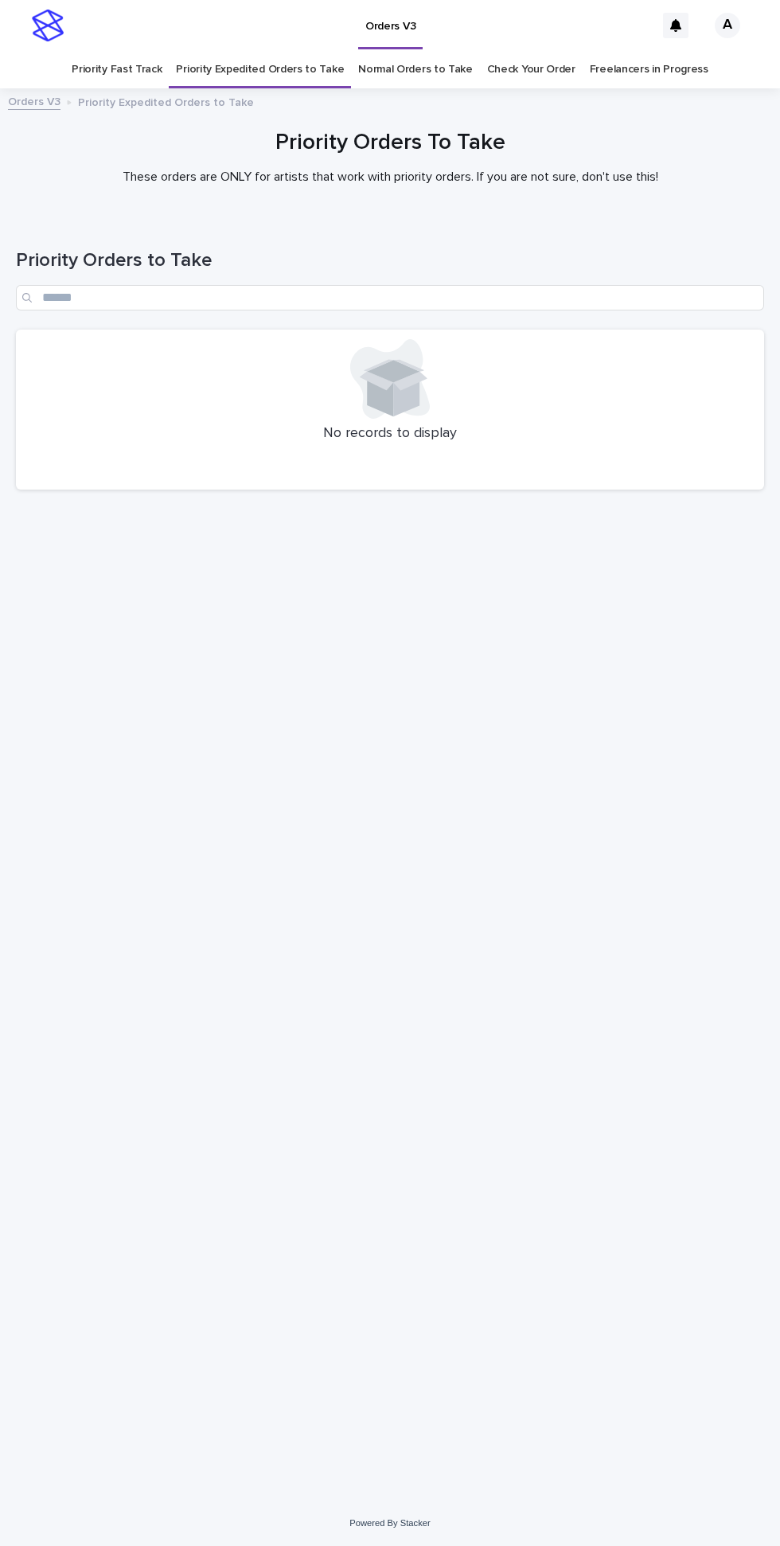
click at [407, 51] on link "Normal Orders to Take" at bounding box center [415, 69] width 115 height 37
click at [141, 51] on link "Priority Fast Track" at bounding box center [117, 69] width 90 height 37
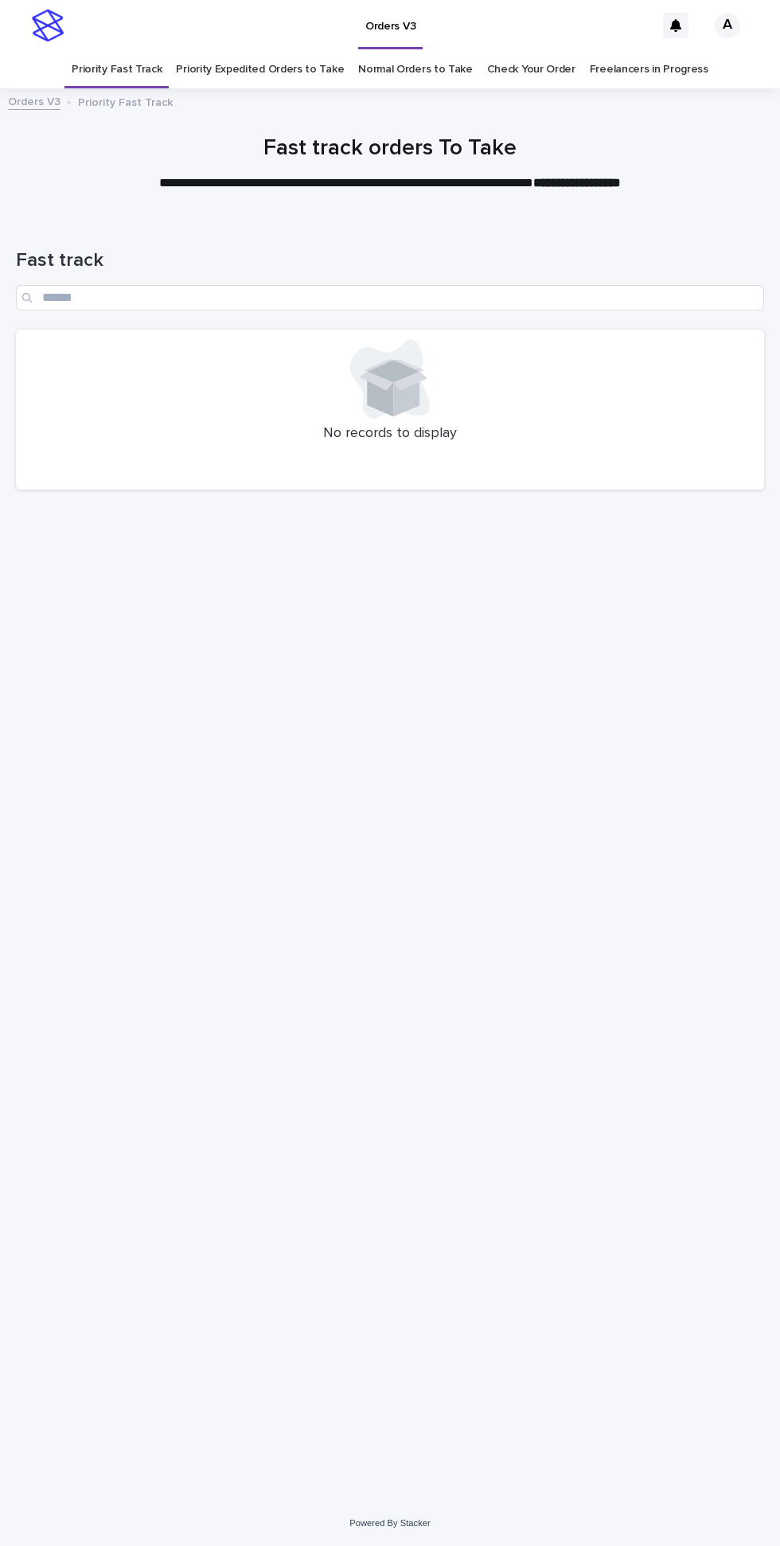
click at [250, 51] on link "Priority Expedited Orders to Take" at bounding box center [260, 69] width 168 height 37
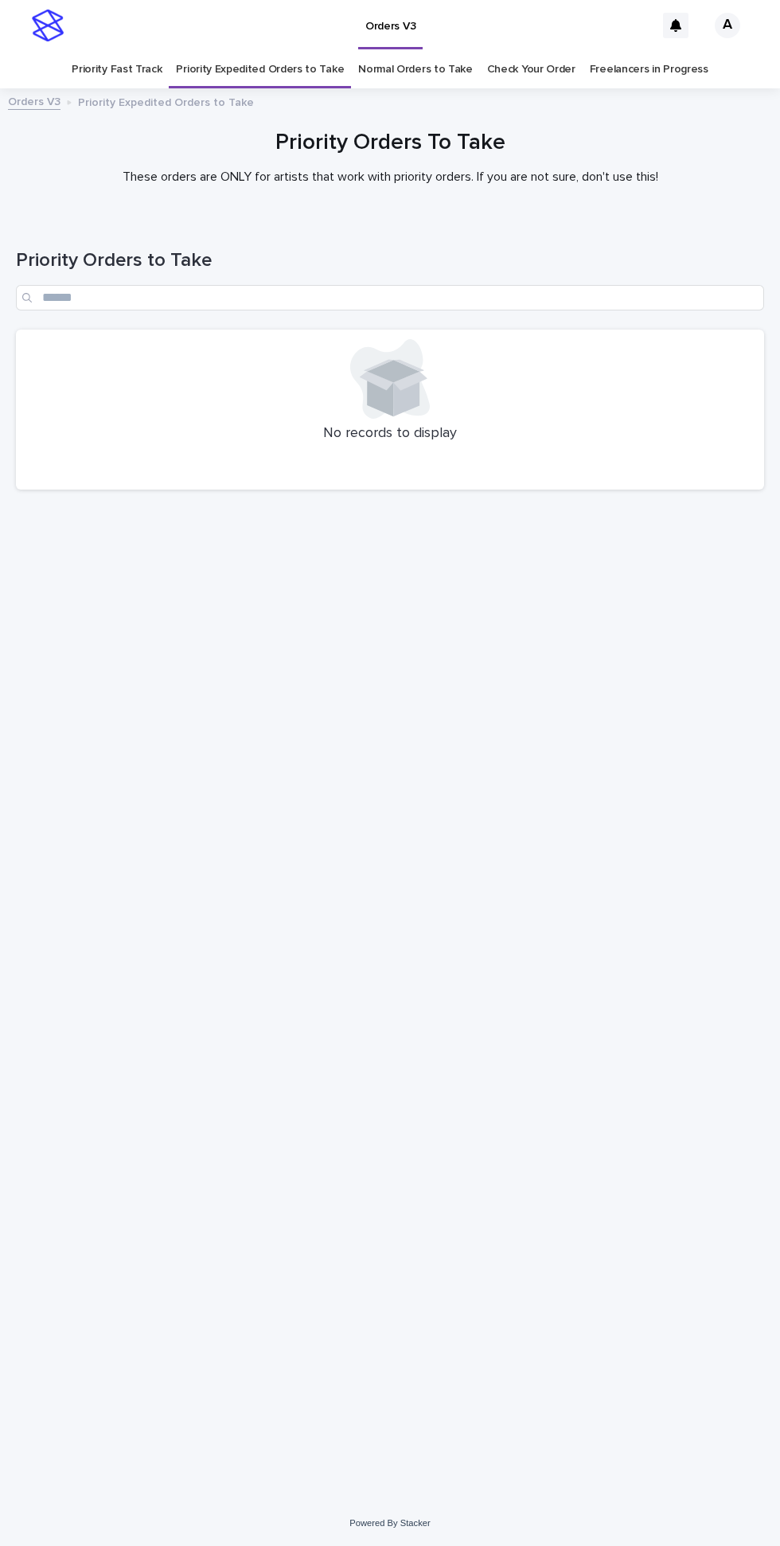
click at [407, 92] on div "Orders V3 Priority Expedited Orders to Take" at bounding box center [390, 103] width 780 height 22
click at [141, 51] on link "Priority Fast Track" at bounding box center [117, 69] width 90 height 37
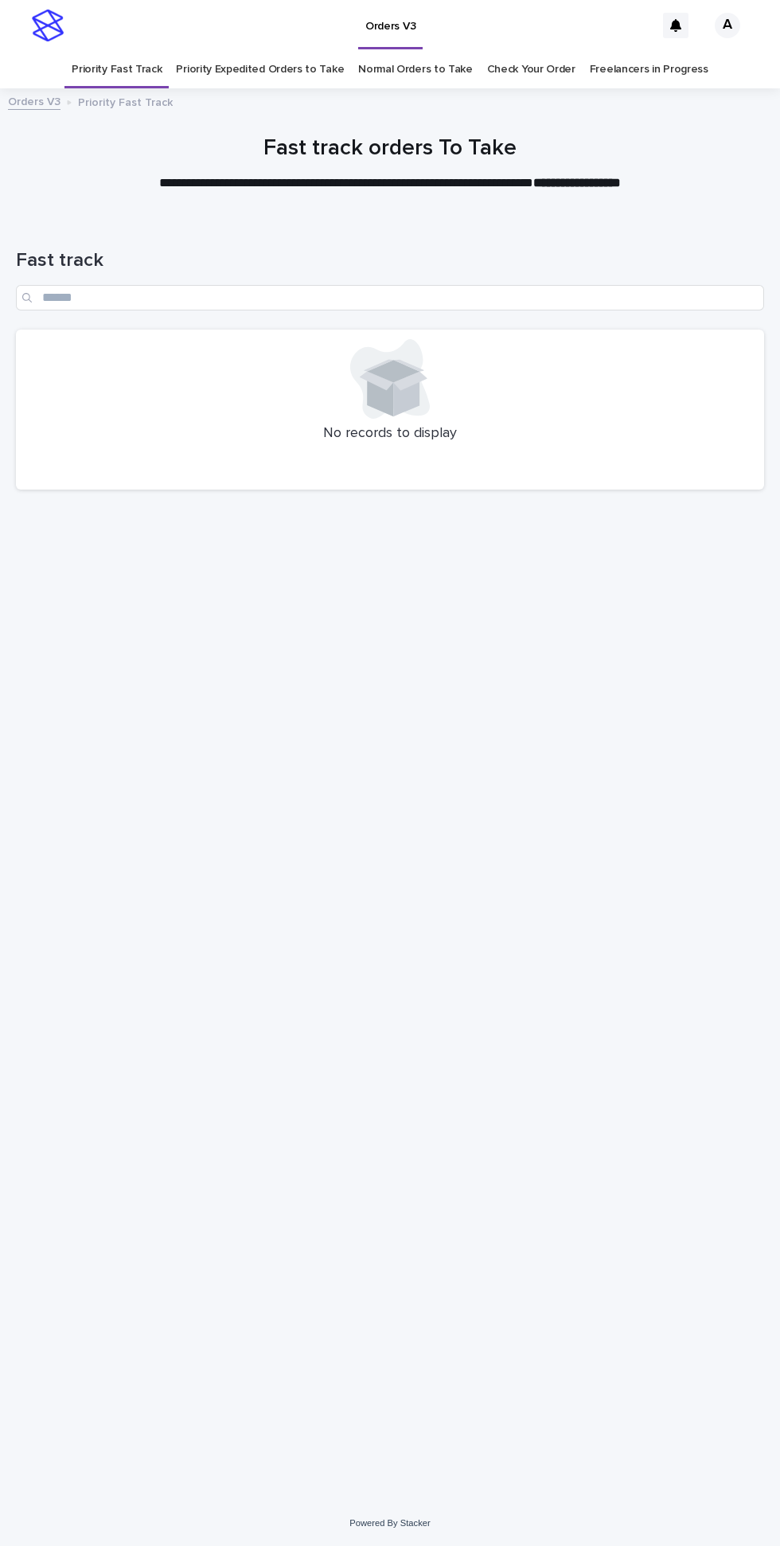
click at [265, 51] on link "Priority Expedited Orders to Take" at bounding box center [260, 69] width 168 height 37
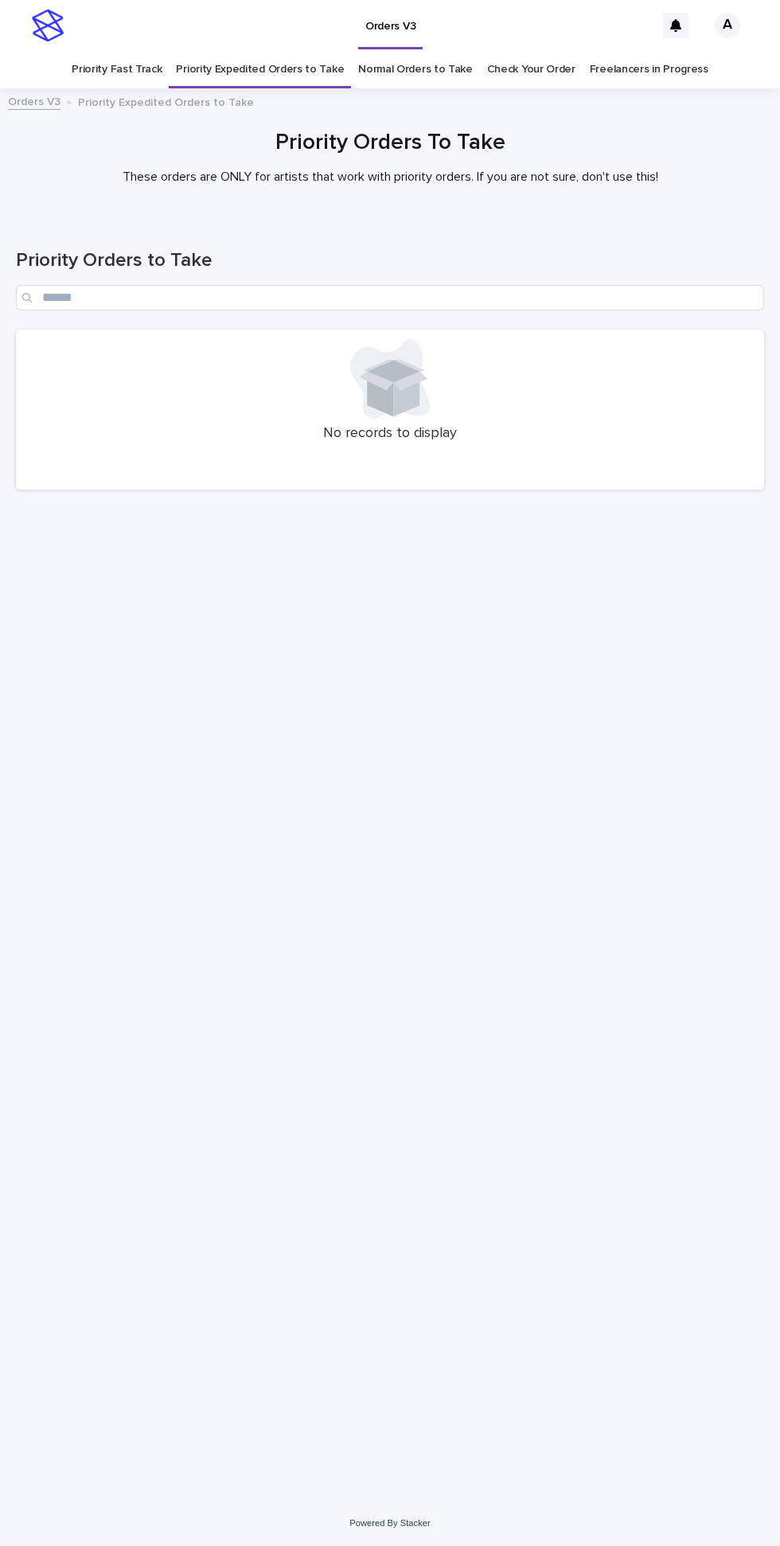
click at [407, 51] on link "Normal Orders to Take" at bounding box center [415, 69] width 115 height 37
click at [156, 51] on link "Priority Fast Track" at bounding box center [117, 69] width 90 height 37
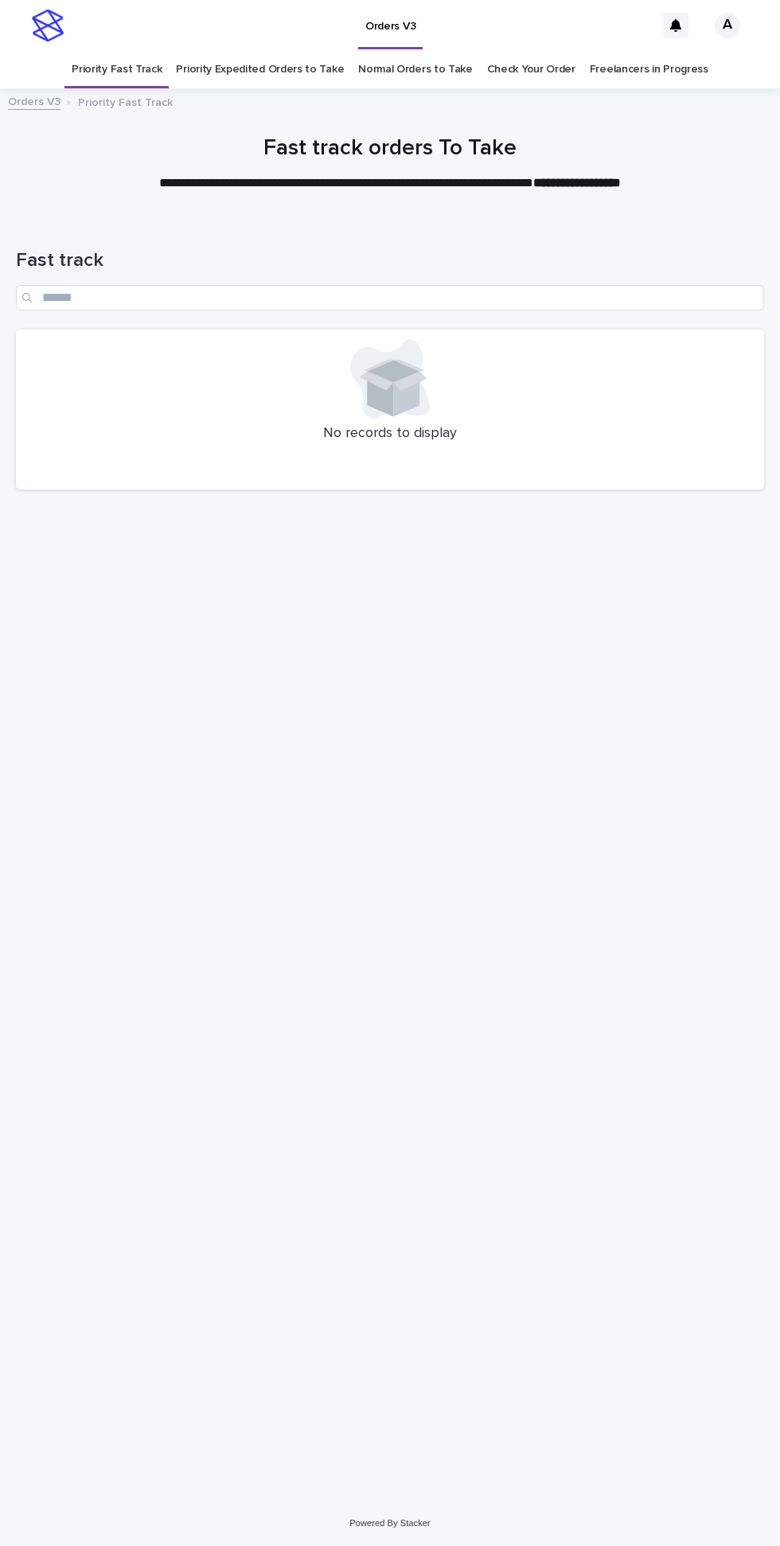
click at [276, 51] on link "Priority Expedited Orders to Take" at bounding box center [260, 69] width 168 height 37
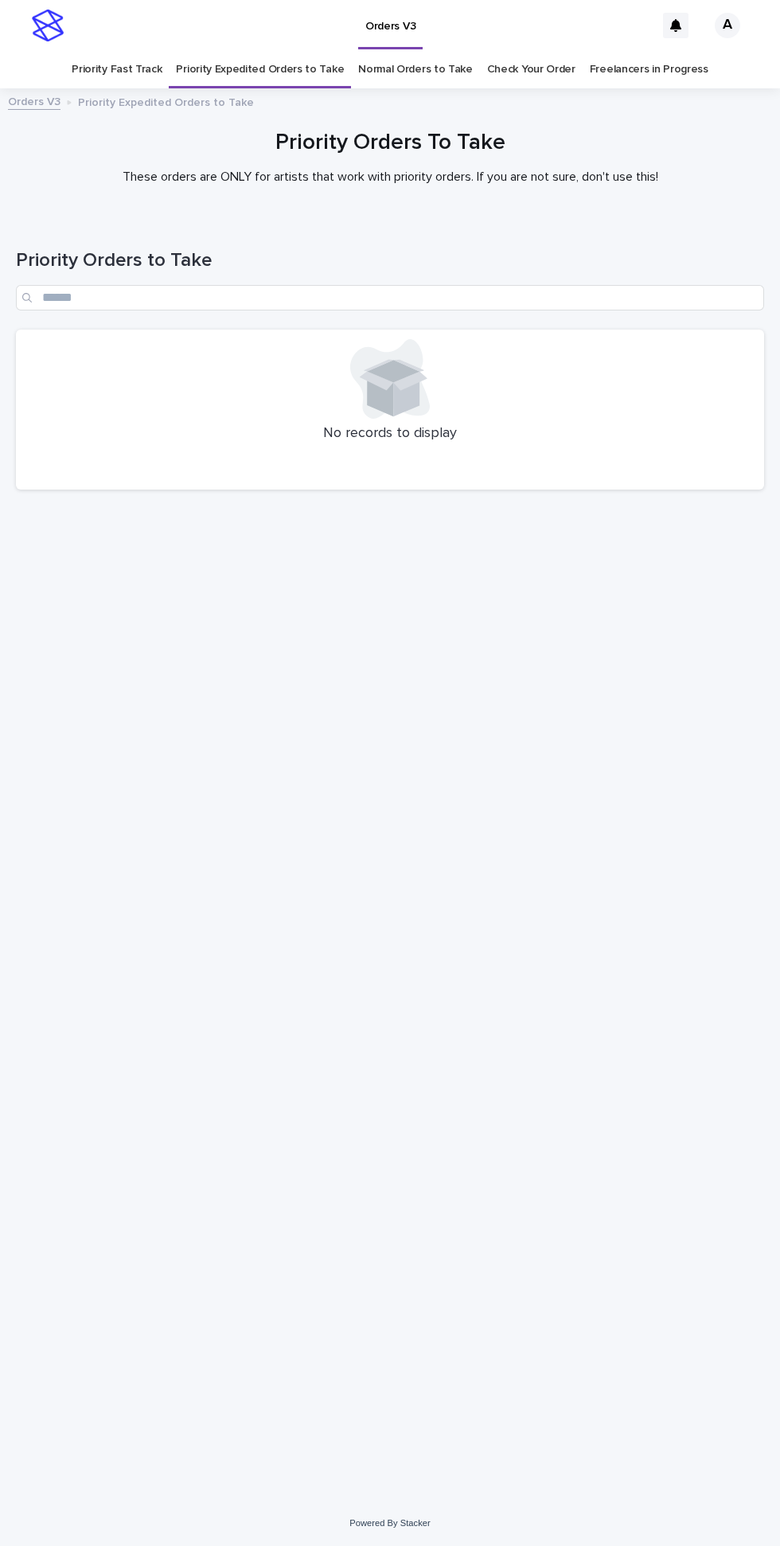
click at [405, 51] on link "Normal Orders to Take" at bounding box center [415, 69] width 115 height 37
click at [162, 51] on link "Priority Fast Track" at bounding box center [117, 69] width 90 height 37
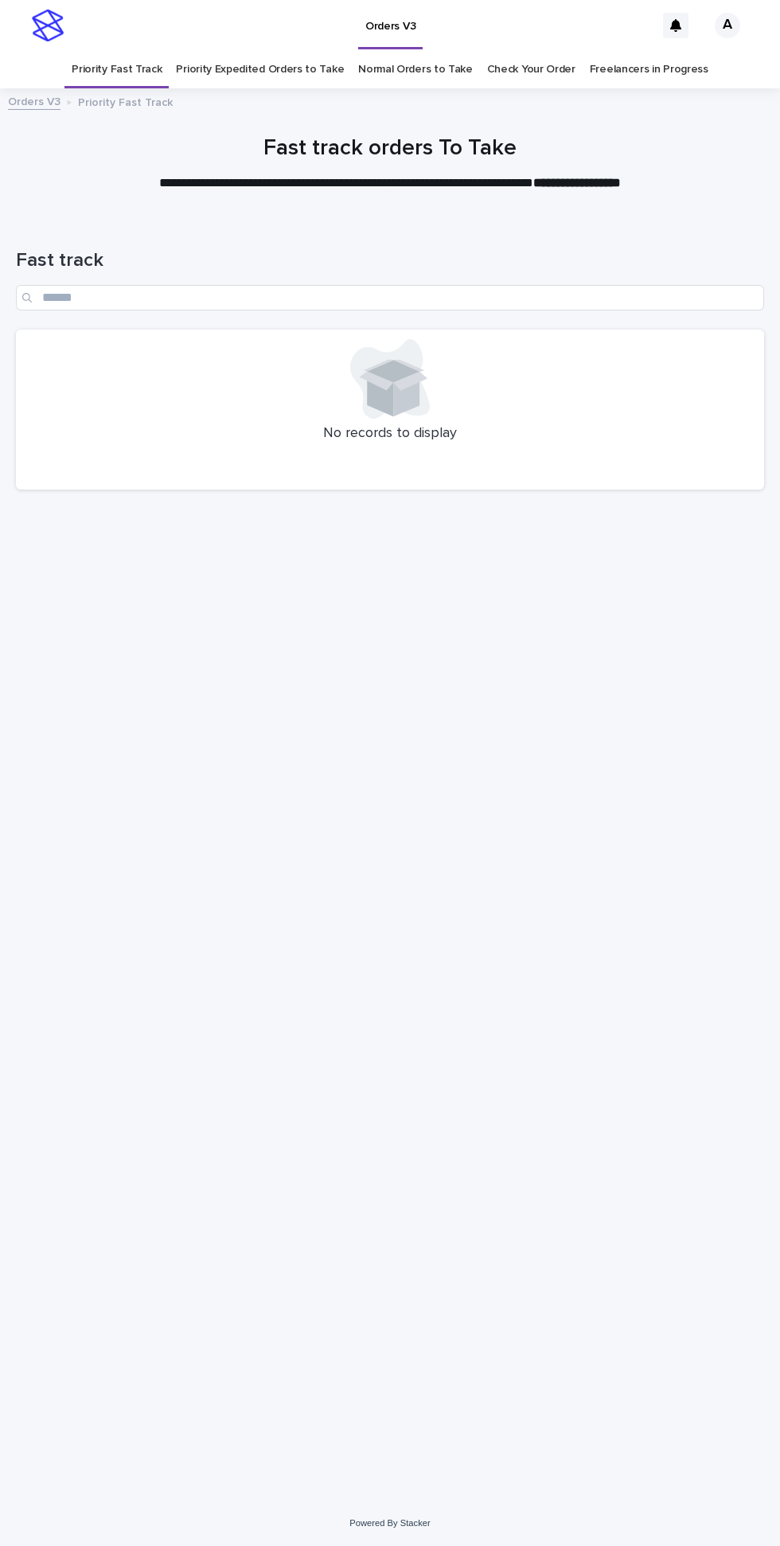
click at [265, 51] on link "Priority Expedited Orders to Take" at bounding box center [260, 69] width 168 height 37
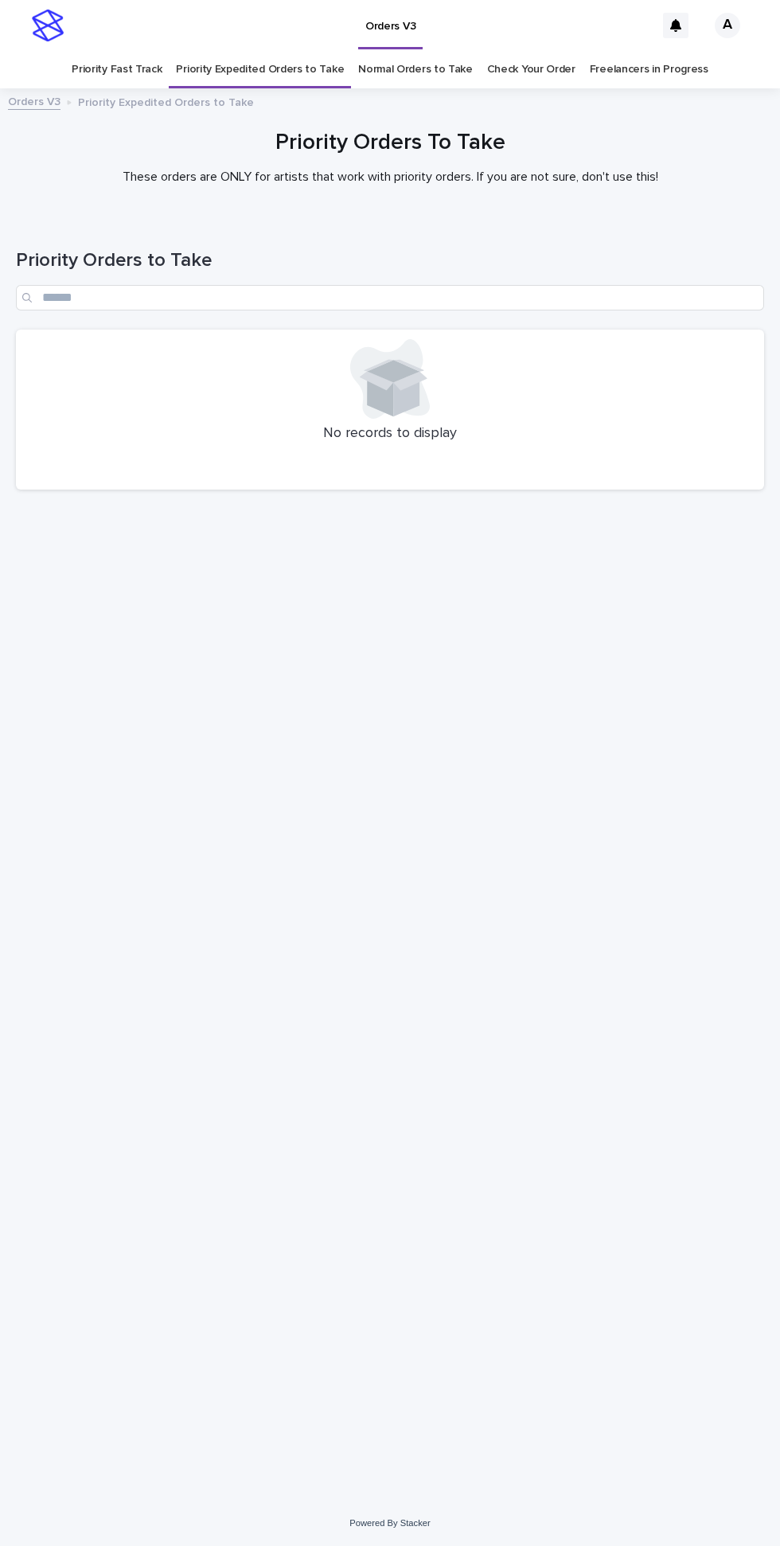
click at [411, 51] on link "Normal Orders to Take" at bounding box center [415, 69] width 115 height 37
click at [146, 51] on link "Priority Fast Track" at bounding box center [117, 69] width 90 height 37
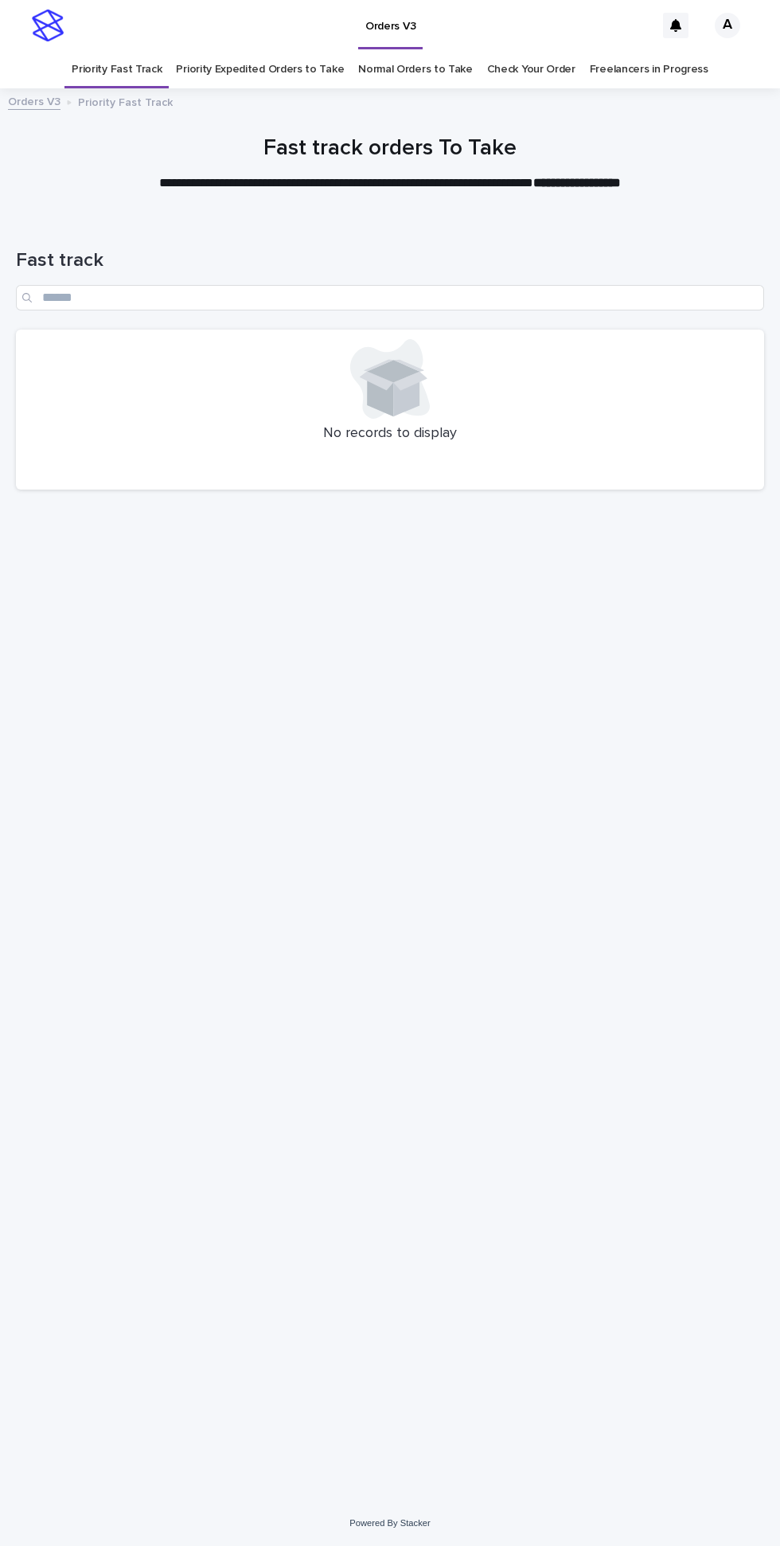
click at [259, 51] on link "Priority Expedited Orders to Take" at bounding box center [260, 69] width 168 height 37
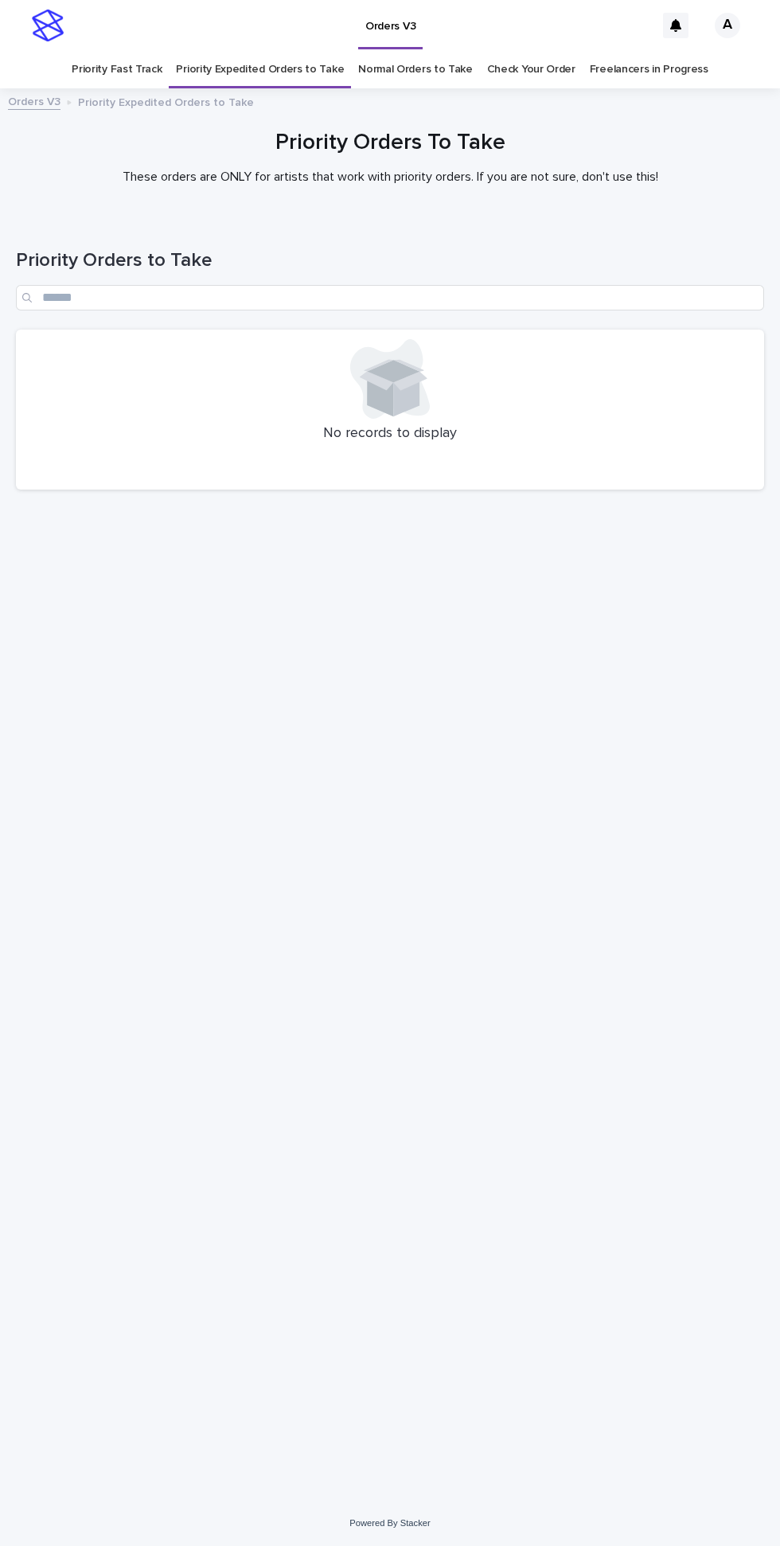
click at [407, 51] on link "Normal Orders to Take" at bounding box center [415, 69] width 115 height 37
click at [156, 51] on link "Priority Fast Track" at bounding box center [117, 69] width 90 height 37
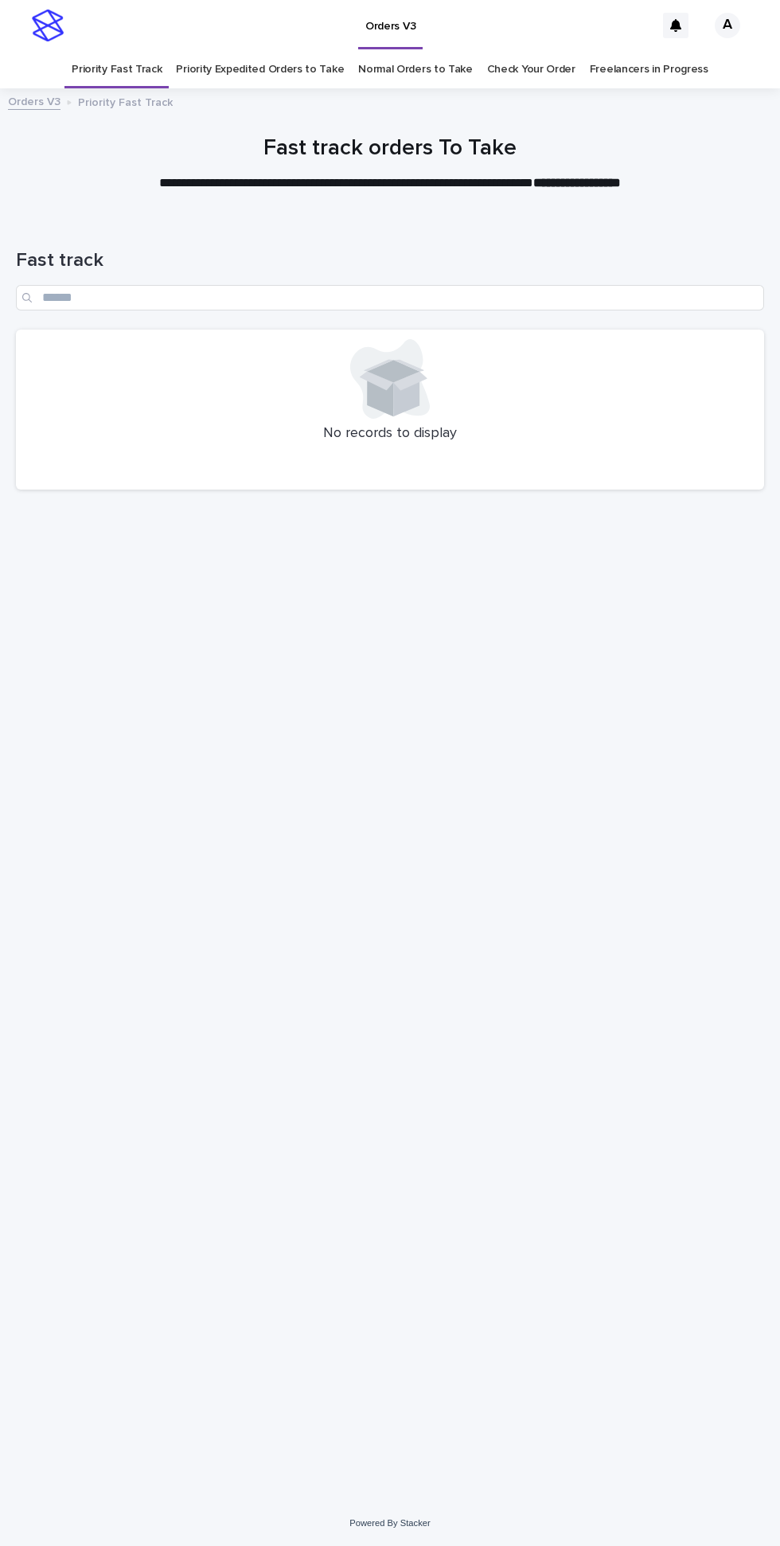
click at [249, 51] on link "Priority Expedited Orders to Take" at bounding box center [260, 69] width 168 height 37
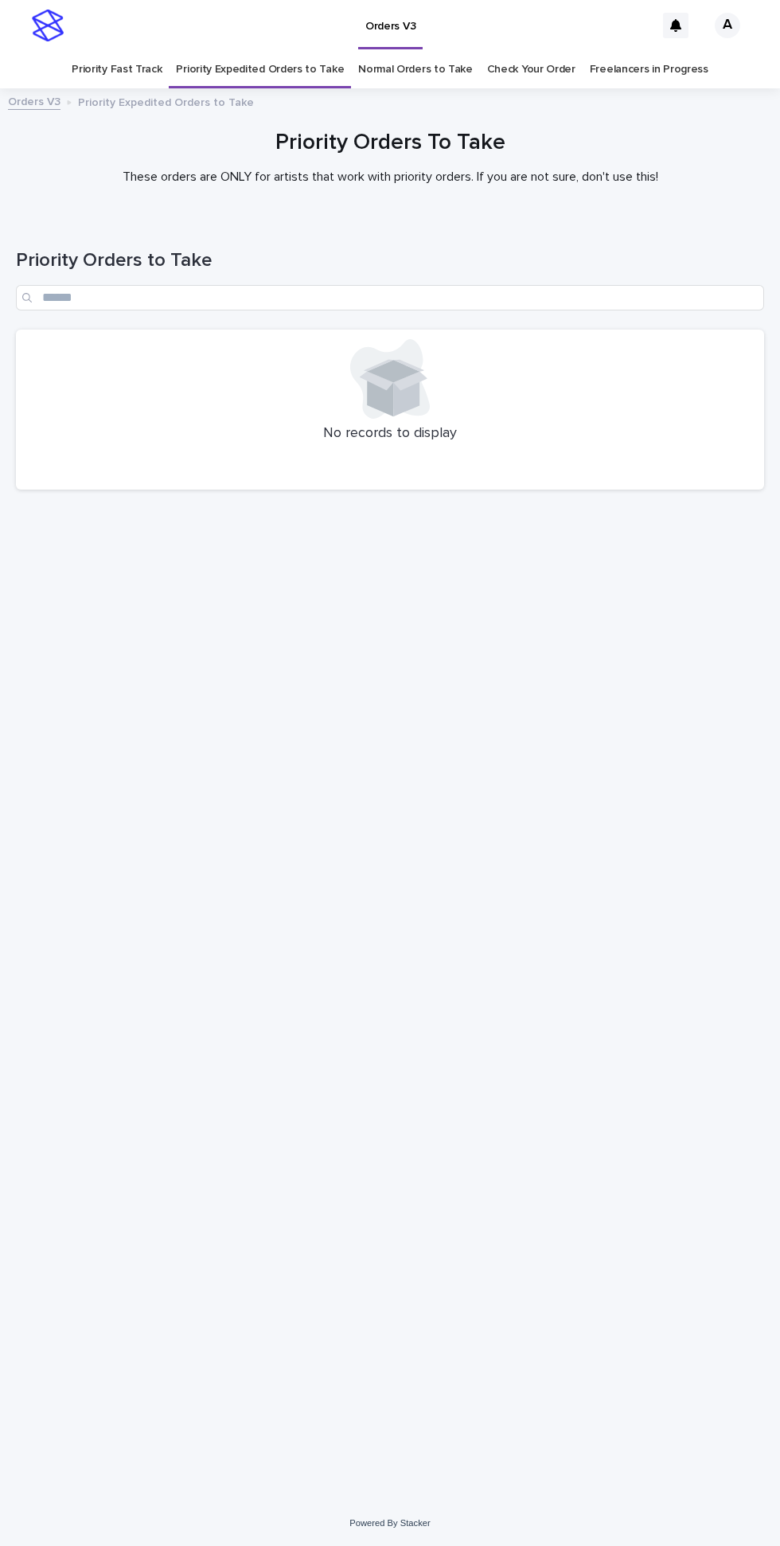
click at [411, 51] on link "Normal Orders to Take" at bounding box center [415, 69] width 115 height 37
click at [138, 51] on link "Priority Fast Track" at bounding box center [117, 69] width 90 height 37
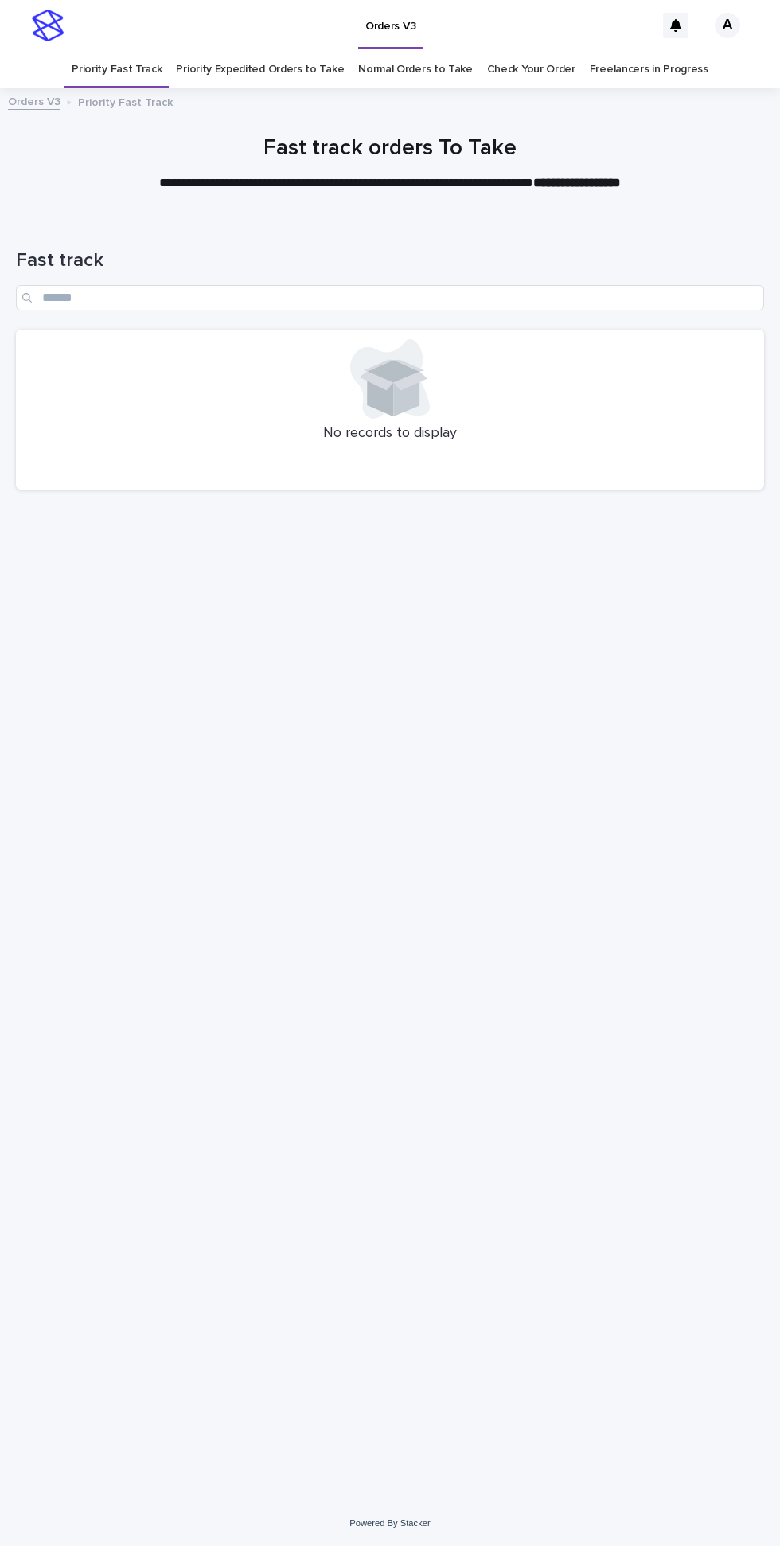
click at [246, 51] on link "Priority Expedited Orders to Take" at bounding box center [260, 69] width 168 height 37
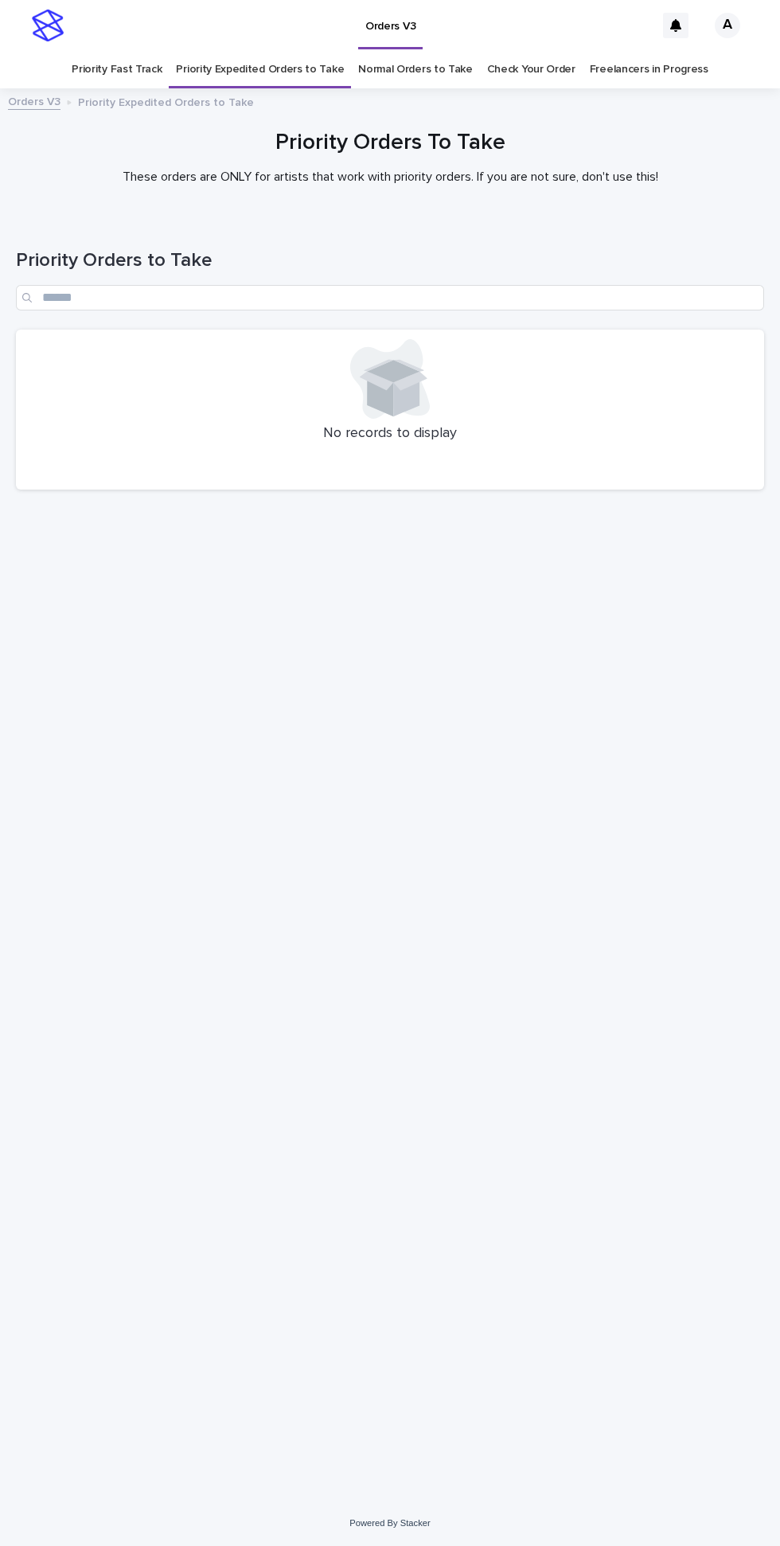
click at [407, 51] on link "Normal Orders to Take" at bounding box center [415, 69] width 115 height 37
click at [154, 51] on link "Priority Fast Track" at bounding box center [117, 69] width 90 height 37
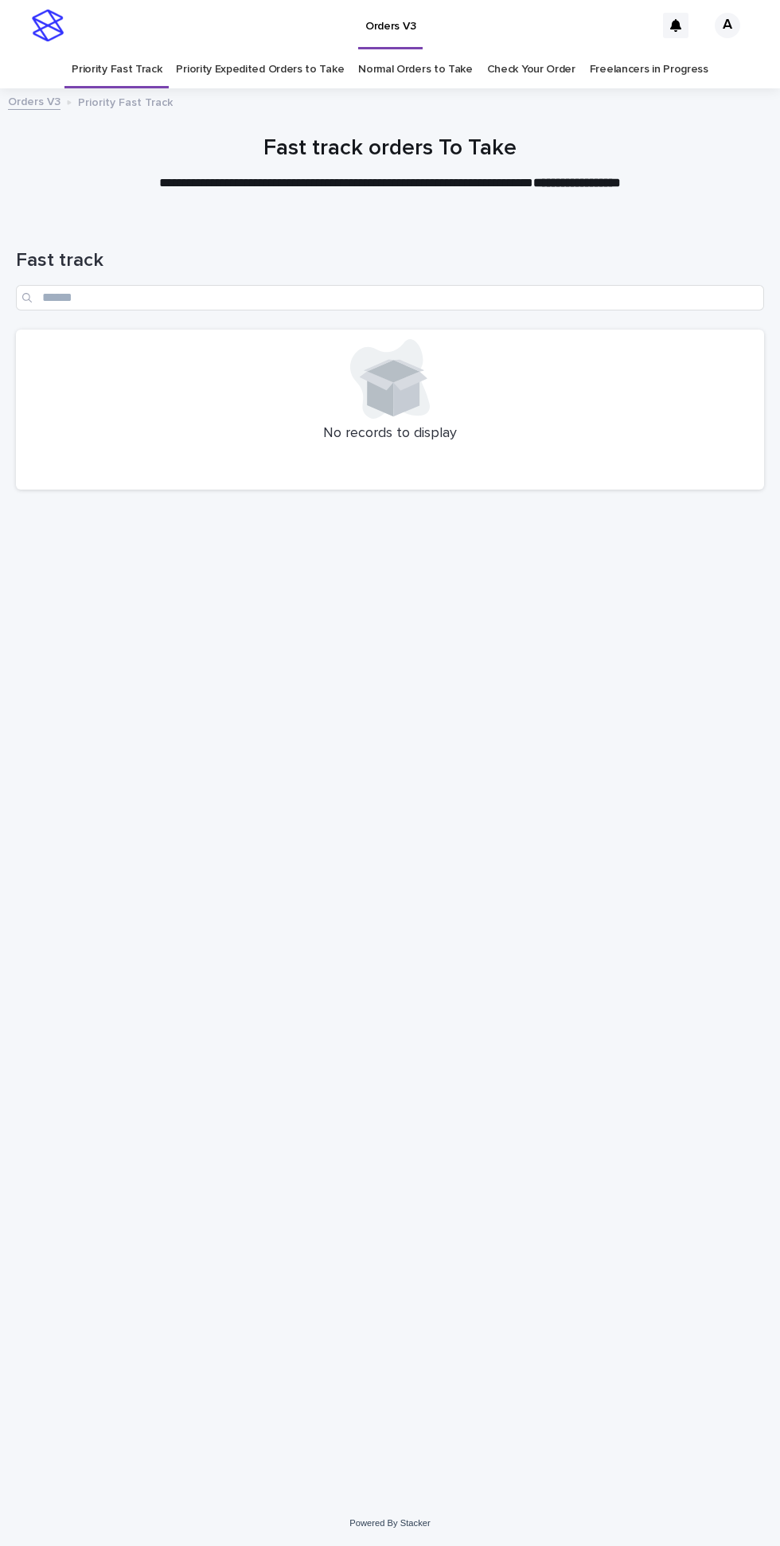
click at [241, 51] on link "Priority Expedited Orders to Take" at bounding box center [260, 69] width 168 height 37
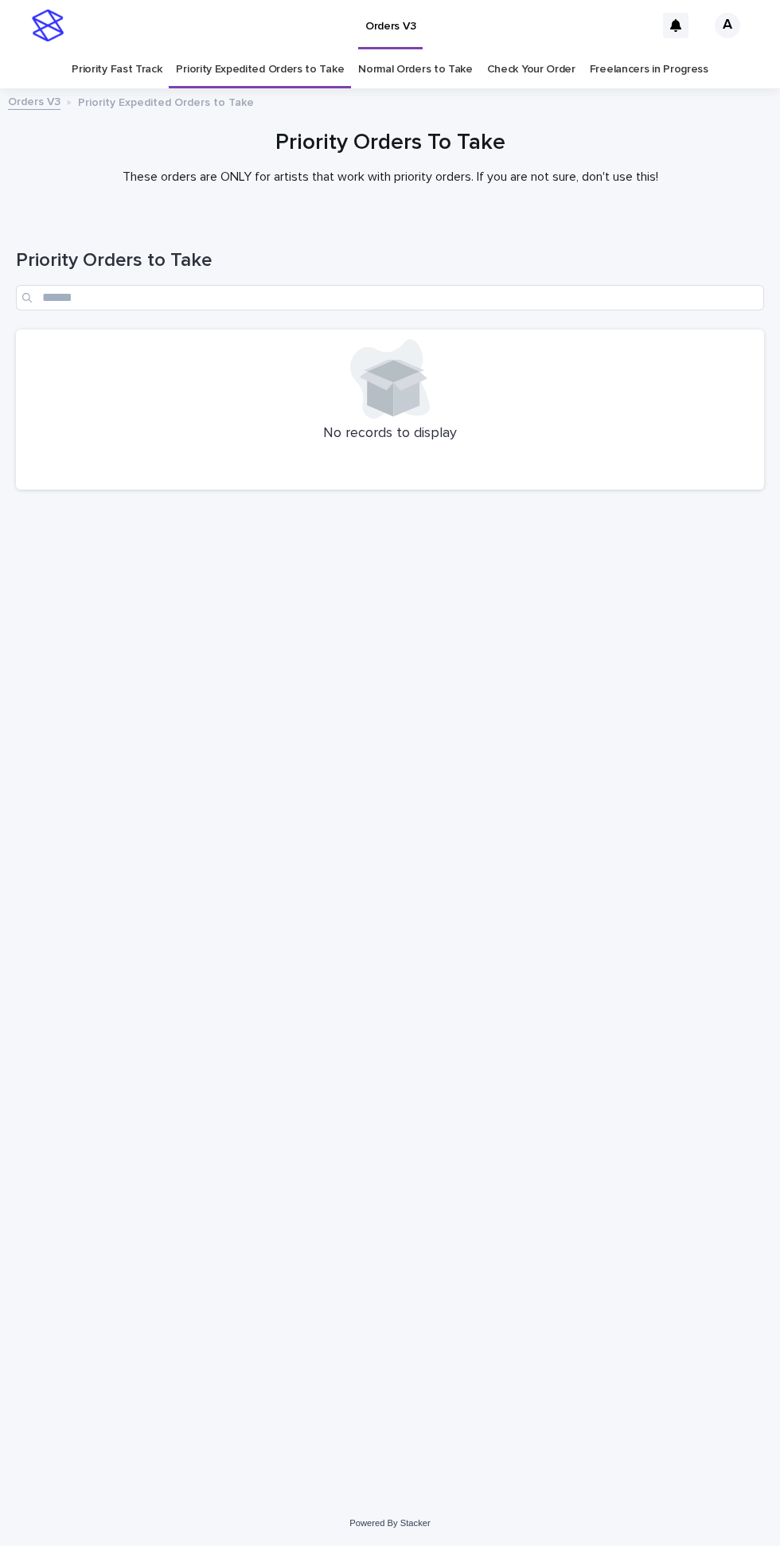
click at [415, 51] on link "Normal Orders to Take" at bounding box center [415, 69] width 115 height 37
click at [143, 51] on link "Priority Fast Track" at bounding box center [117, 69] width 90 height 37
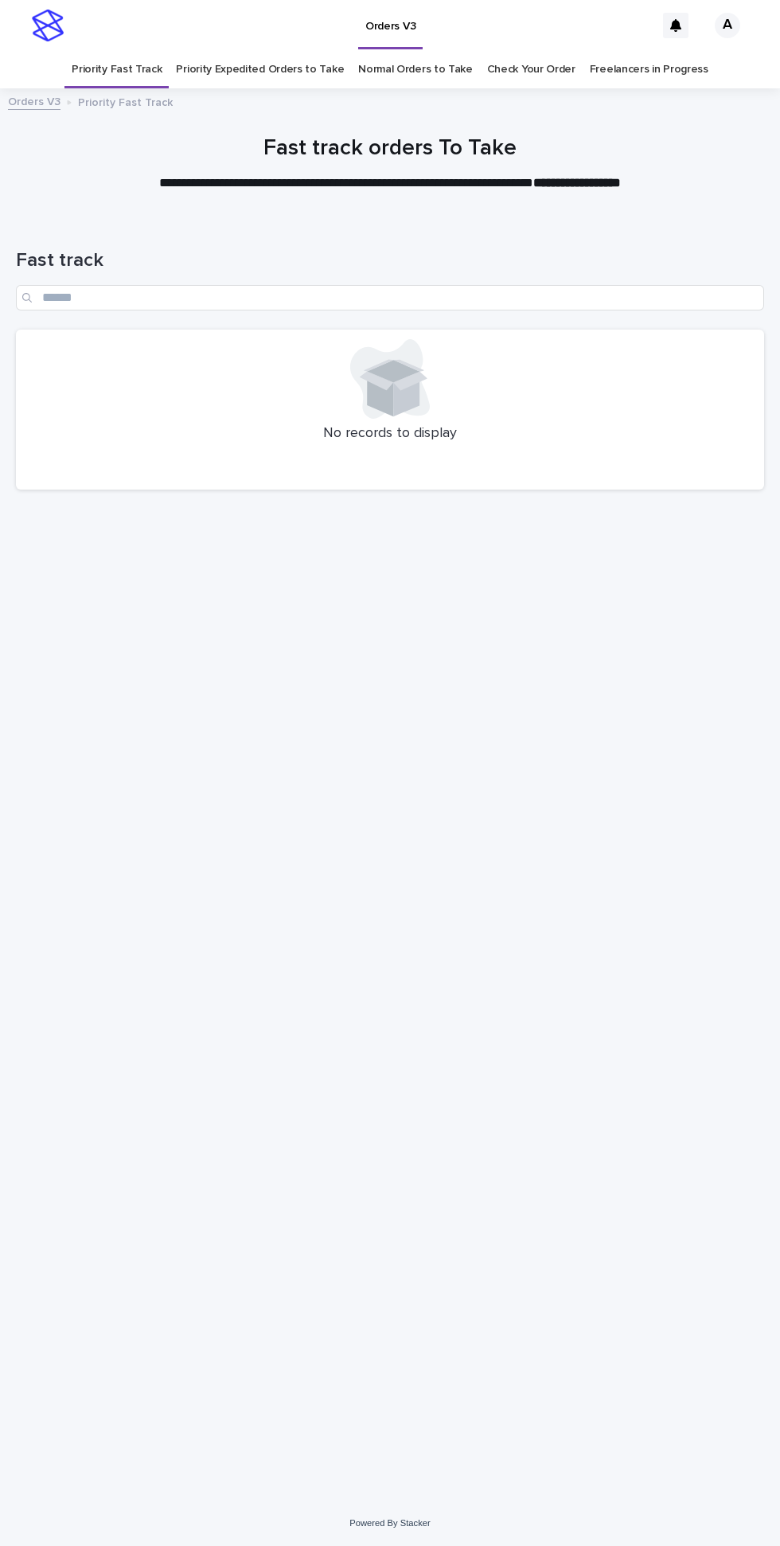
click at [259, 51] on link "Priority Expedited Orders to Take" at bounding box center [260, 69] width 168 height 37
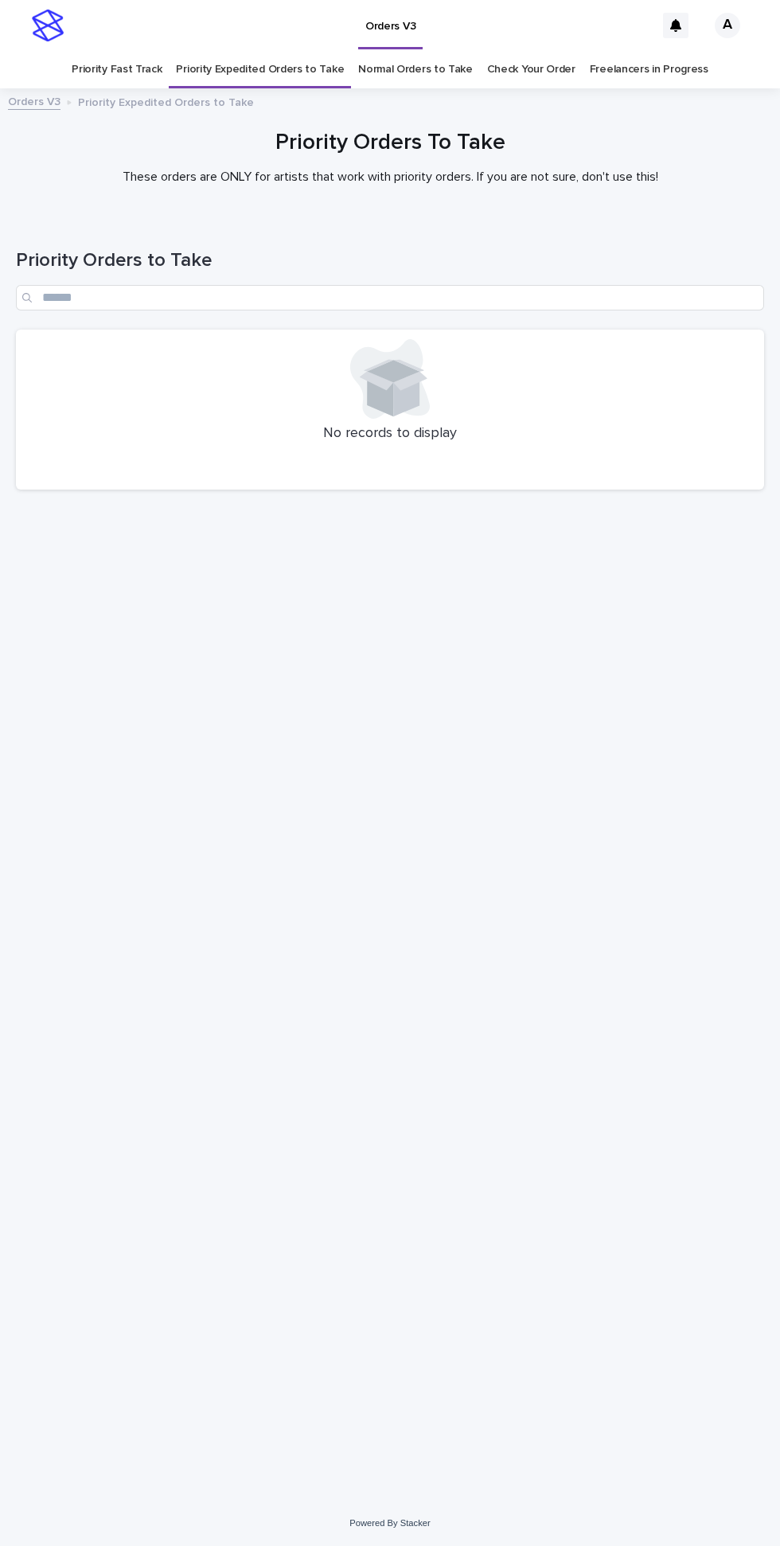
click at [407, 51] on link "Normal Orders to Take" at bounding box center [415, 69] width 115 height 37
click at [142, 51] on link "Priority Fast Track" at bounding box center [117, 69] width 90 height 37
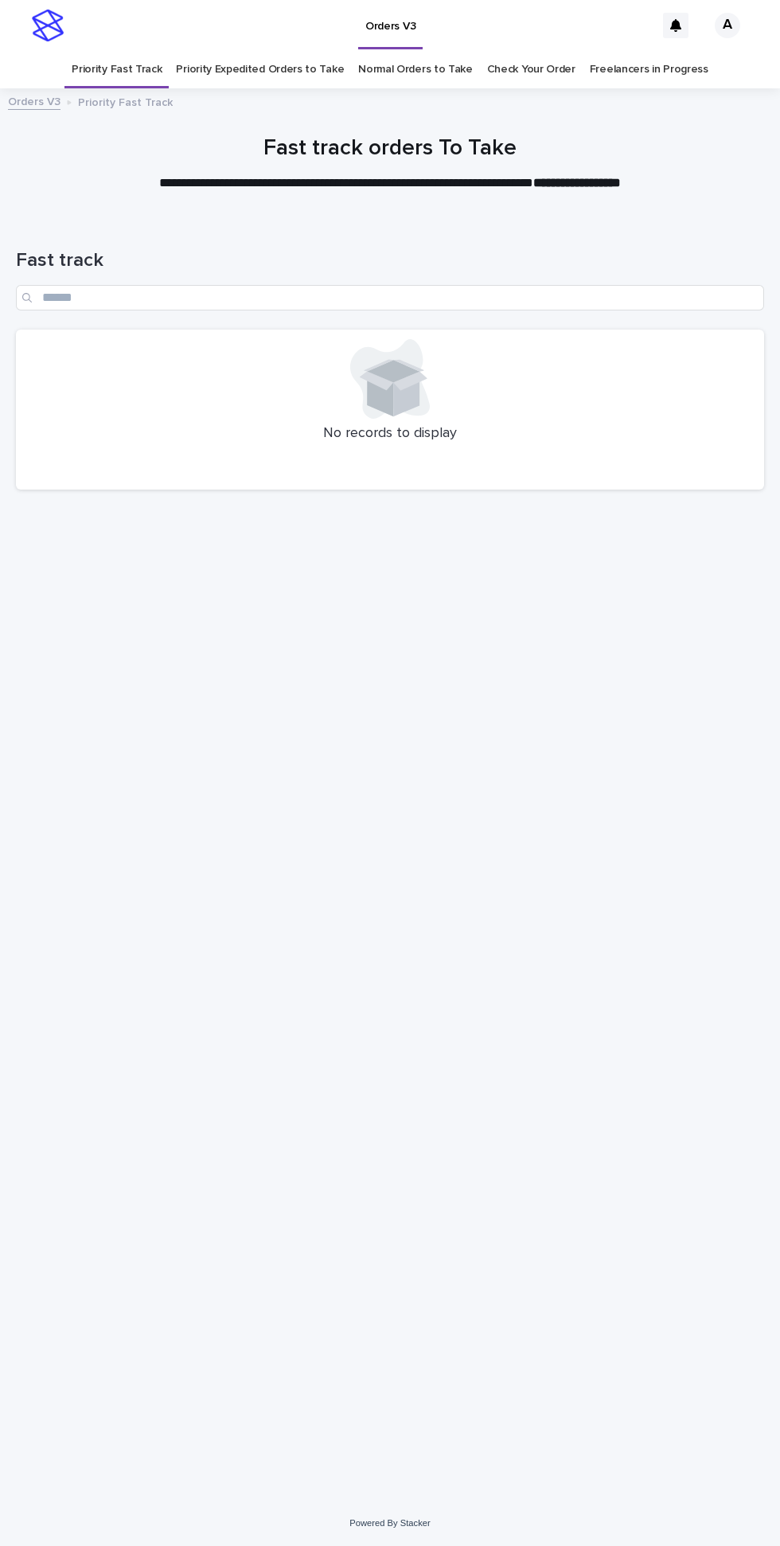
click at [286, 51] on link "Priority Expedited Orders to Take" at bounding box center [260, 69] width 168 height 37
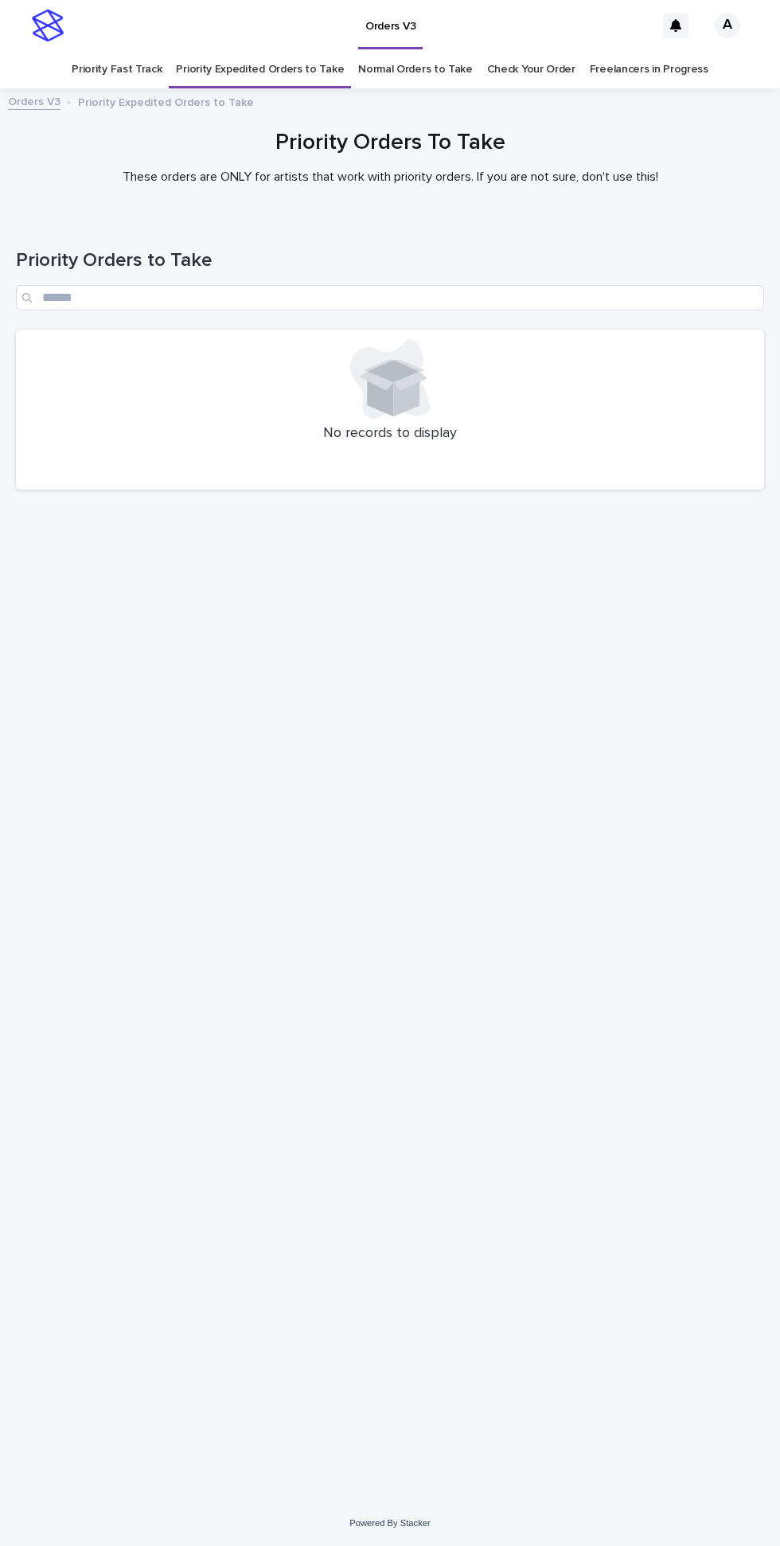
click at [410, 51] on link "Normal Orders to Take" at bounding box center [415, 69] width 115 height 37
click at [130, 51] on link "Priority Fast Track" at bounding box center [117, 69] width 90 height 37
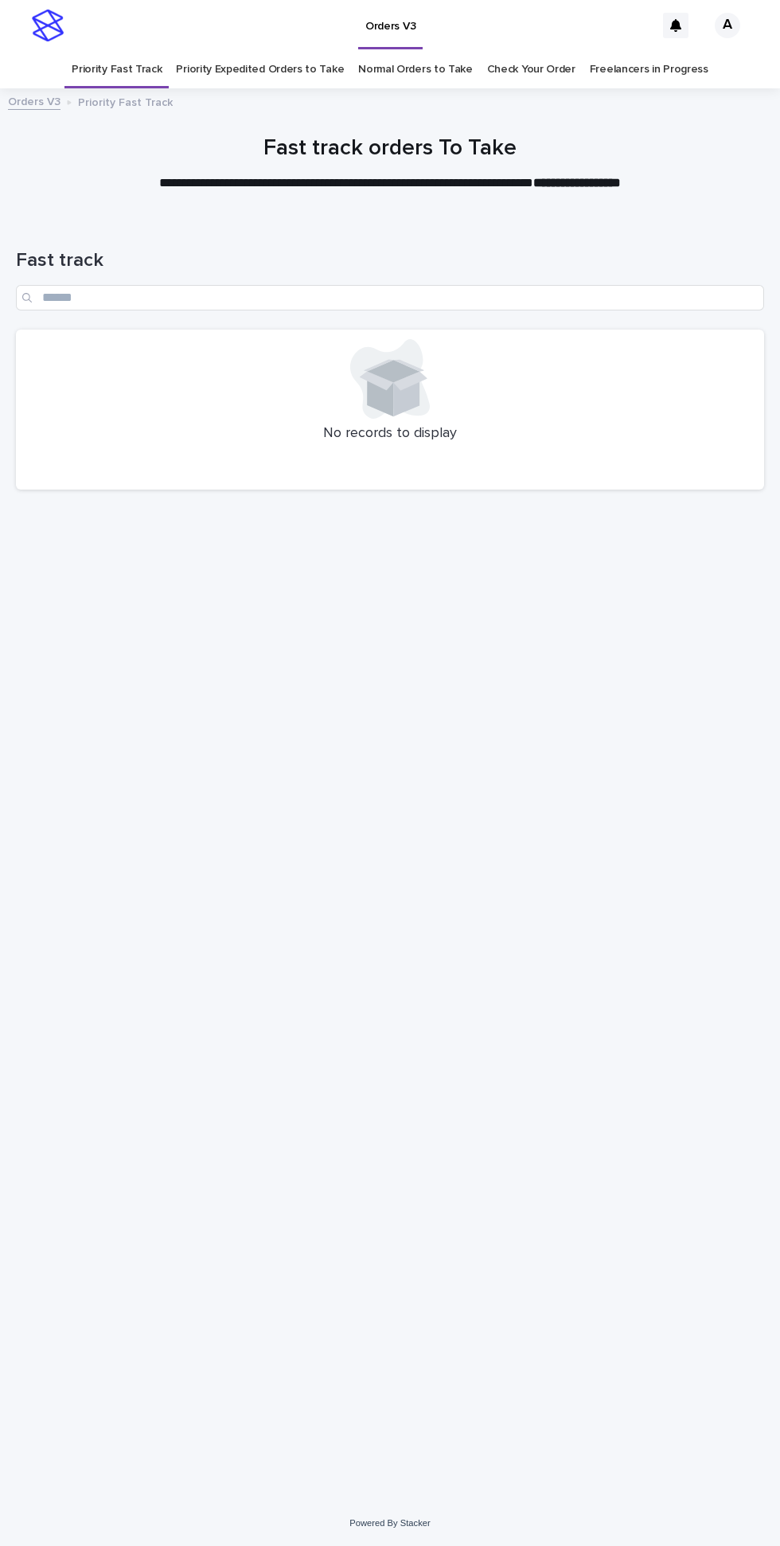
click at [251, 51] on link "Priority Expedited Orders to Take" at bounding box center [260, 69] width 168 height 37
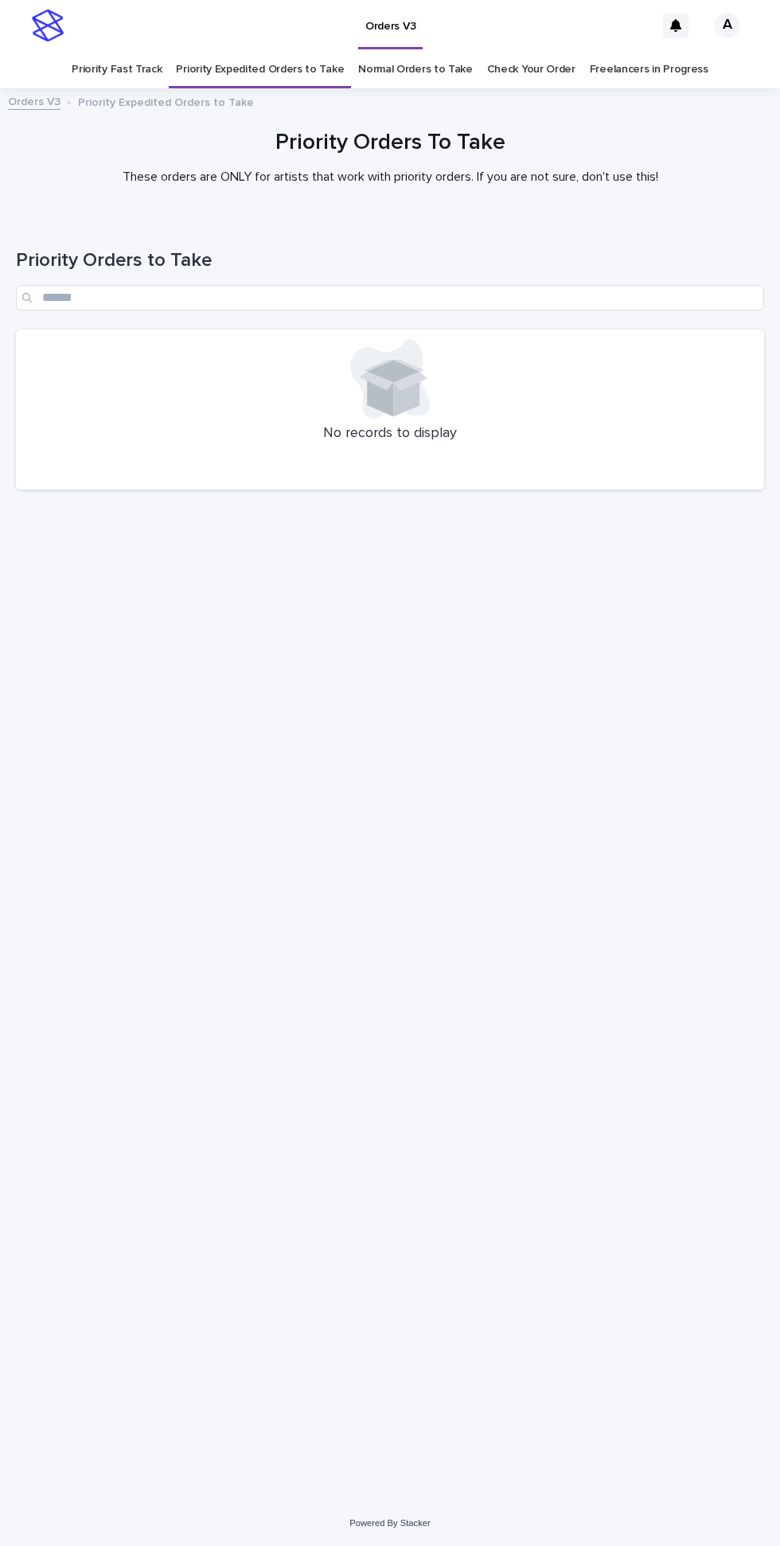
click at [415, 51] on link "Normal Orders to Take" at bounding box center [415, 69] width 115 height 37
click at [136, 51] on link "Priority Fast Track" at bounding box center [117, 69] width 90 height 37
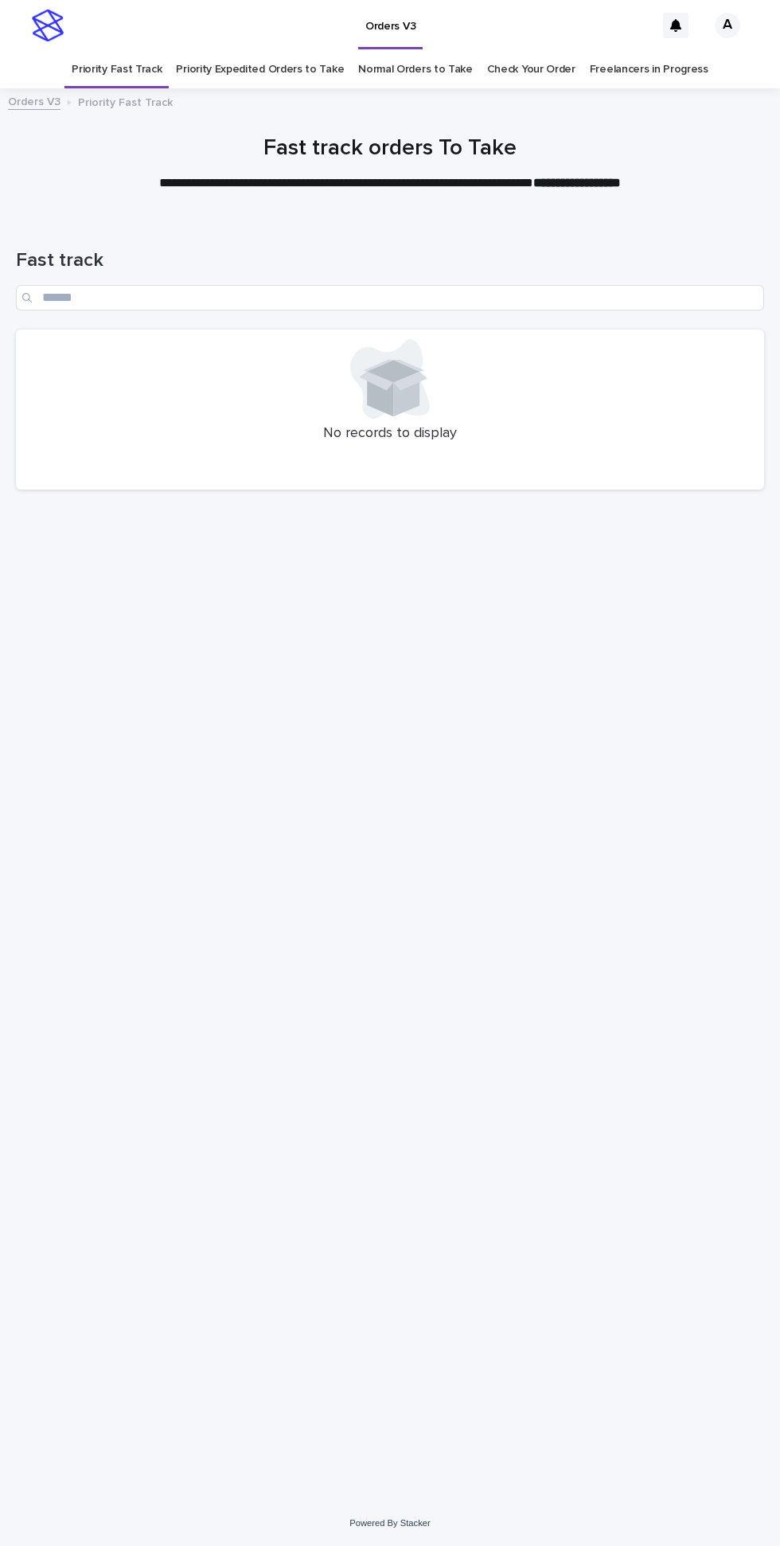
click at [249, 51] on link "Priority Expedited Orders to Take" at bounding box center [260, 69] width 168 height 37
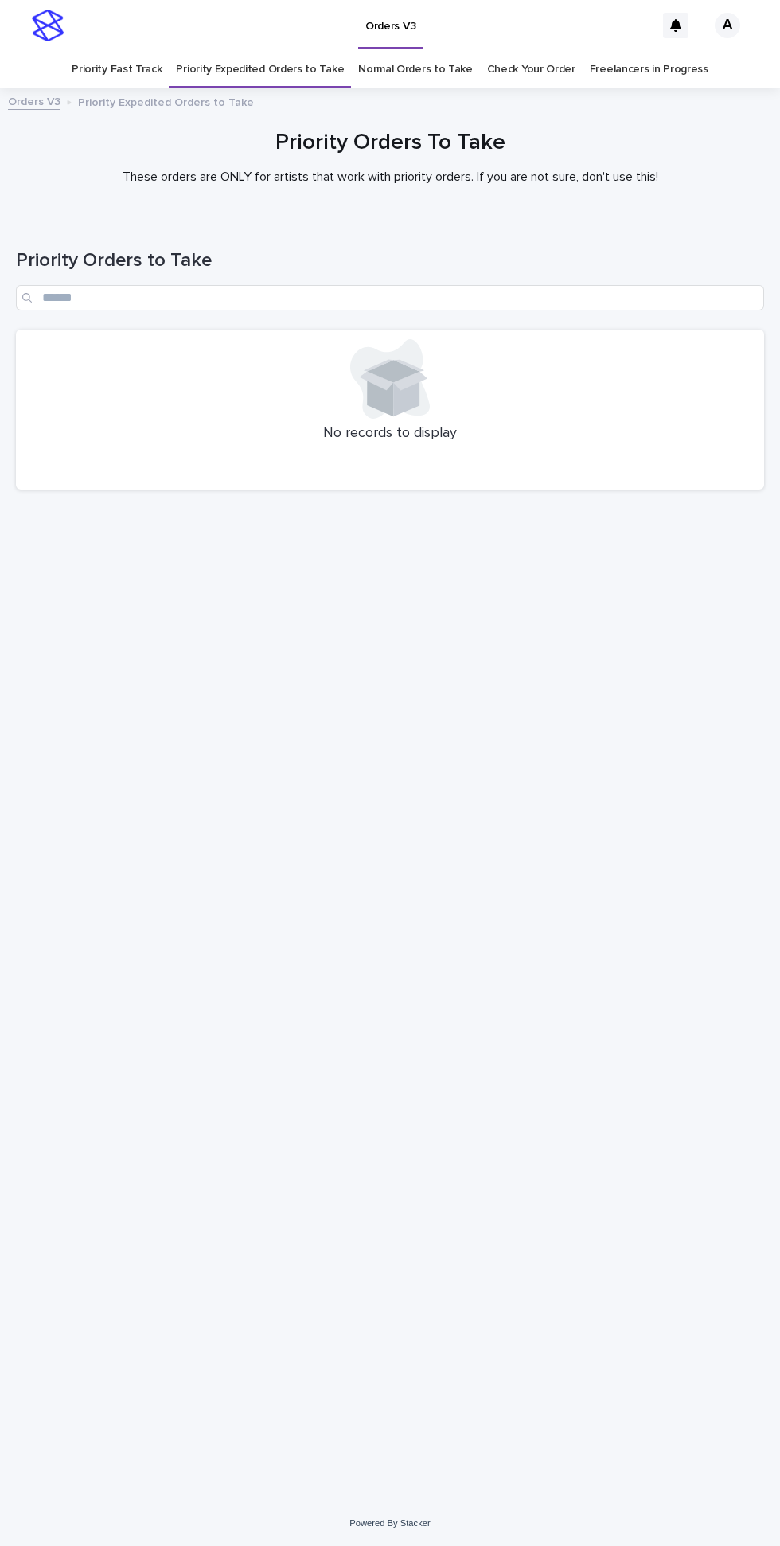
click at [411, 51] on link "Normal Orders to Take" at bounding box center [415, 69] width 115 height 37
click at [138, 51] on link "Priority Fast Track" at bounding box center [117, 69] width 90 height 37
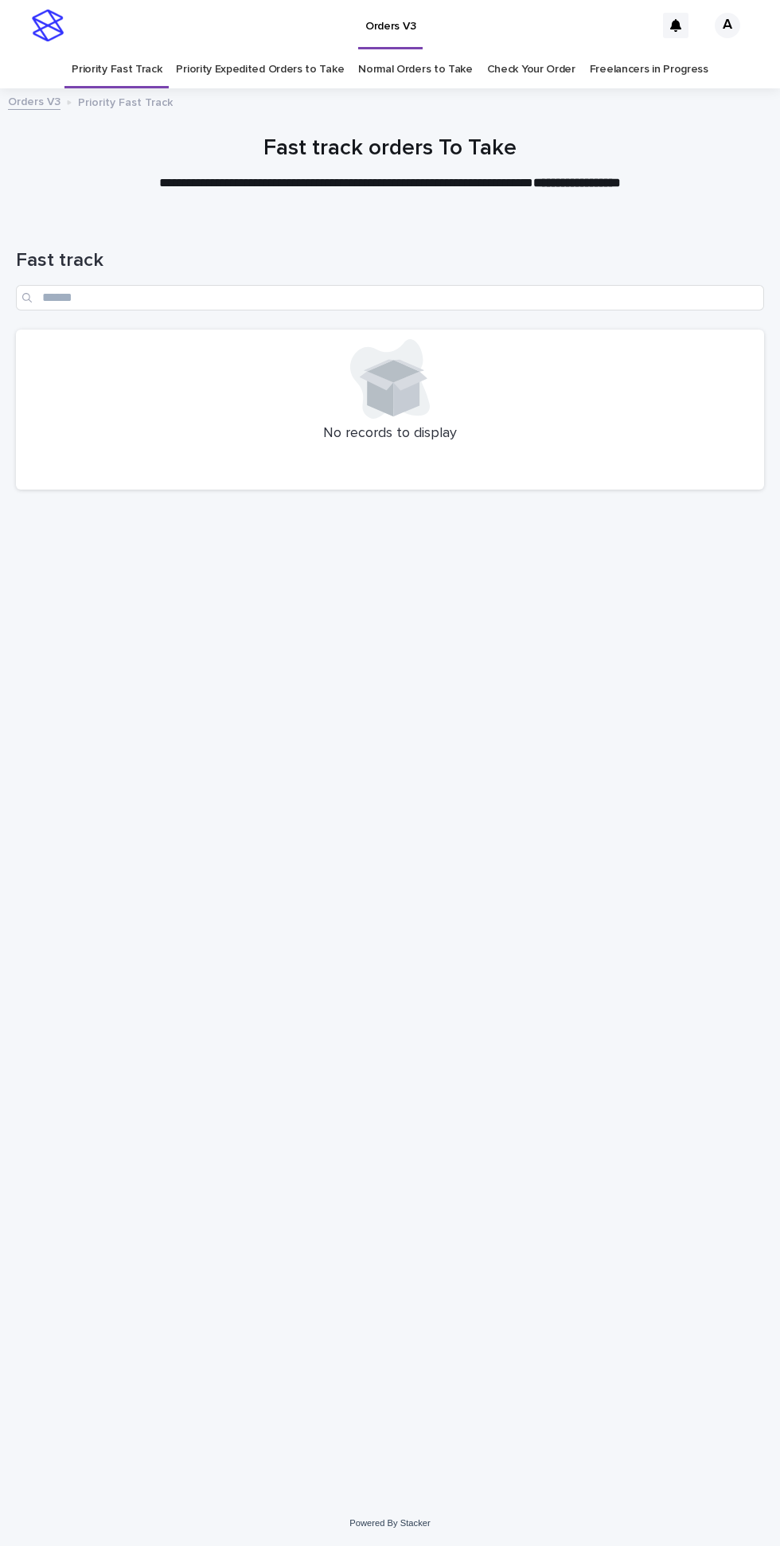
click at [254, 51] on link "Priority Expedited Orders to Take" at bounding box center [260, 69] width 168 height 37
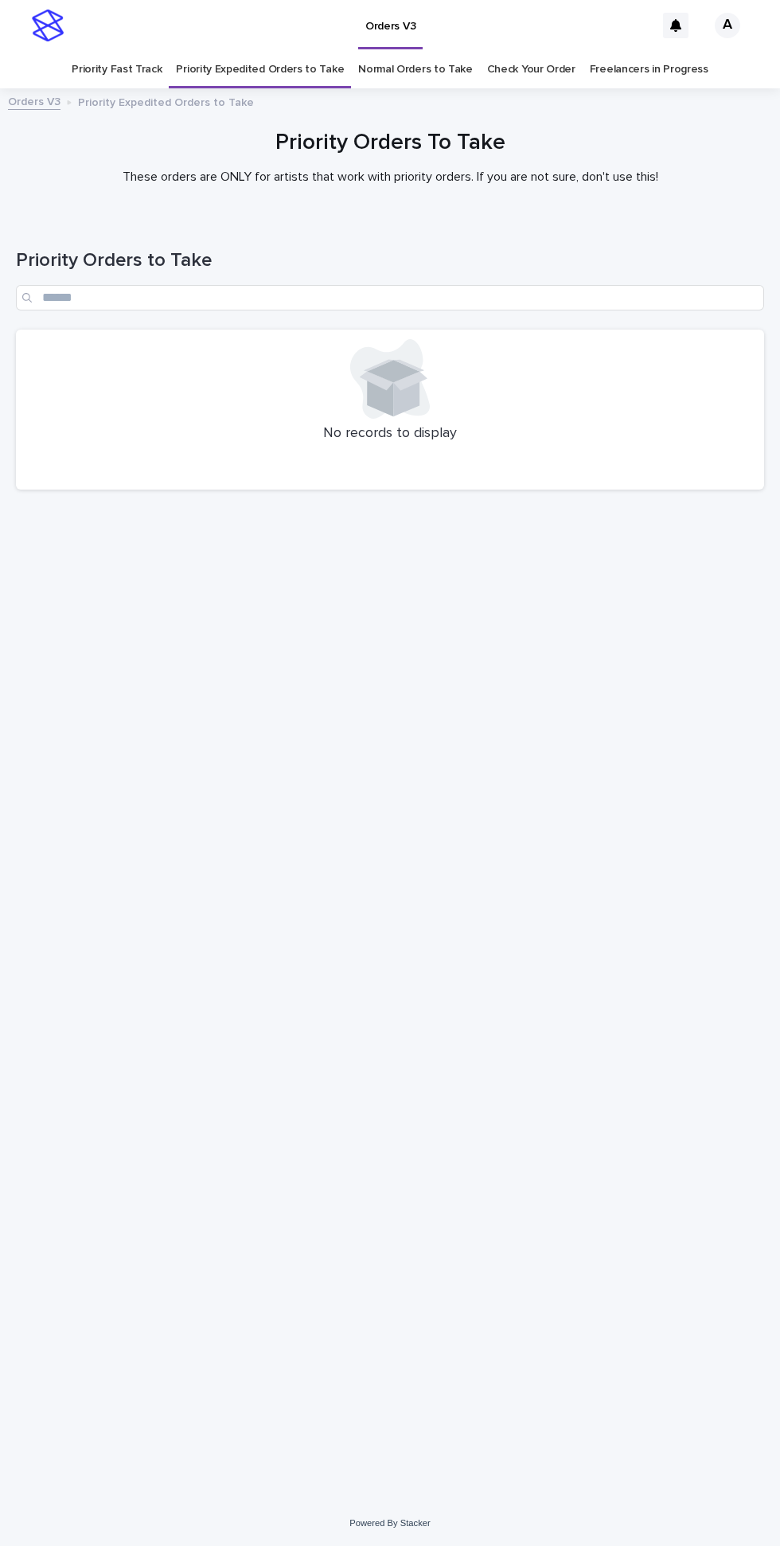
click at [388, 51] on link "Normal Orders to Take" at bounding box center [415, 69] width 115 height 37
click at [141, 51] on link "Priority Fast Track" at bounding box center [117, 69] width 90 height 37
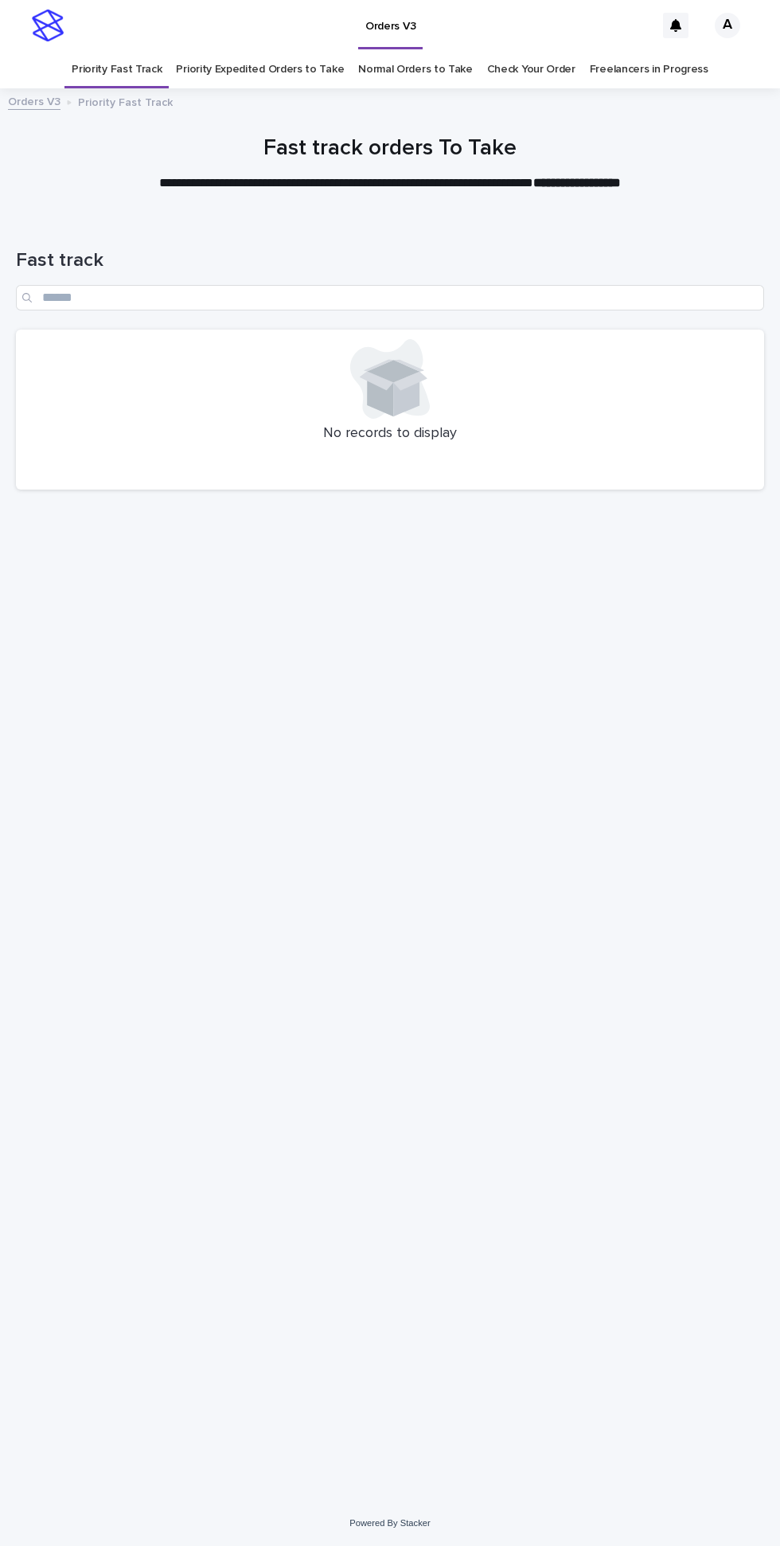
click at [262, 51] on link "Priority Expedited Orders to Take" at bounding box center [260, 69] width 168 height 37
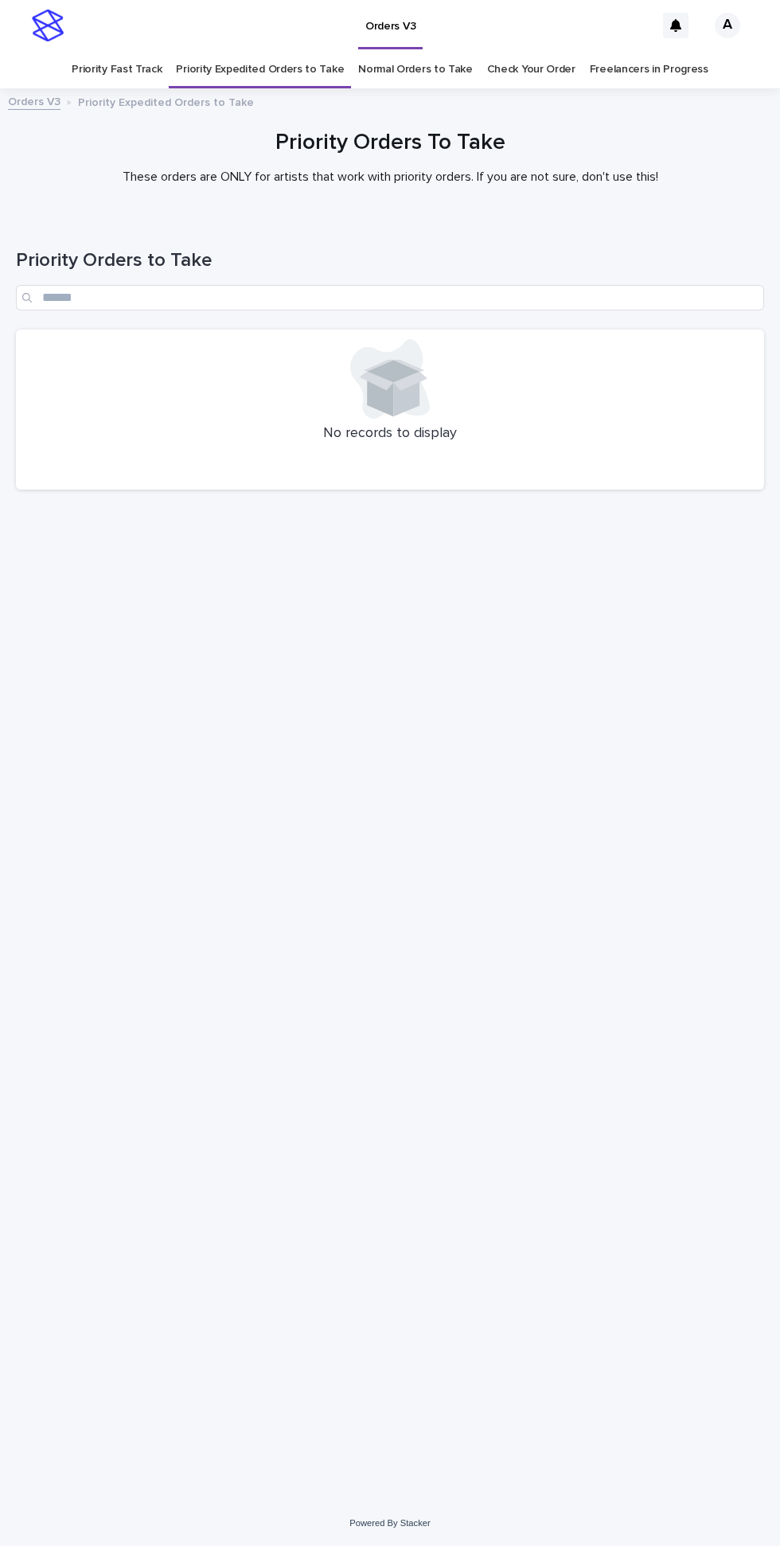
click at [397, 51] on link "Normal Orders to Take" at bounding box center [415, 69] width 115 height 37
click at [141, 51] on link "Priority Fast Track" at bounding box center [117, 69] width 90 height 37
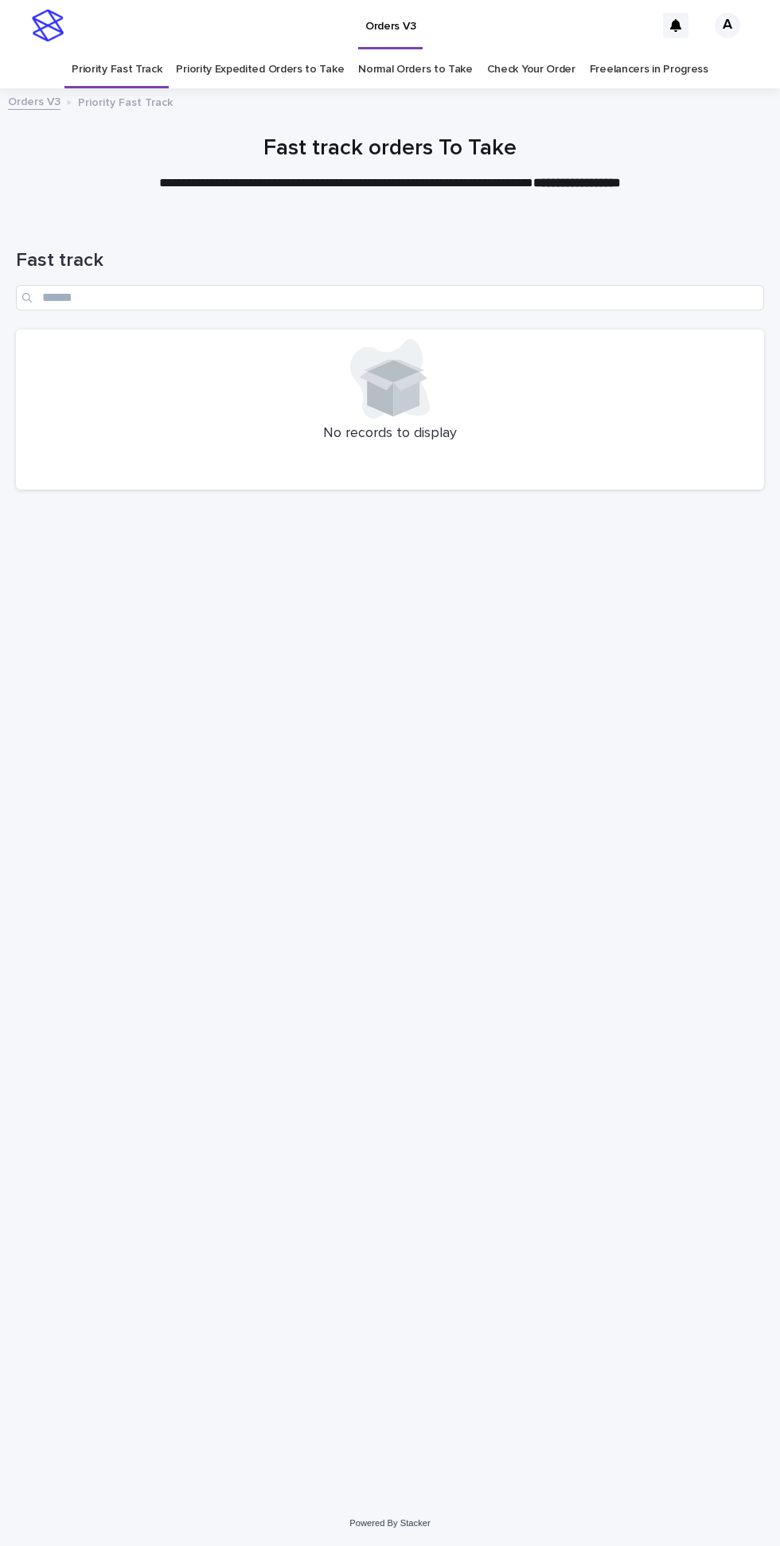
click at [262, 51] on link "Priority Expedited Orders to Take" at bounding box center [260, 69] width 168 height 37
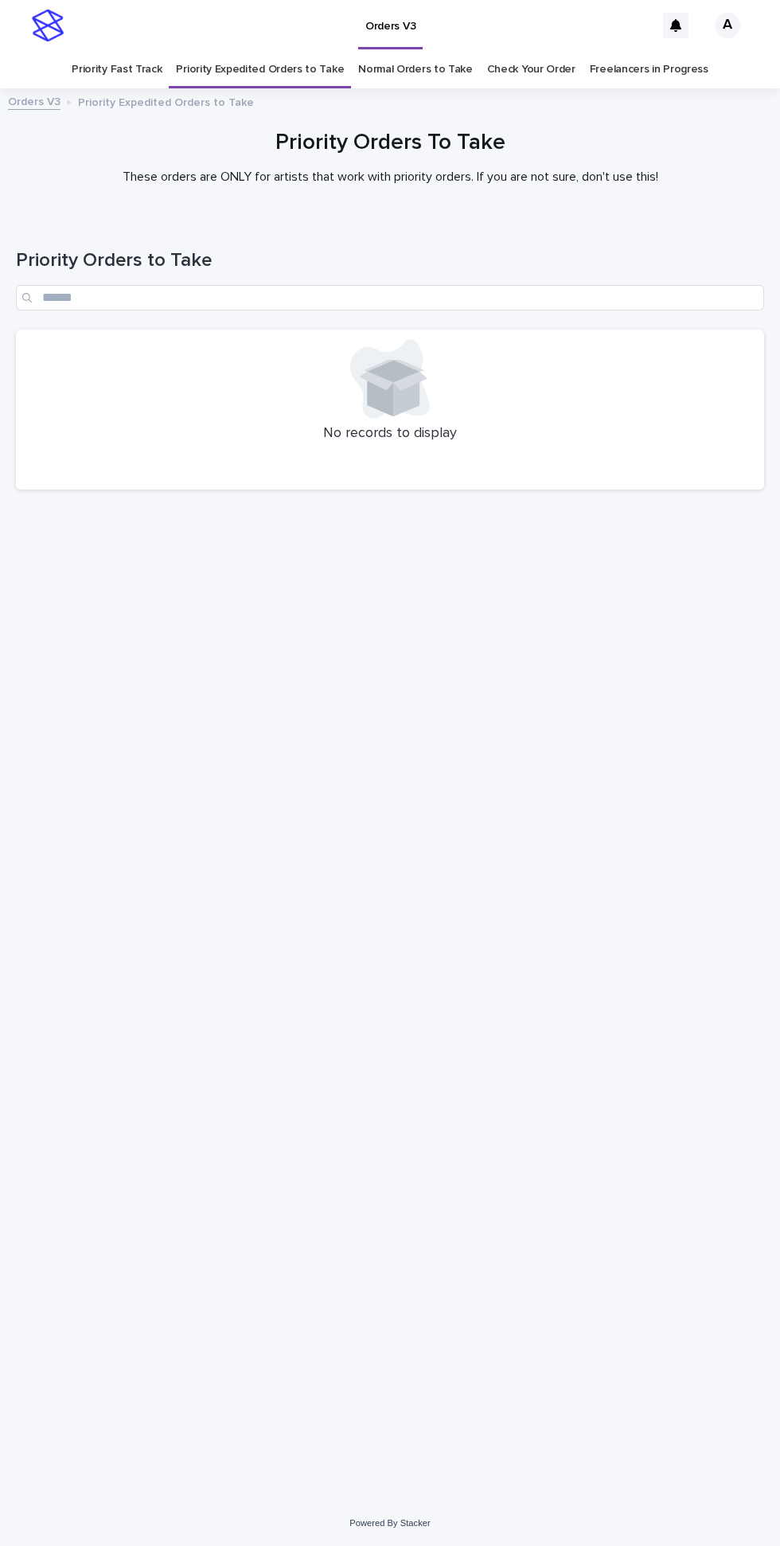
click at [394, 51] on link "Normal Orders to Take" at bounding box center [415, 69] width 115 height 37
click at [119, 51] on link "Priority Fast Track" at bounding box center [117, 69] width 90 height 37
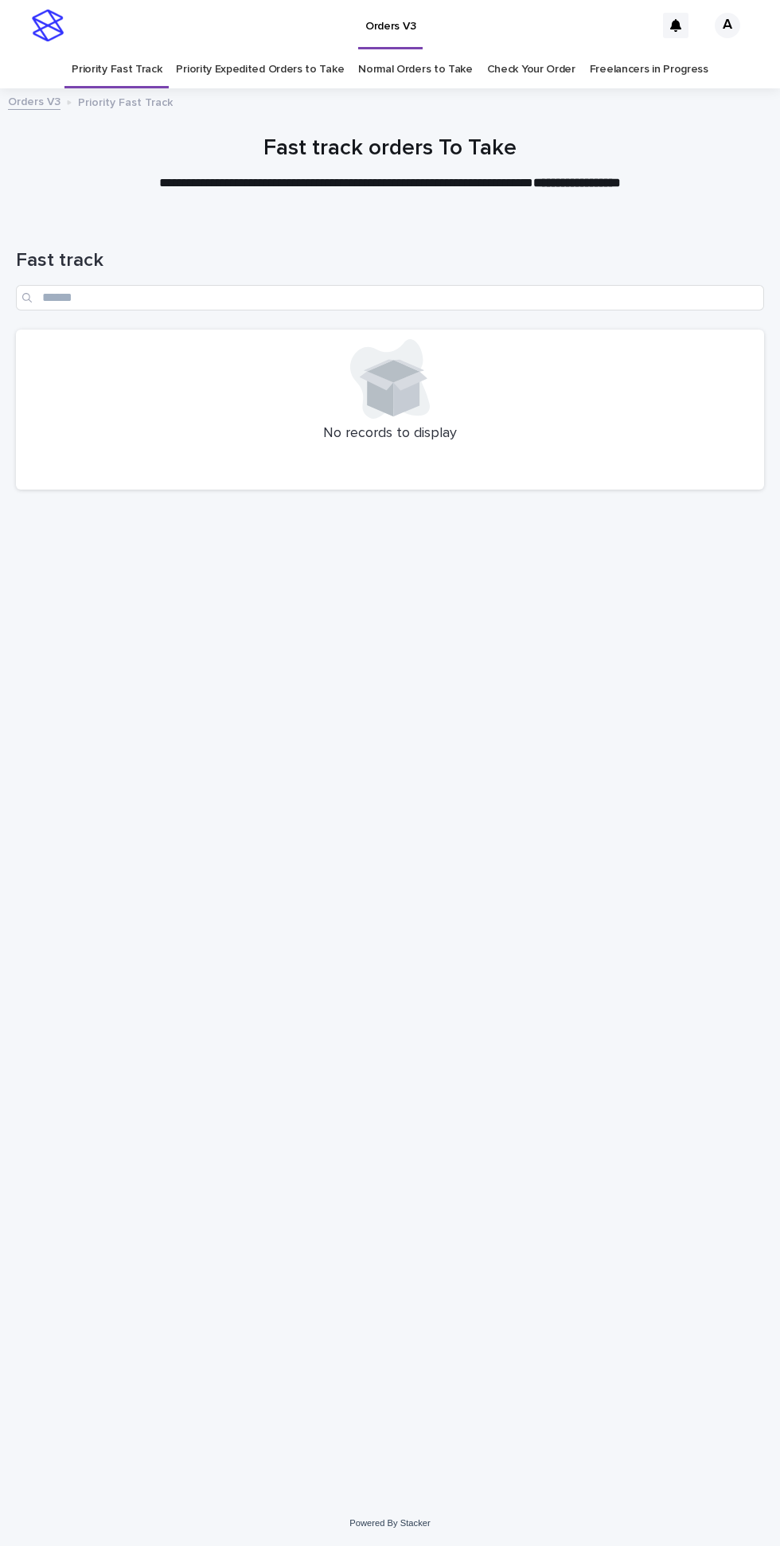
click at [229, 51] on link "Priority Expedited Orders to Take" at bounding box center [260, 69] width 168 height 37
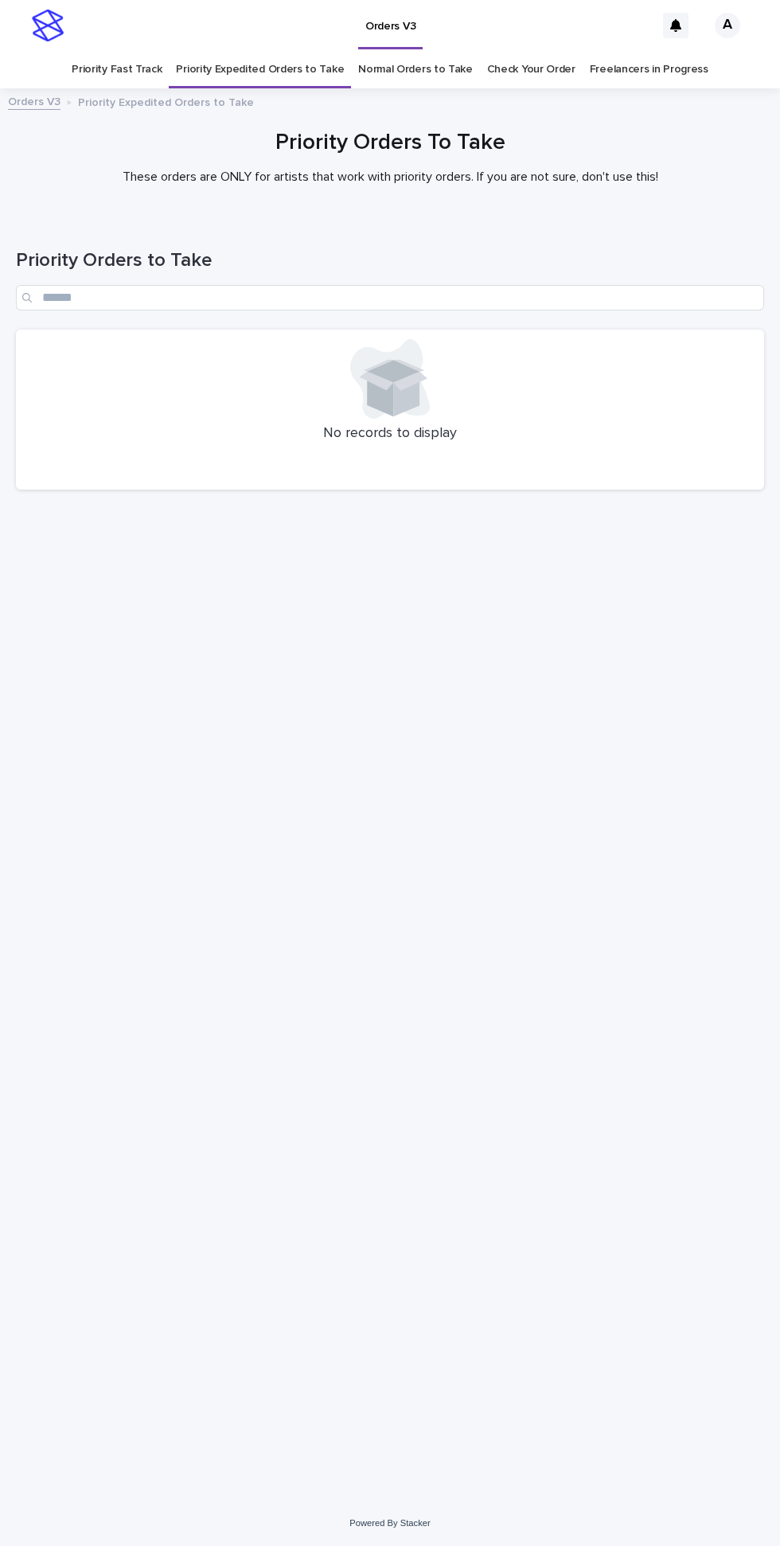
click at [399, 51] on link "Normal Orders to Take" at bounding box center [415, 69] width 115 height 37
click at [111, 51] on link "Priority Fast Track" at bounding box center [117, 69] width 90 height 37
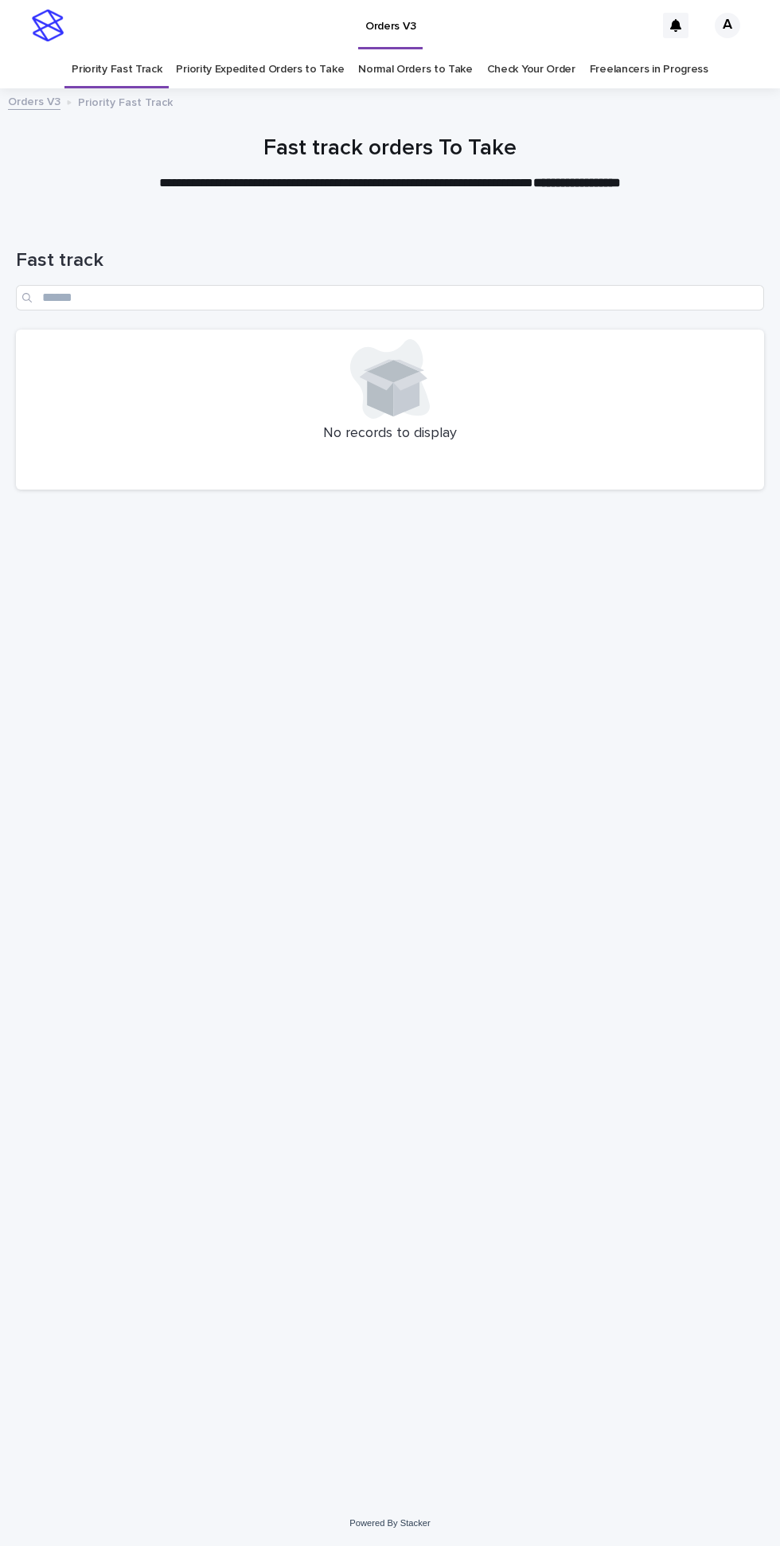
click at [240, 51] on link "Priority Expedited Orders to Take" at bounding box center [260, 69] width 168 height 37
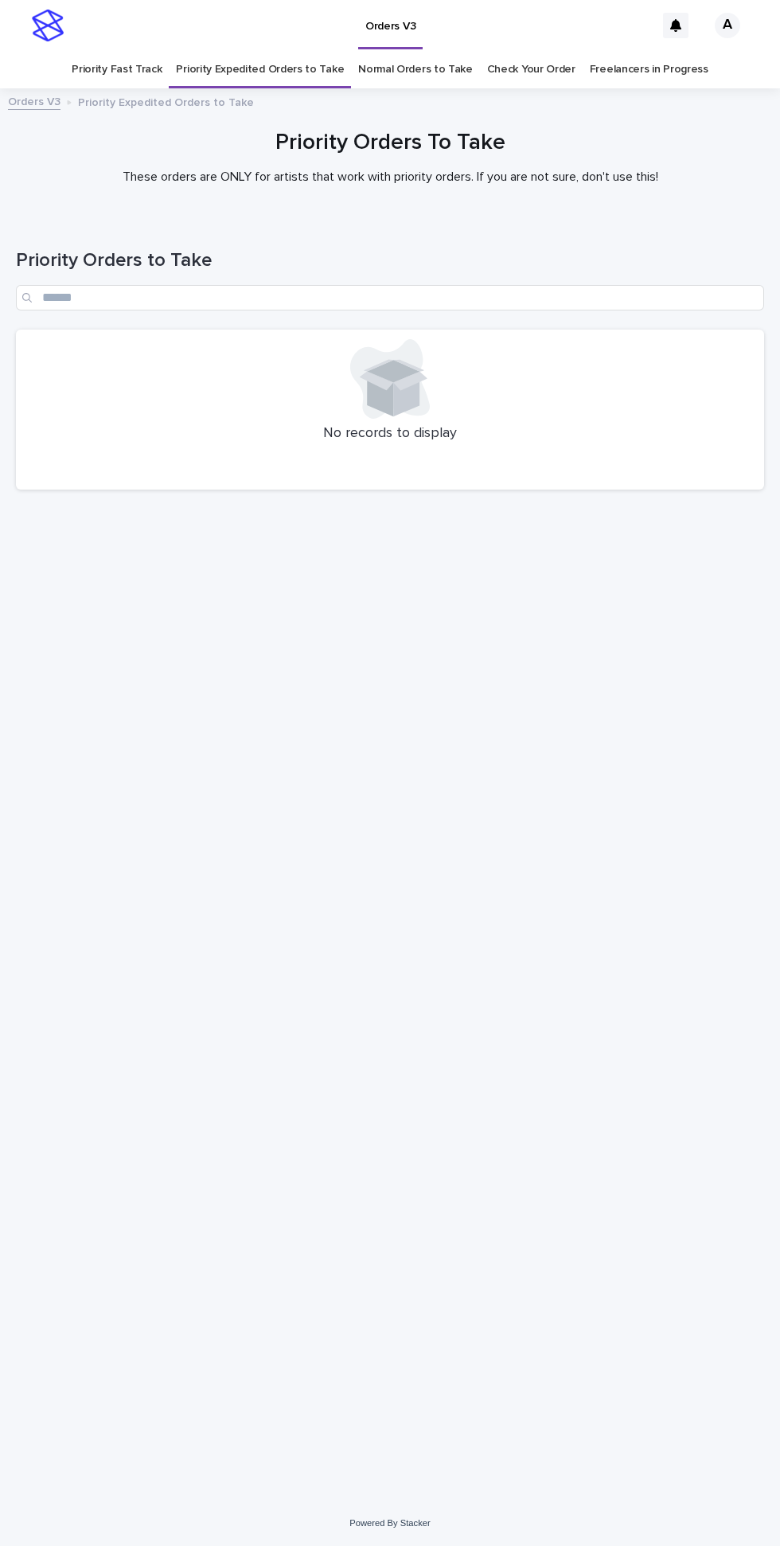
click at [414, 51] on link "Normal Orders to Take" at bounding box center [415, 69] width 115 height 37
click at [137, 51] on link "Priority Fast Track" at bounding box center [117, 69] width 90 height 37
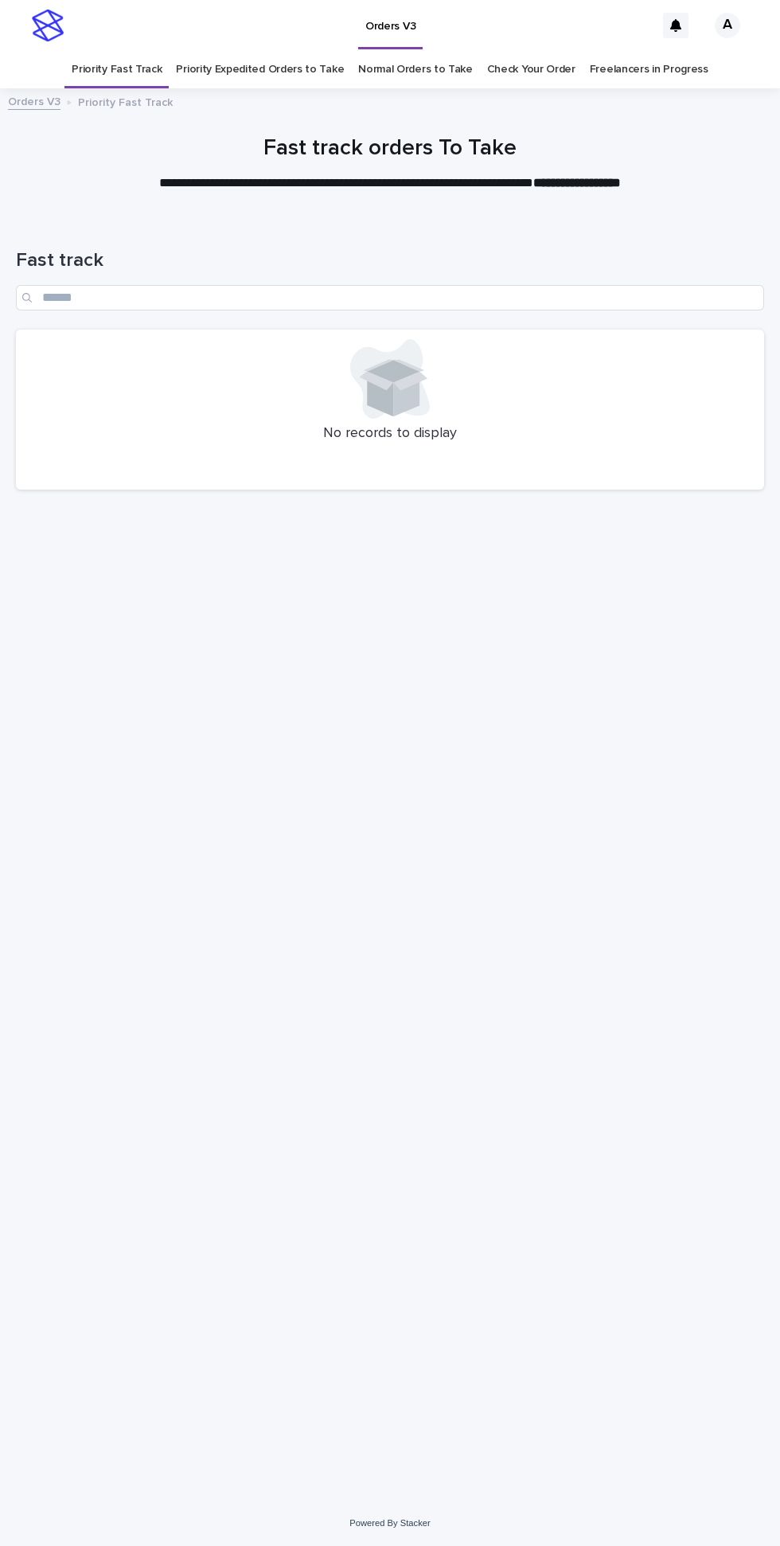
click at [274, 51] on link "Priority Expedited Orders to Take" at bounding box center [260, 69] width 168 height 37
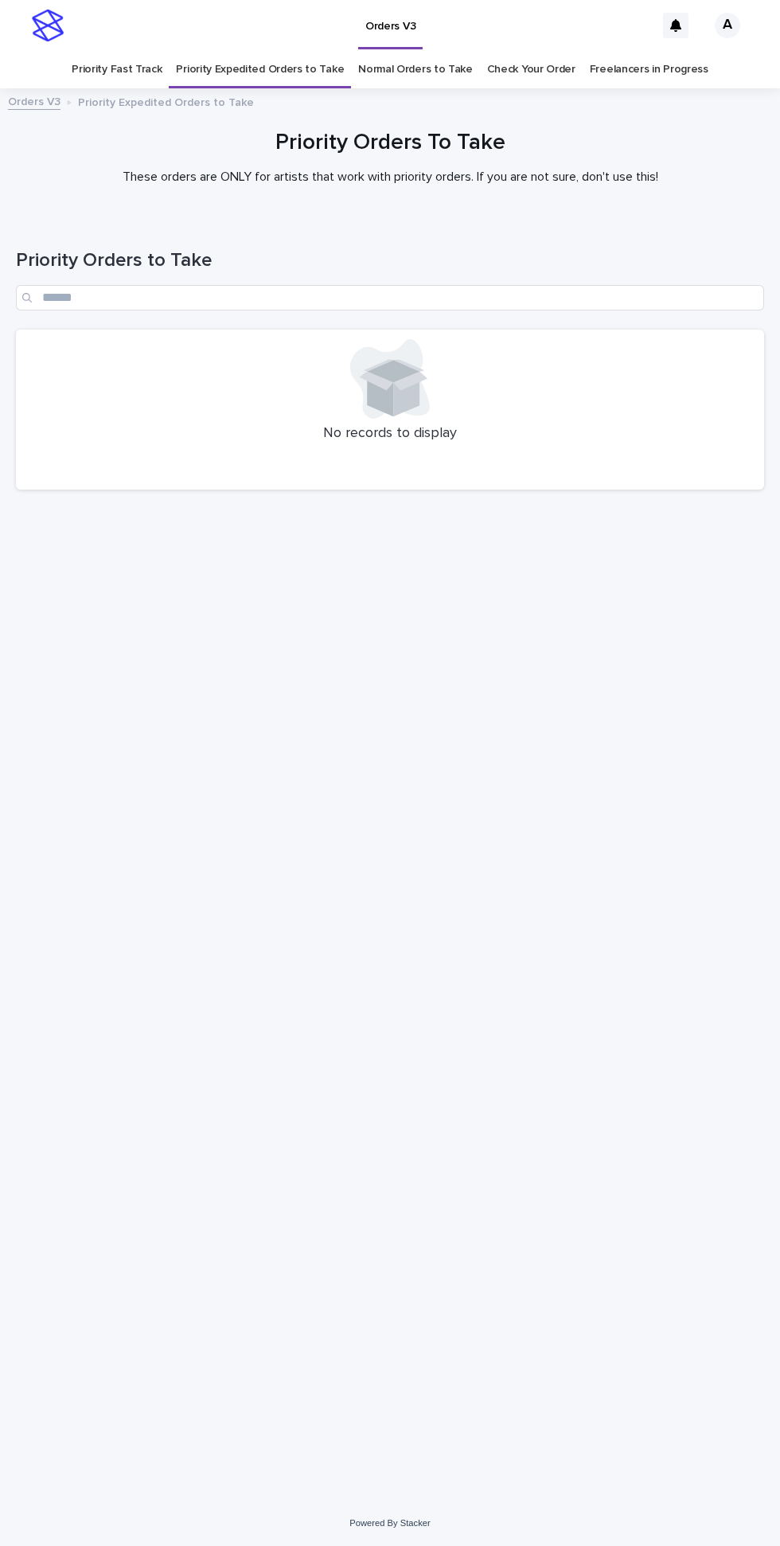
click at [410, 51] on link "Normal Orders to Take" at bounding box center [415, 69] width 115 height 37
click at [138, 51] on link "Priority Fast Track" at bounding box center [117, 69] width 90 height 37
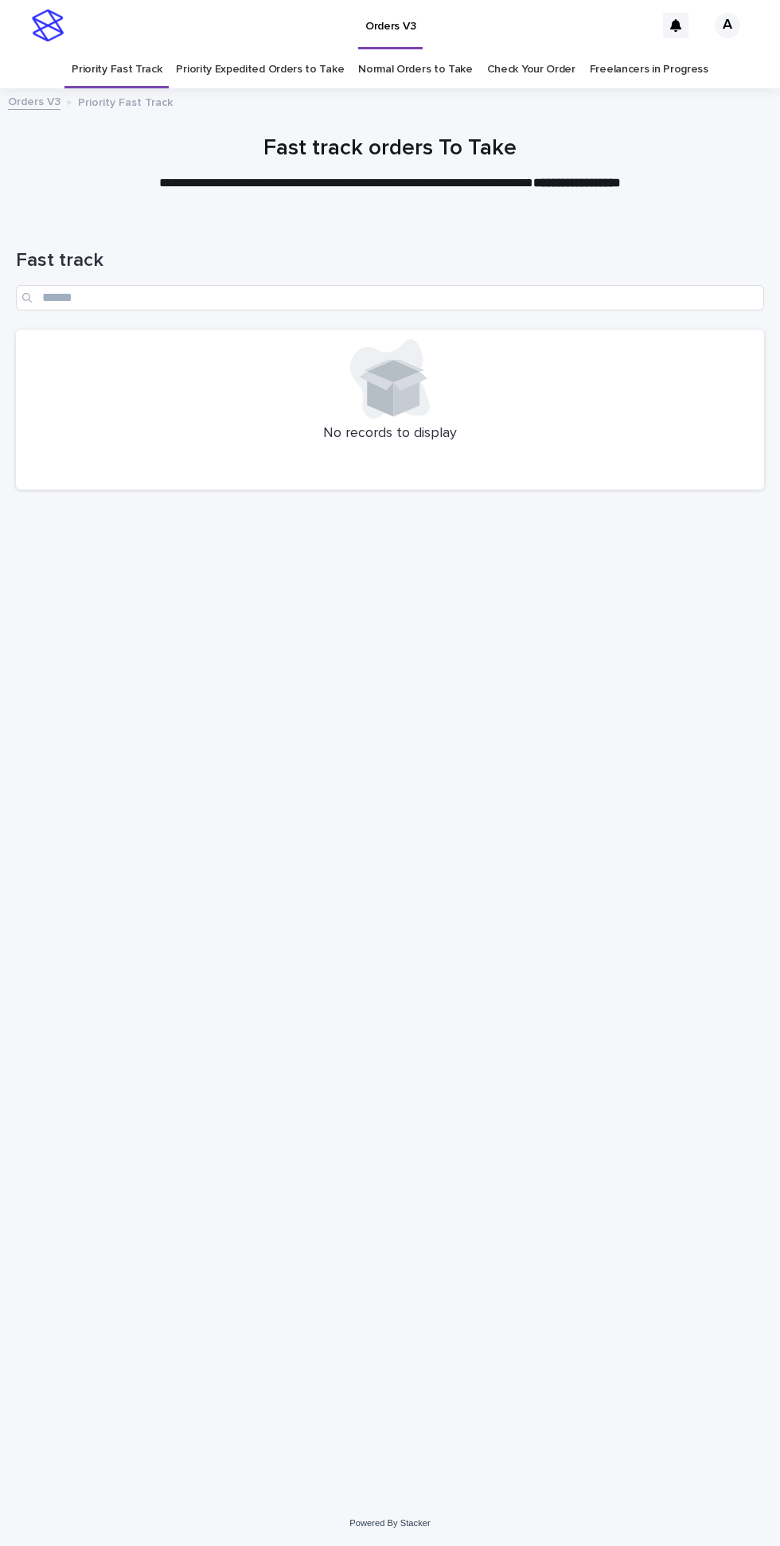
click at [253, 51] on link "Priority Expedited Orders to Take" at bounding box center [260, 69] width 168 height 37
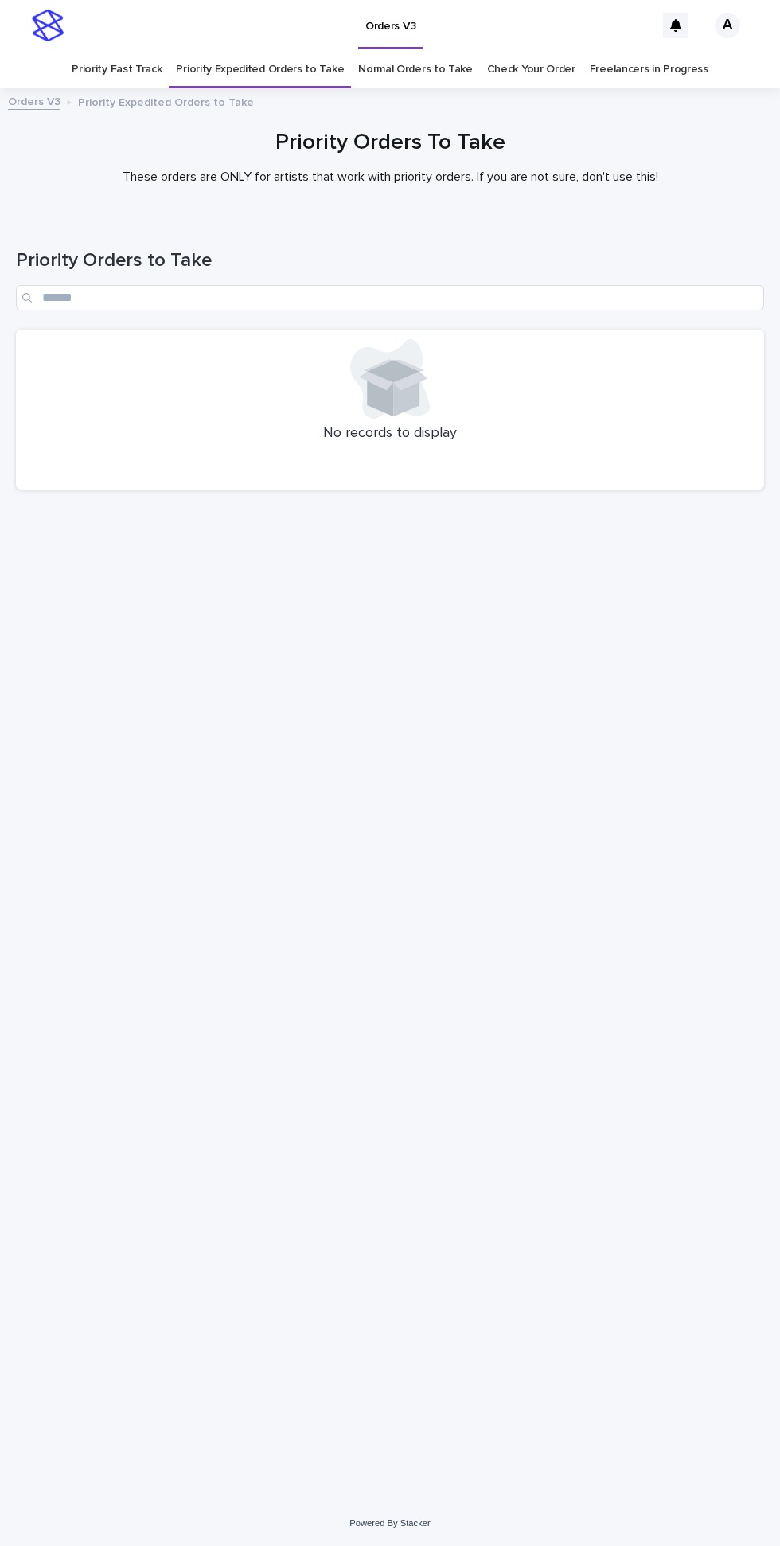
click at [392, 51] on link "Normal Orders to Take" at bounding box center [415, 69] width 115 height 37
click at [132, 51] on link "Priority Fast Track" at bounding box center [117, 69] width 90 height 37
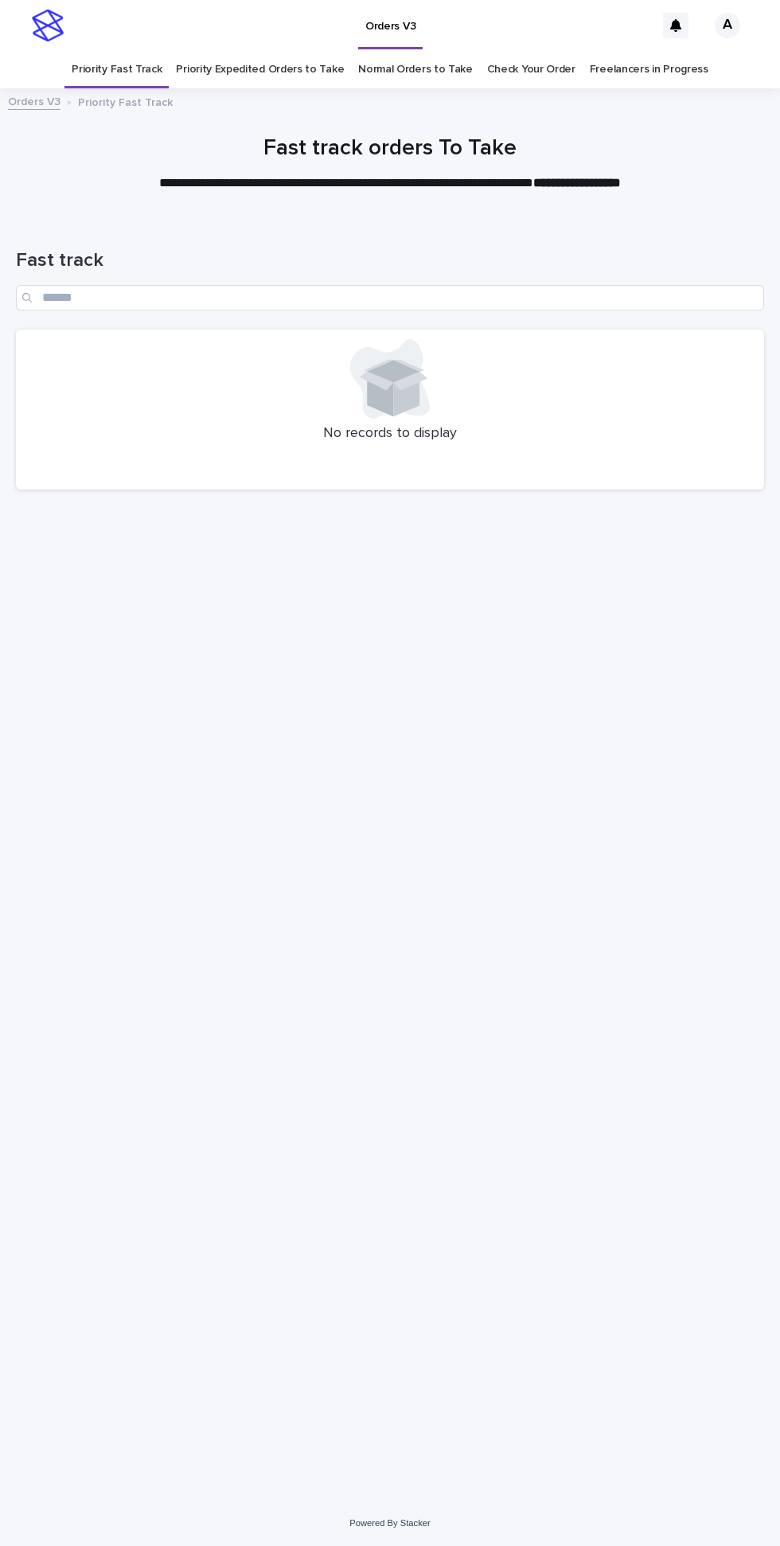
click at [262, 51] on link "Priority Expedited Orders to Take" at bounding box center [260, 69] width 168 height 37
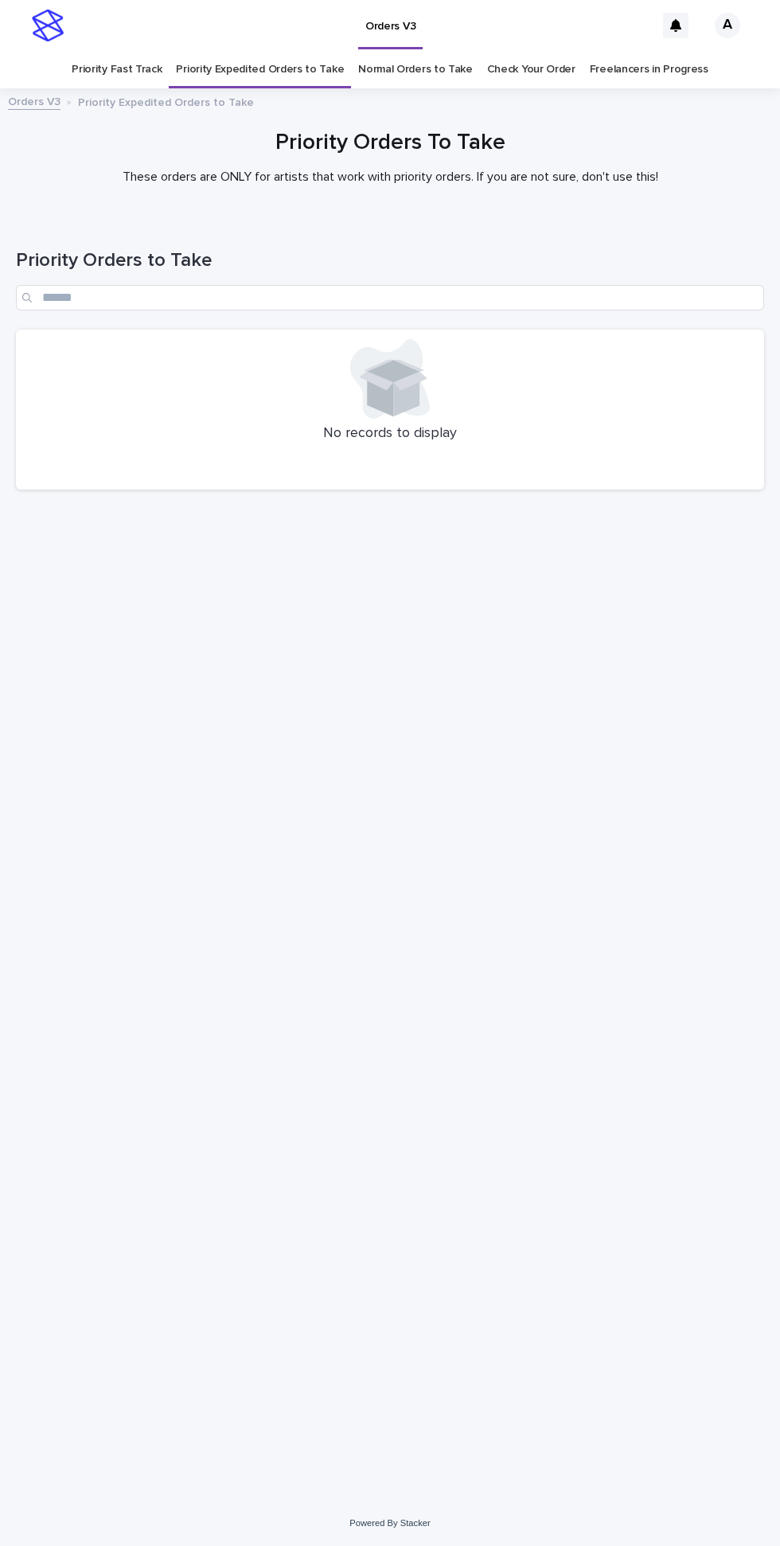
click at [394, 92] on div "Orders V3 Priority Expedited Orders to Take" at bounding box center [390, 103] width 780 height 22
click at [127, 51] on link "Priority Fast Track" at bounding box center [117, 69] width 90 height 37
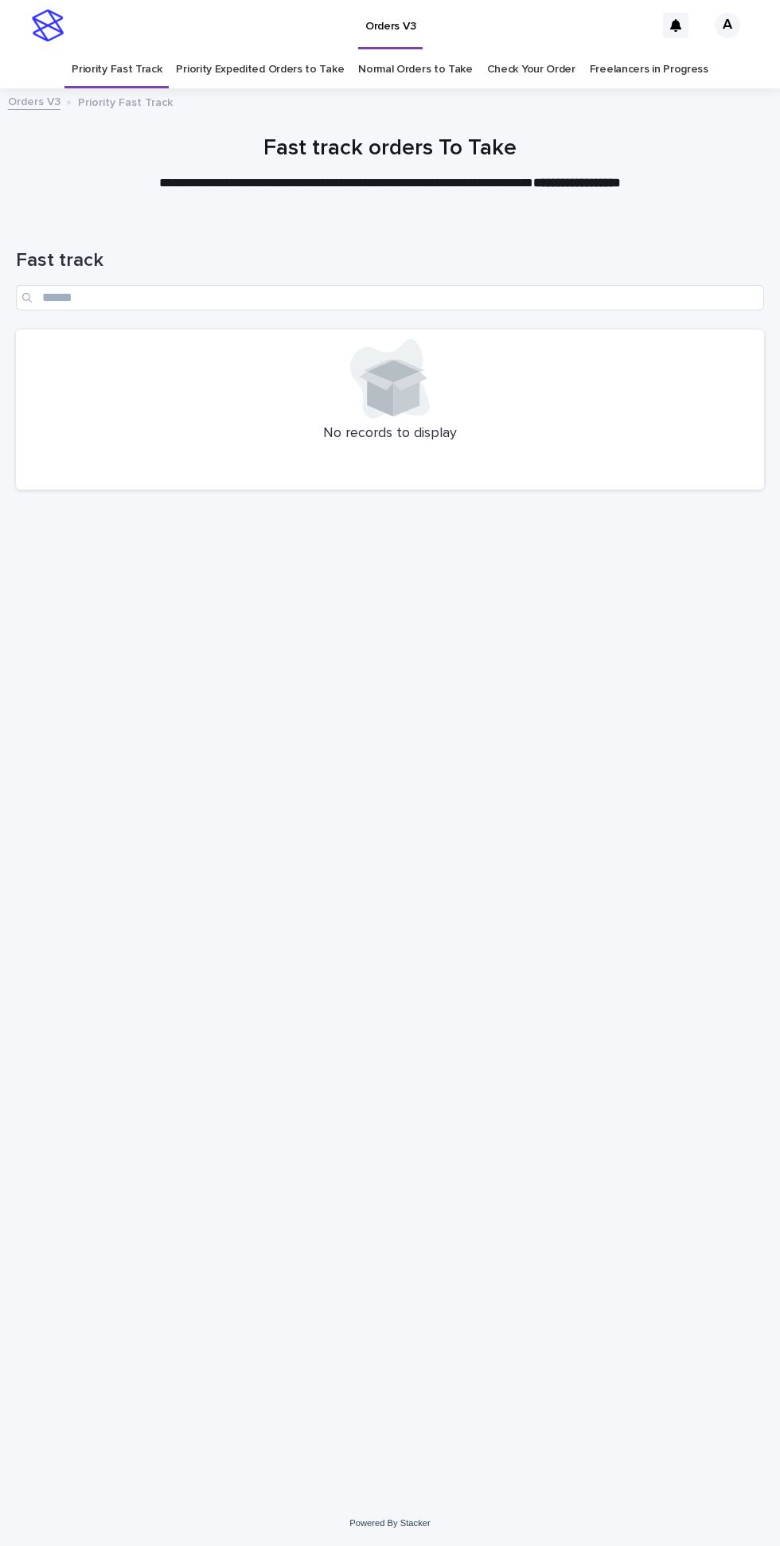
click at [251, 51] on link "Priority Expedited Orders to Take" at bounding box center [260, 69] width 168 height 37
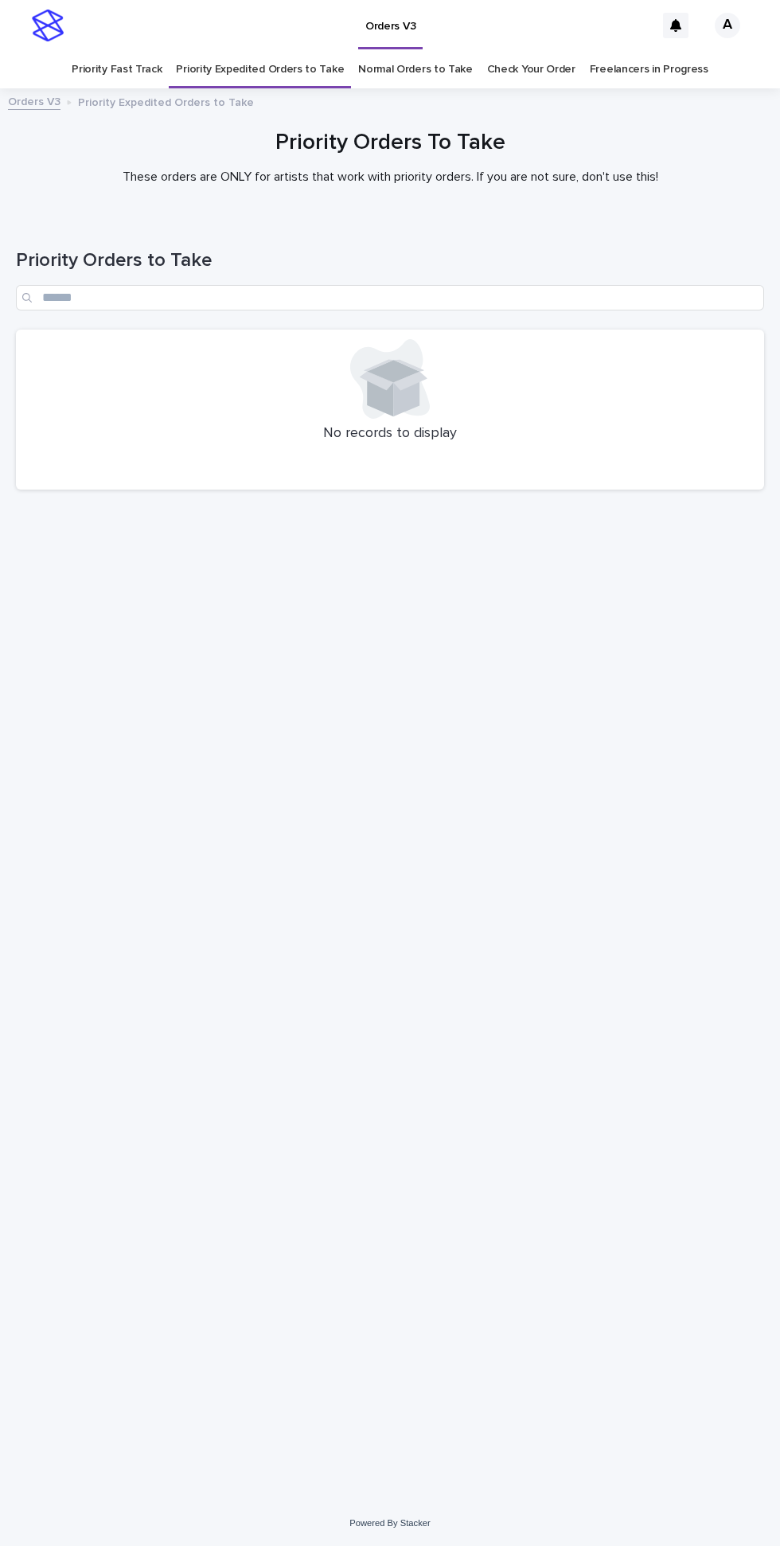
click at [407, 51] on link "Normal Orders to Take" at bounding box center [415, 69] width 115 height 37
click at [138, 51] on link "Priority Fast Track" at bounding box center [117, 69] width 90 height 37
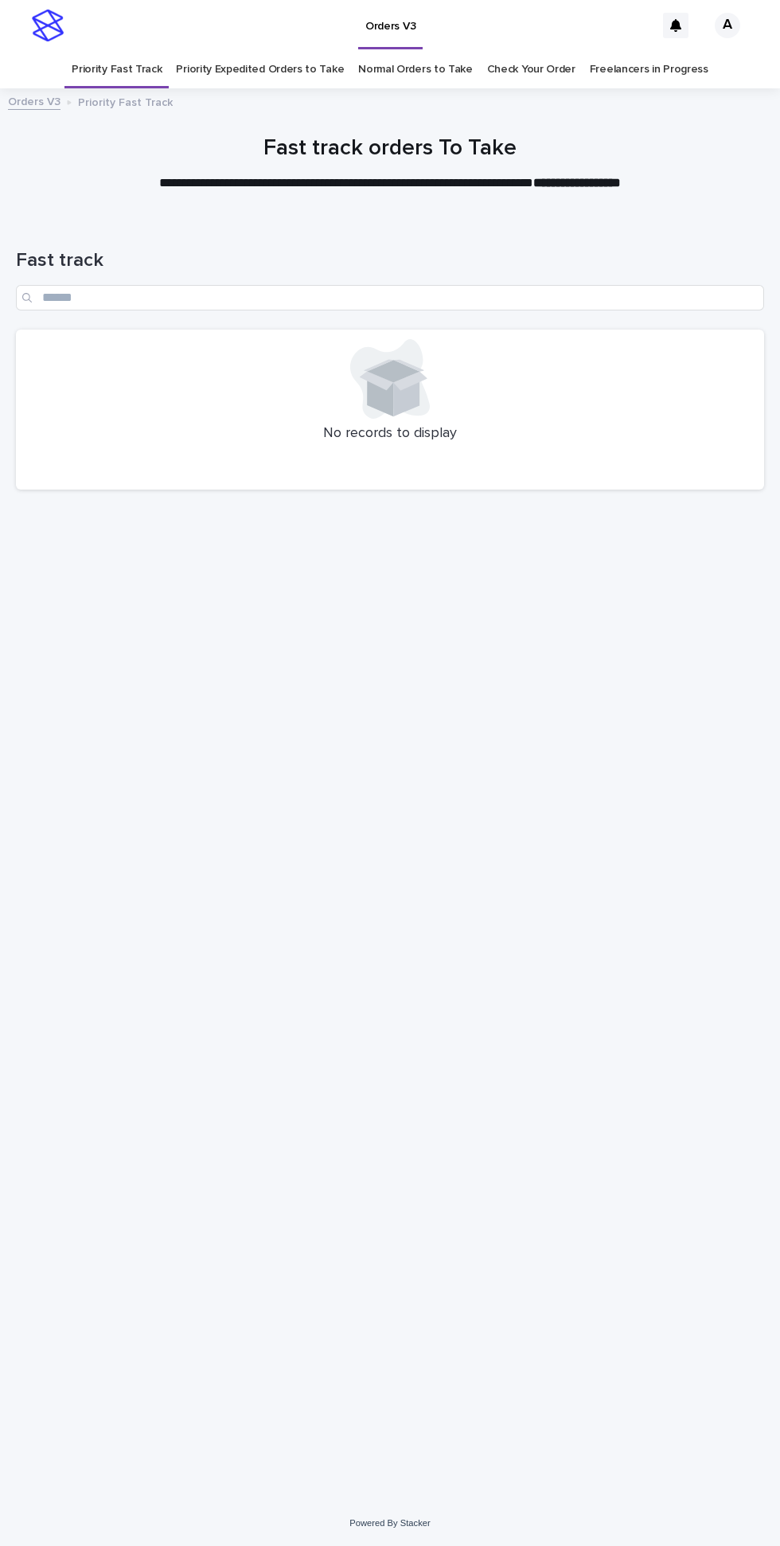
click at [251, 51] on link "Priority Expedited Orders to Take" at bounding box center [260, 69] width 168 height 37
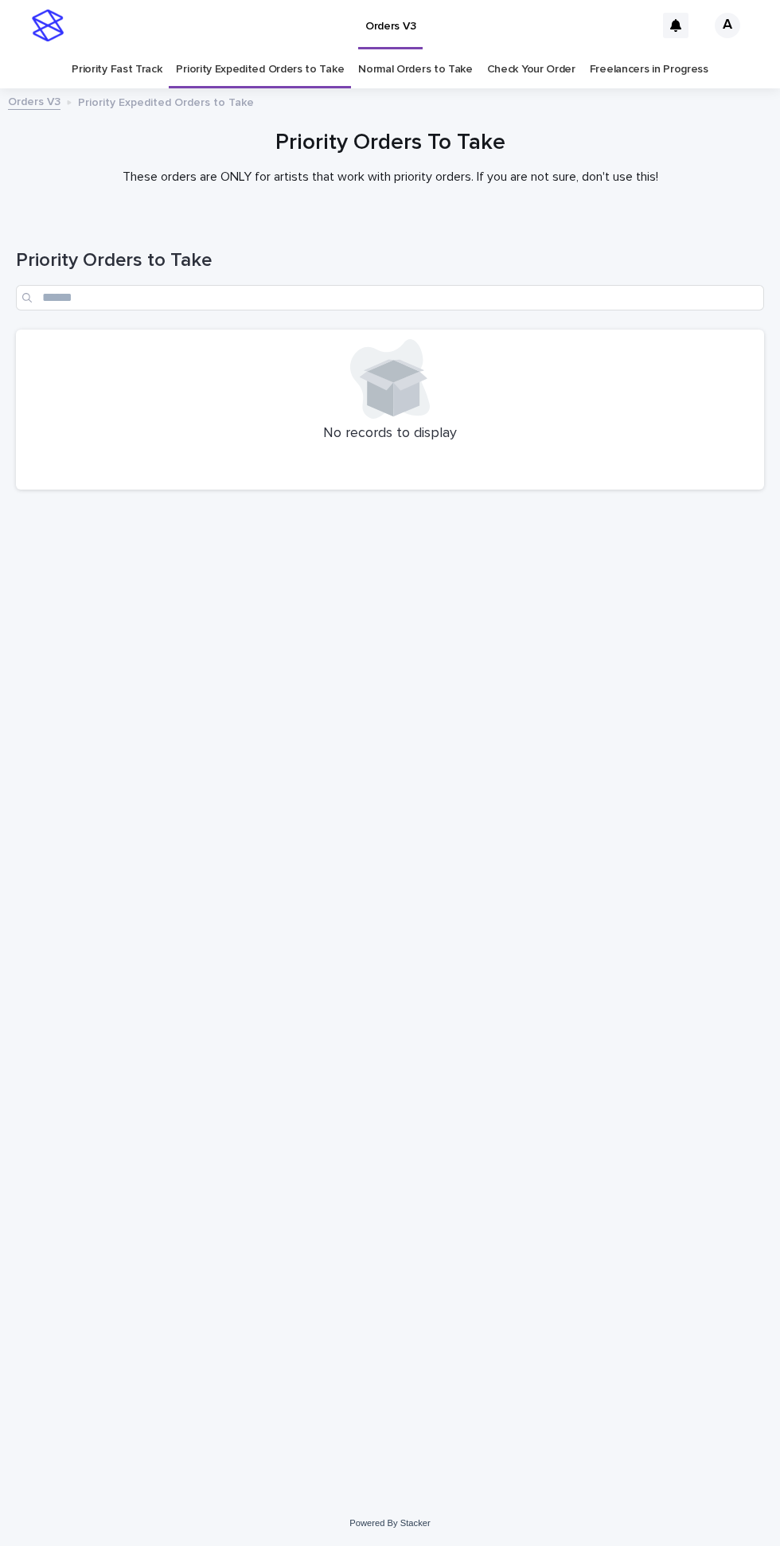
click at [422, 51] on link "Normal Orders to Take" at bounding box center [415, 69] width 115 height 37
click at [131, 51] on link "Priority Fast Track" at bounding box center [117, 69] width 90 height 37
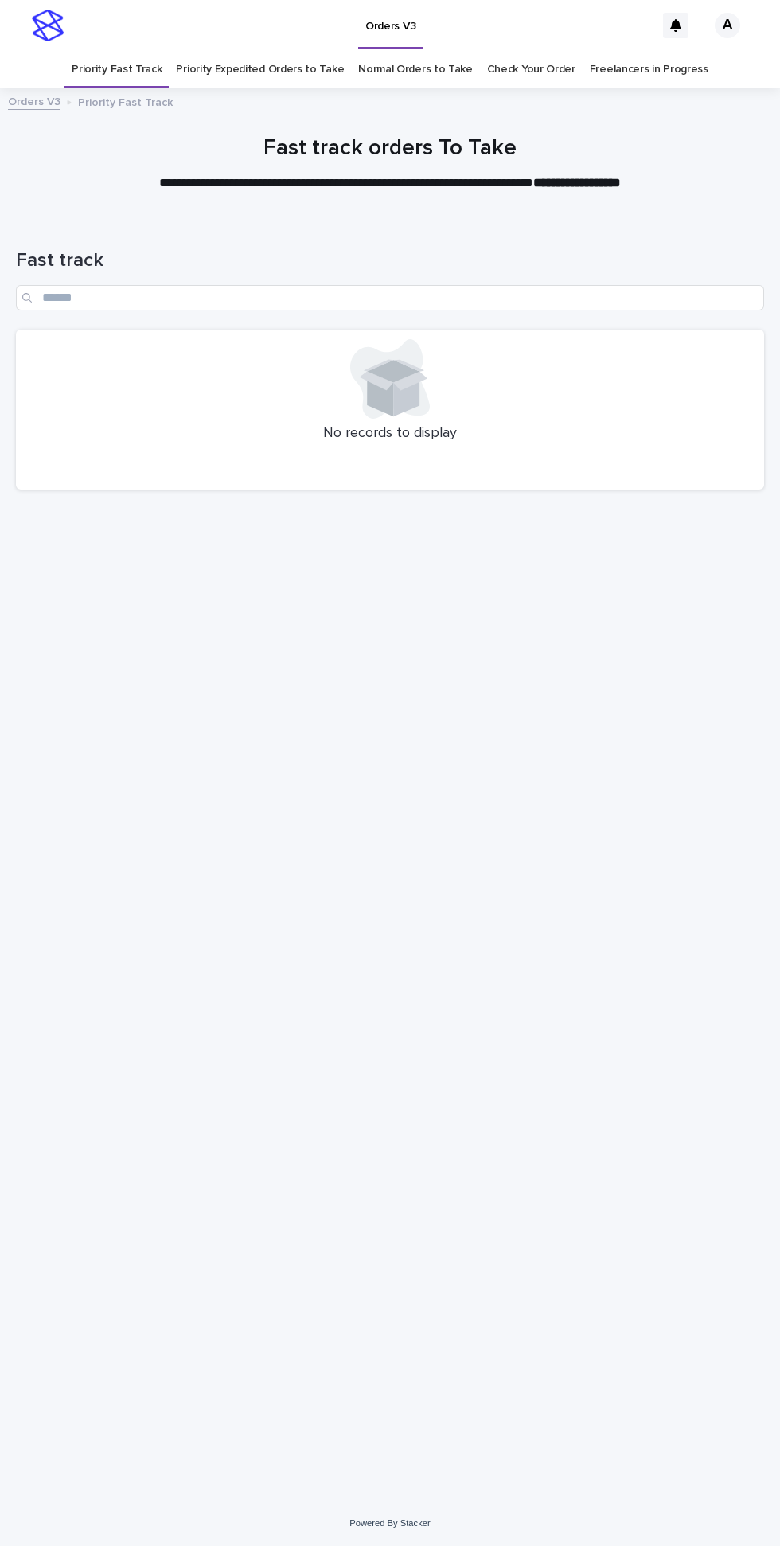
click at [254, 92] on div "Orders V3 Priority Fast Track" at bounding box center [390, 103] width 780 height 22
click at [409, 51] on link "Normal Orders to Take" at bounding box center [415, 69] width 115 height 37
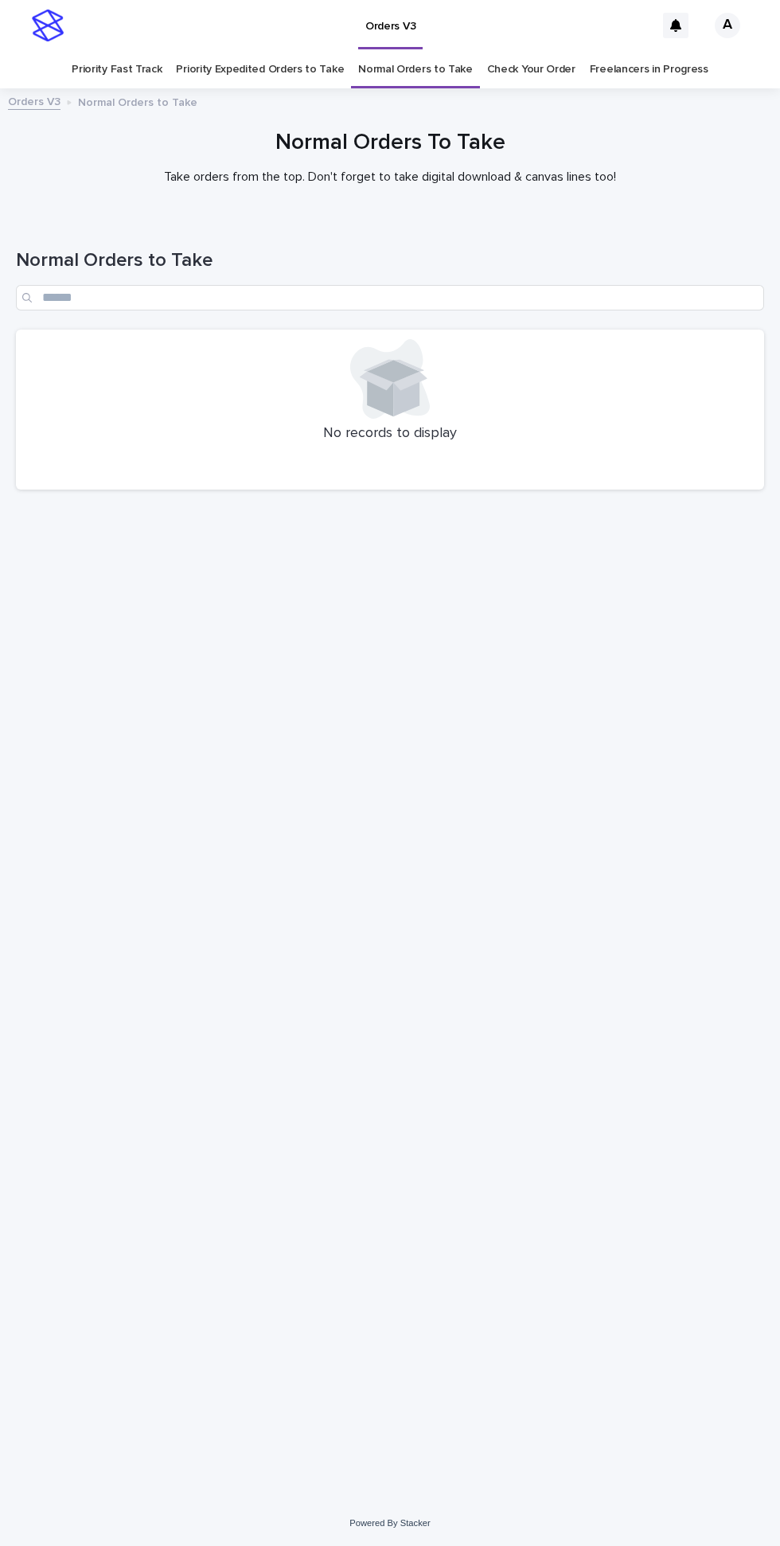
click at [119, 51] on link "Priority Fast Track" at bounding box center [117, 69] width 90 height 37
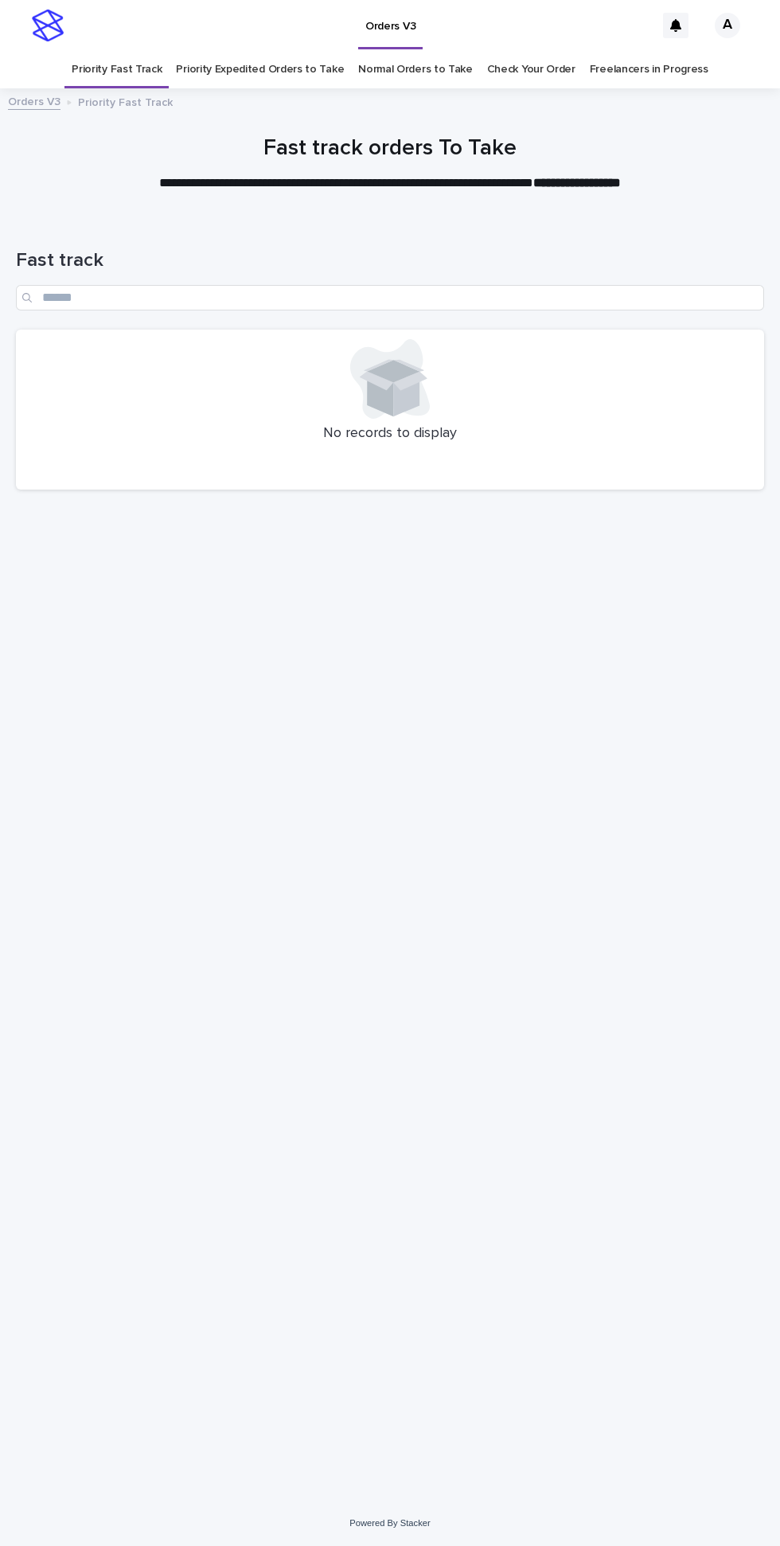
click at [253, 51] on link "Priority Expedited Orders to Take" at bounding box center [260, 69] width 168 height 37
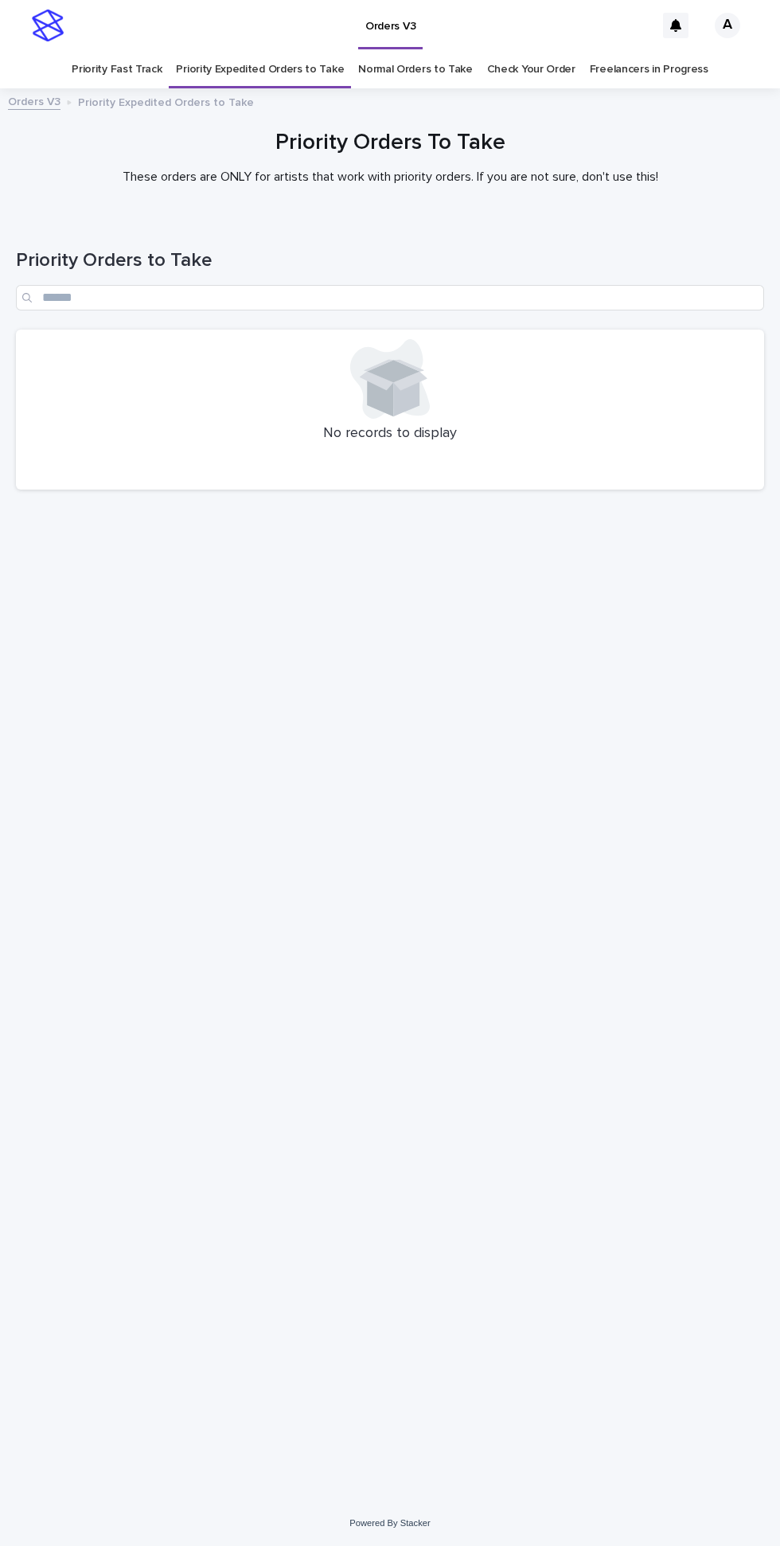
click at [403, 92] on div "Orders V3 Priority Expedited Orders to Take" at bounding box center [390, 103] width 780 height 22
click at [135, 51] on link "Priority Fast Track" at bounding box center [117, 69] width 90 height 37
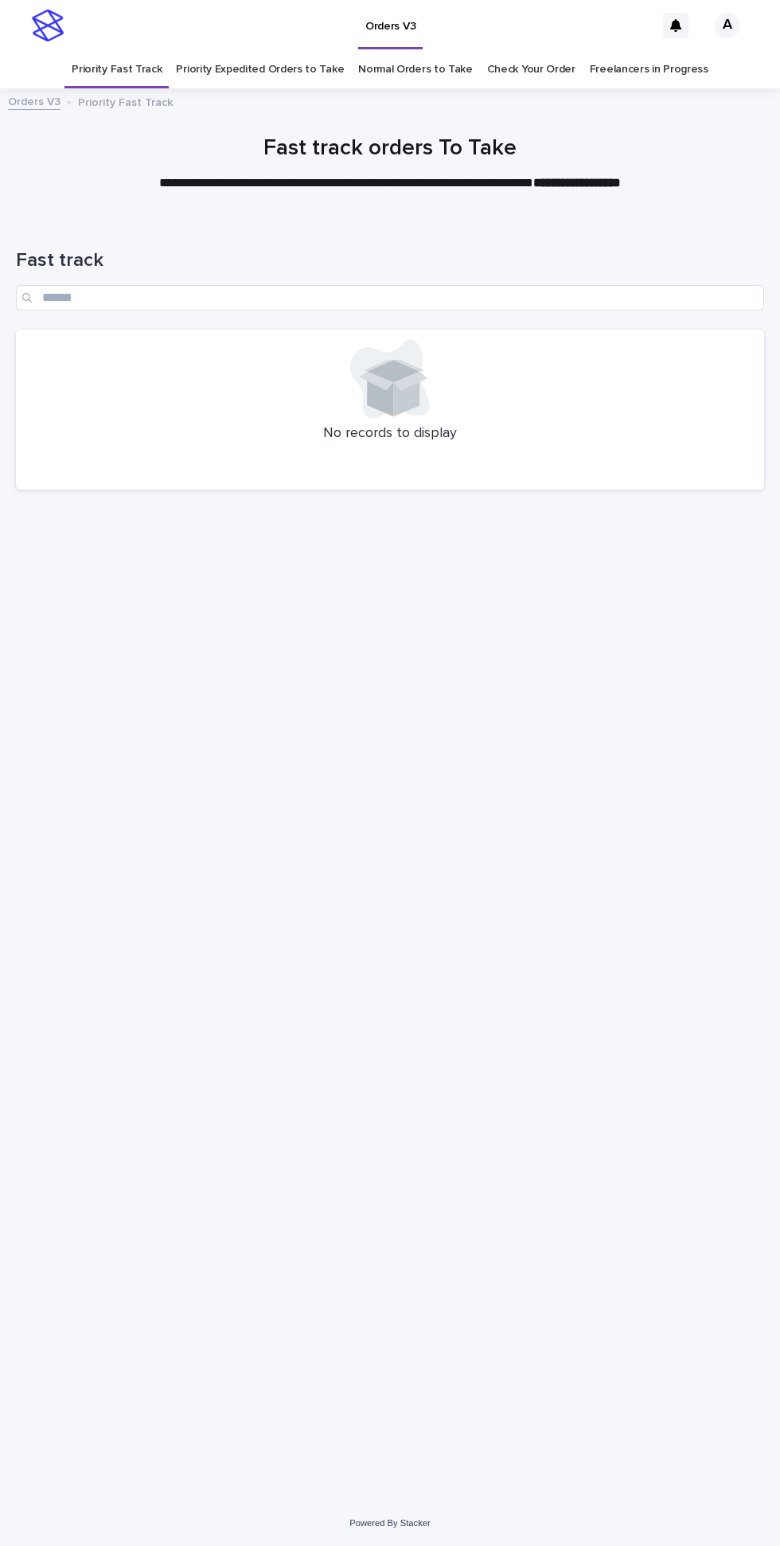
click at [259, 51] on link "Priority Expedited Orders to Take" at bounding box center [260, 69] width 168 height 37
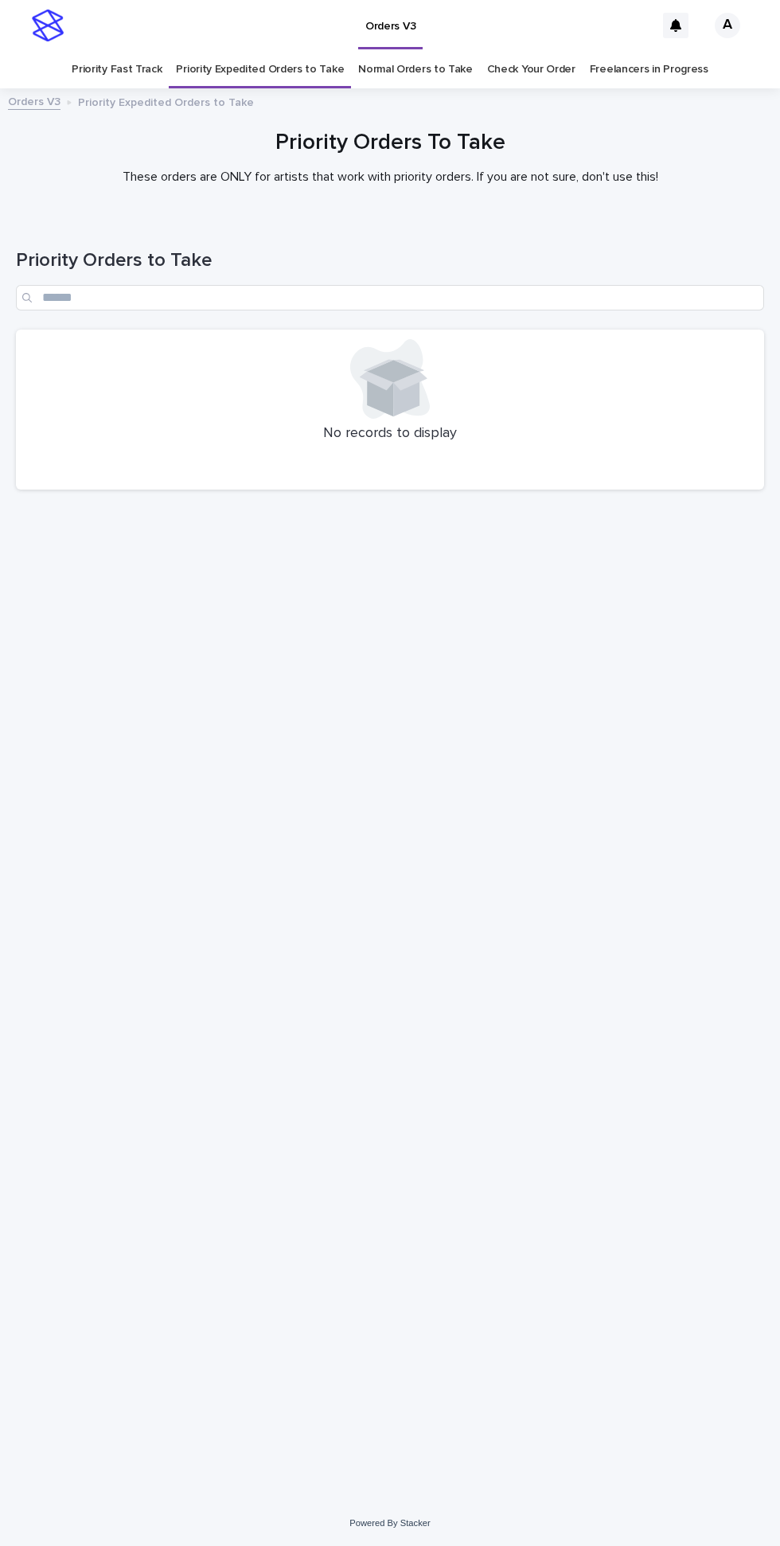
click at [411, 51] on link "Normal Orders to Take" at bounding box center [415, 69] width 115 height 37
click at [546, 51] on link "Check Your Order" at bounding box center [531, 69] width 88 height 37
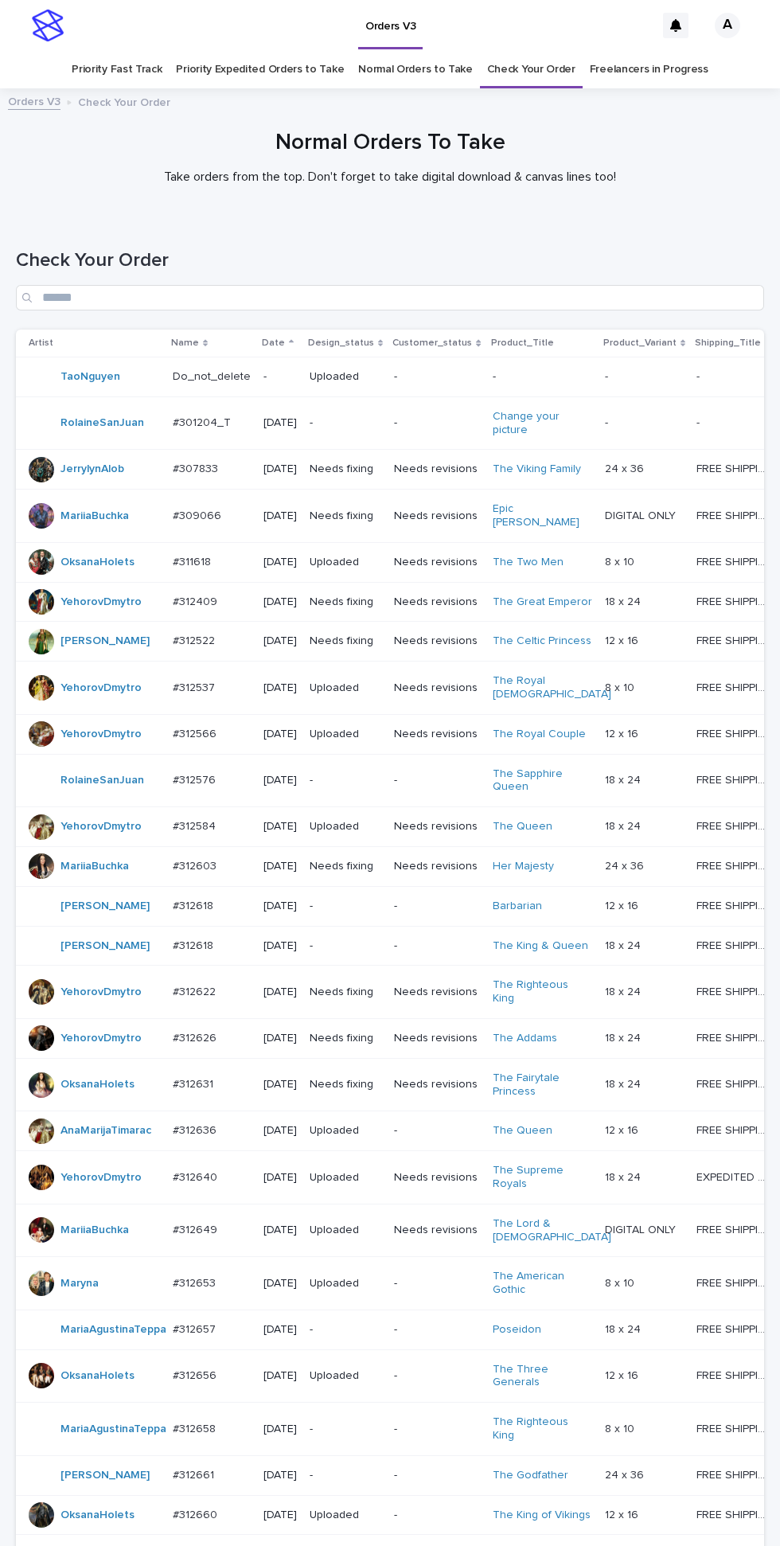
scroll to position [485, 0]
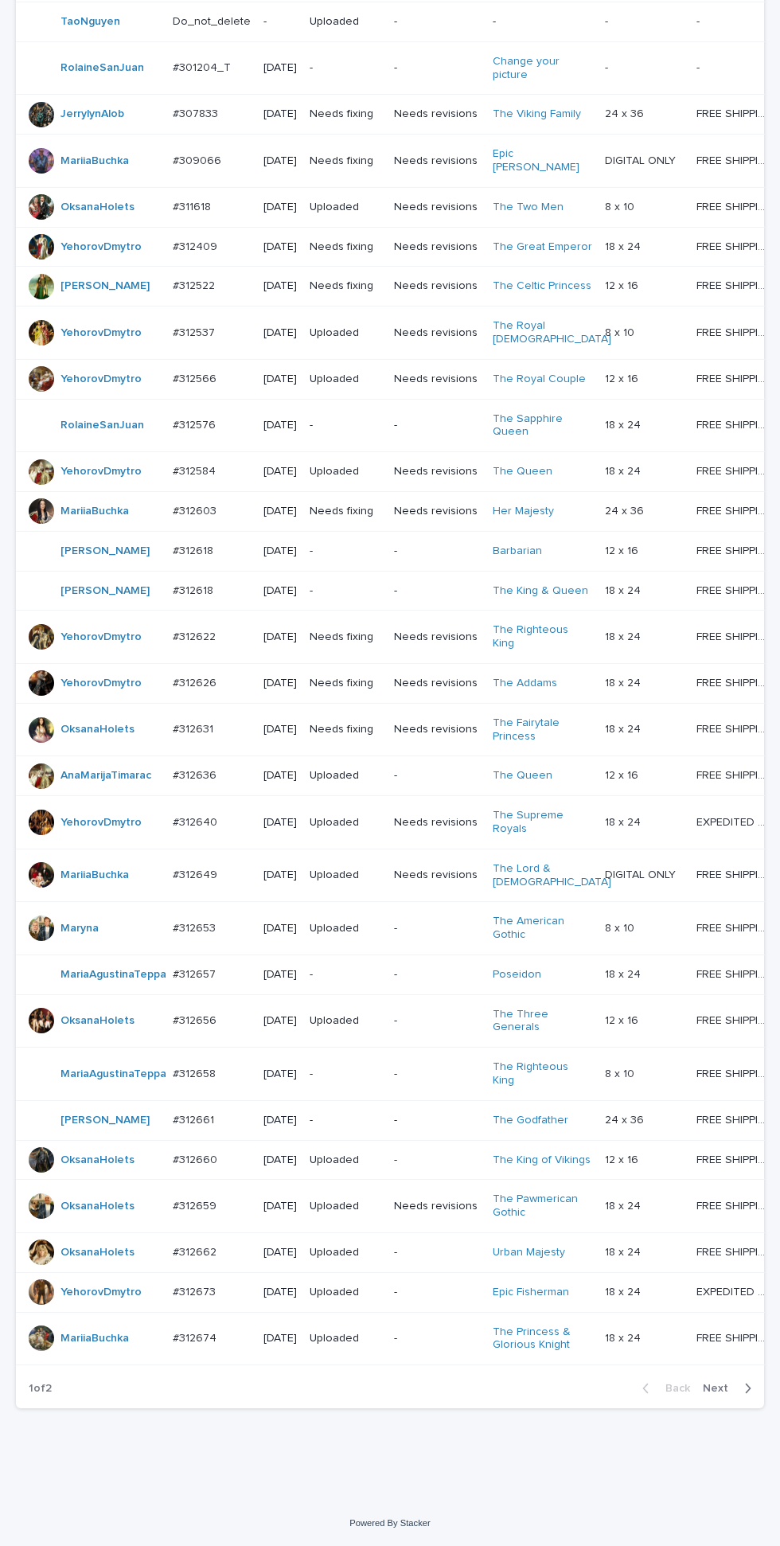
click at [748, 1395] on icon "button" at bounding box center [747, 1388] width 7 height 14
